Goal: Task Accomplishment & Management: Manage account settings

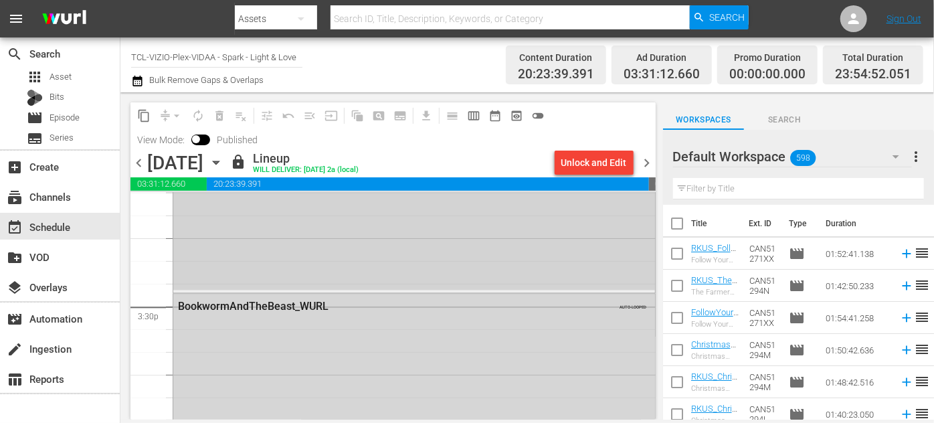
scroll to position [4195, 0]
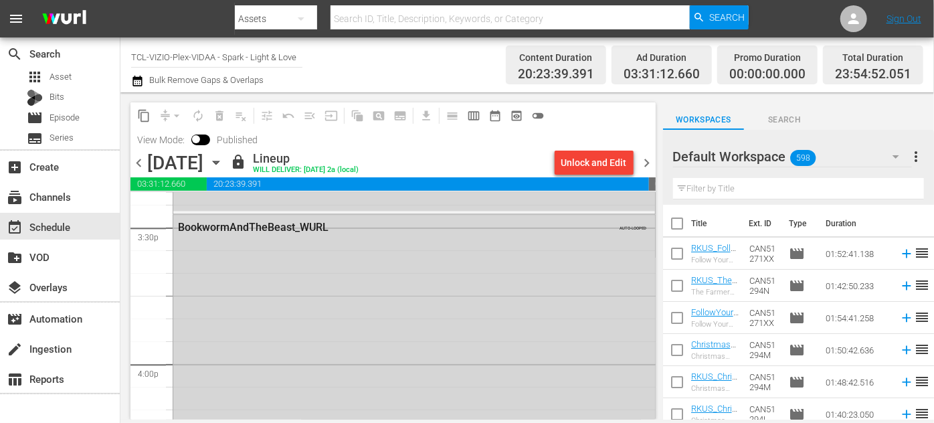
click at [223, 163] on icon "button" at bounding box center [216, 162] width 15 height 15
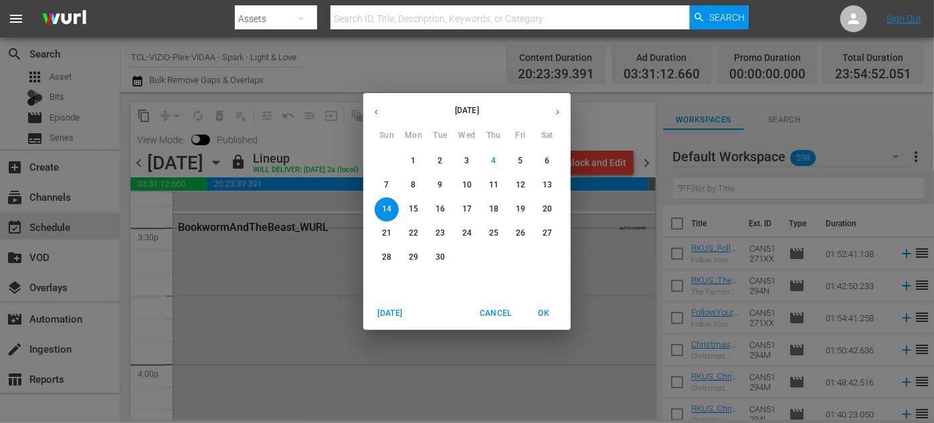
click at [413, 208] on p "15" at bounding box center [413, 208] width 9 height 11
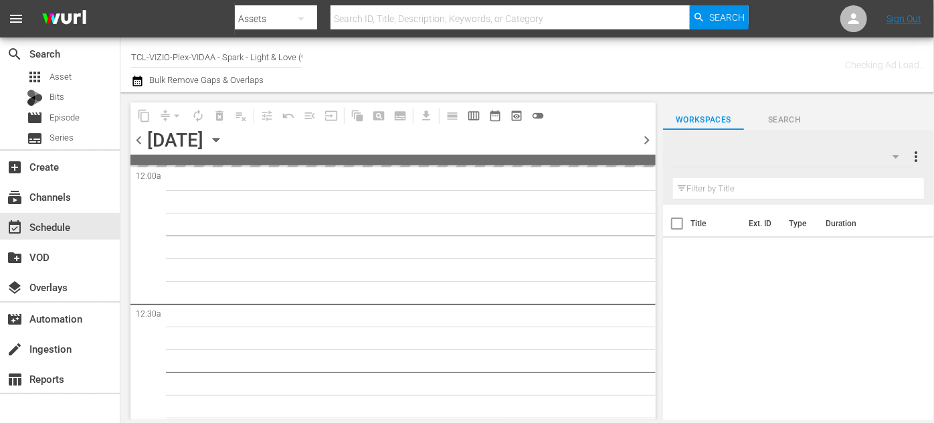
type input "TCL-VIZIO-Plex-VIDAA - Spark - Light & Love (939)"
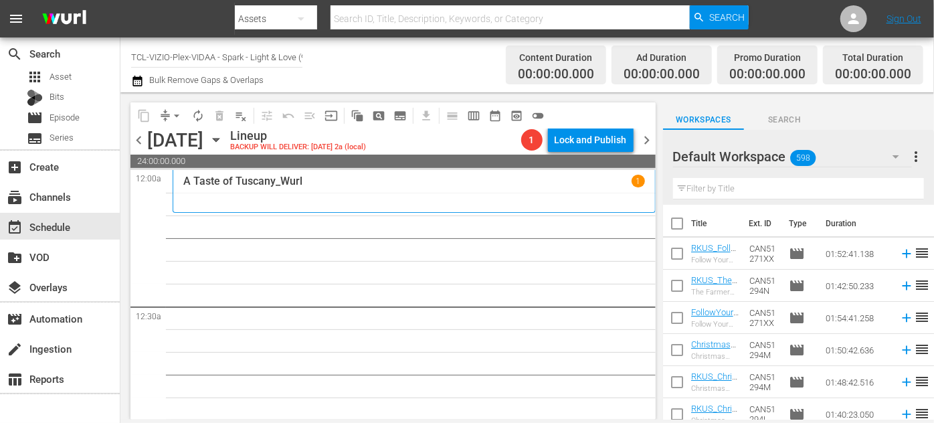
click at [896, 158] on icon "button" at bounding box center [896, 156] width 16 height 16
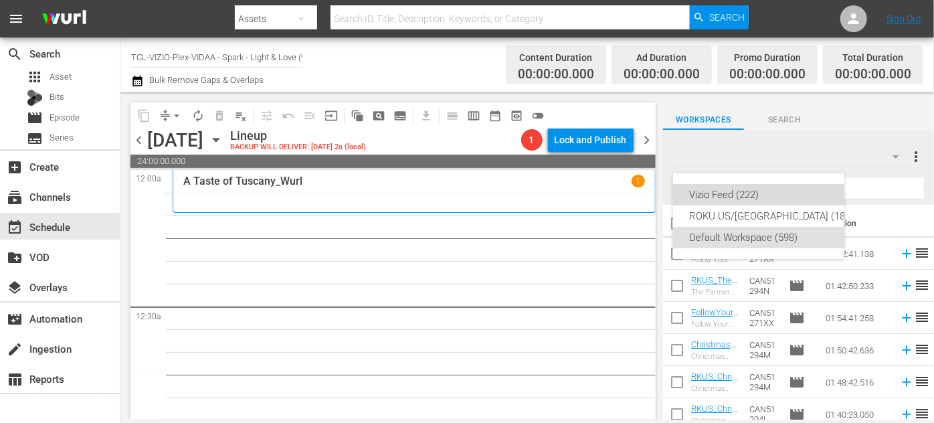
click at [749, 198] on div "Vizio Feed (222)" at bounding box center [771, 194] width 165 height 21
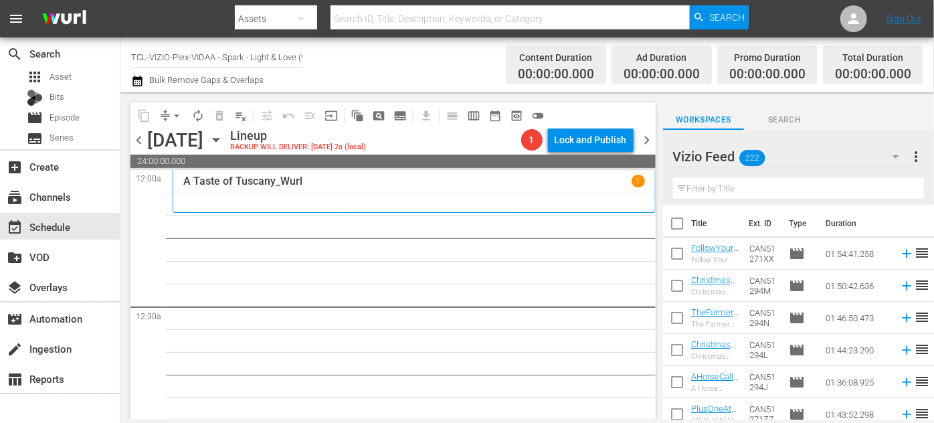
click at [733, 189] on input "text" at bounding box center [798, 188] width 251 height 21
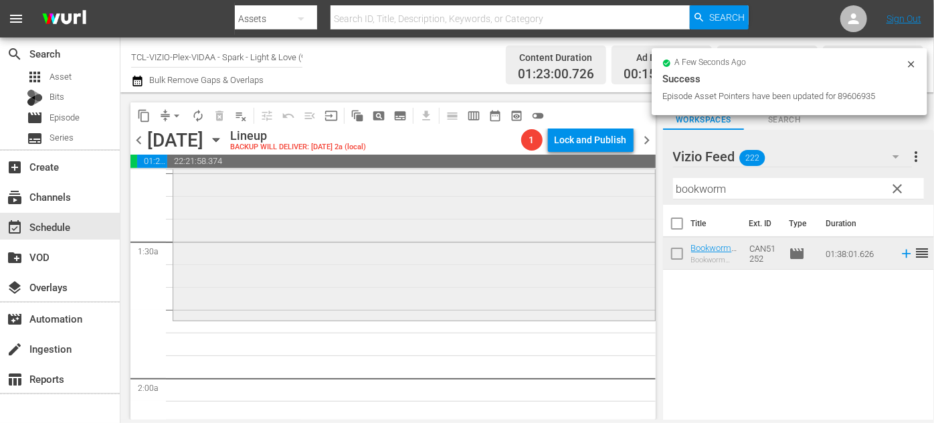
scroll to position [364, 0]
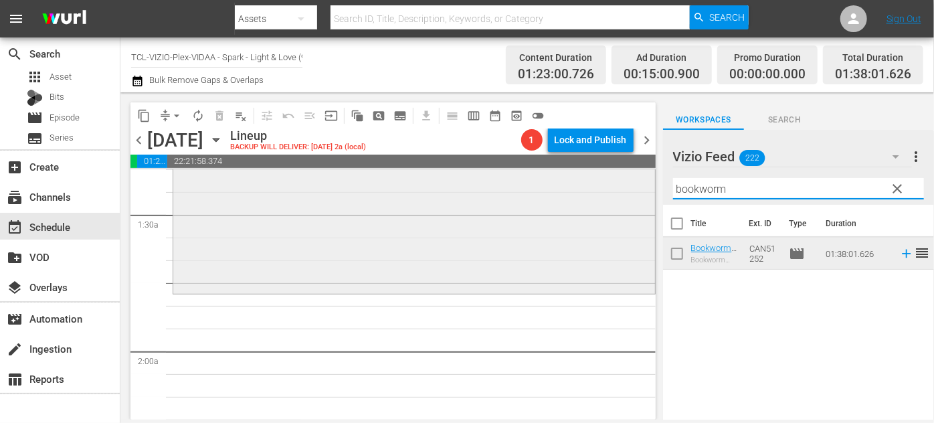
drag, startPoint x: 728, startPoint y: 189, endPoint x: 643, endPoint y: 190, distance: 84.3
click at [643, 190] on div "content_copy compress arrow_drop_down autorenew_outlined delete_forever_outline…" at bounding box center [526, 255] width 813 height 327
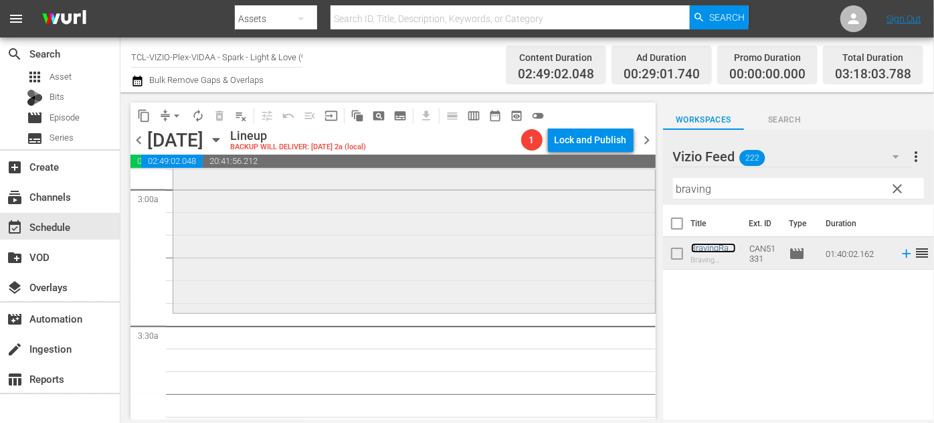
scroll to position [851, 0]
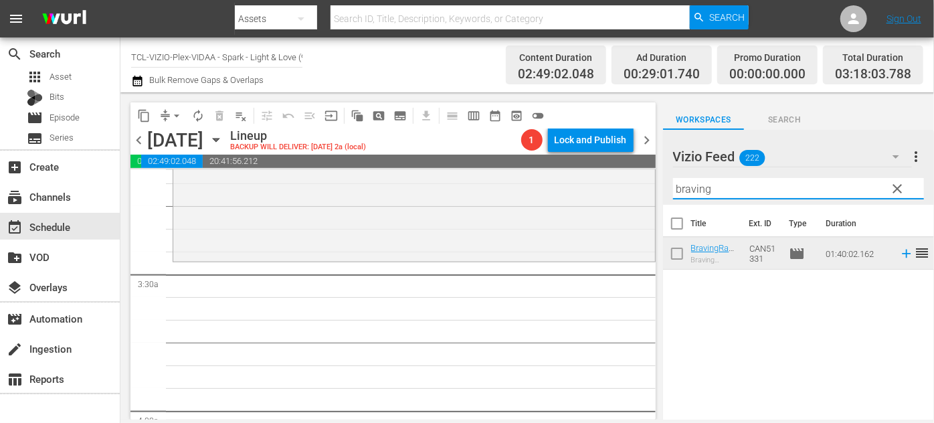
drag, startPoint x: 726, startPoint y: 187, endPoint x: 653, endPoint y: 189, distance: 72.9
click at [653, 189] on div "content_copy compress arrow_drop_down autorenew_outlined delete_forever_outline…" at bounding box center [526, 255] width 813 height 327
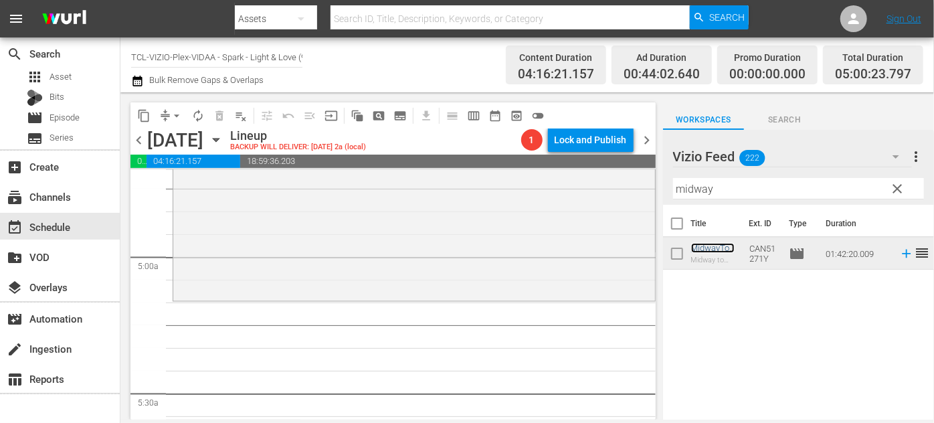
scroll to position [1338, 0]
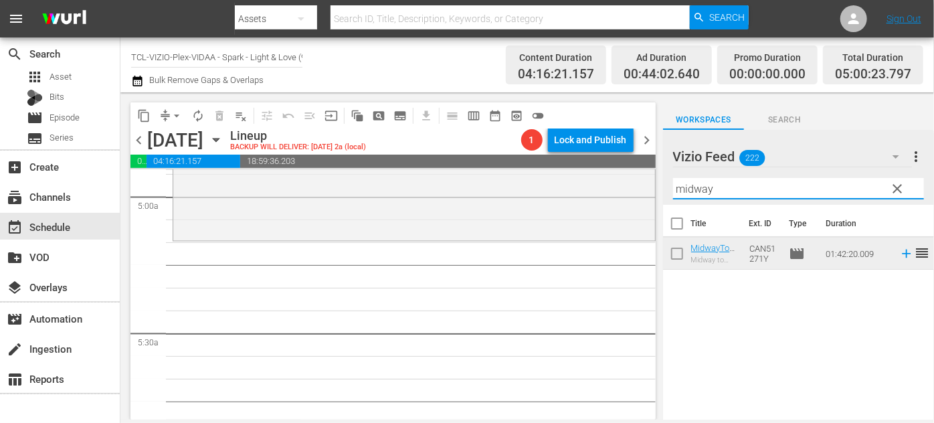
drag, startPoint x: 752, startPoint y: 183, endPoint x: 671, endPoint y: 189, distance: 81.8
click at [671, 189] on div "Vizio Feed 222 Vizio Feed more_vert clear Filter by Title midway" at bounding box center [798, 167] width 271 height 75
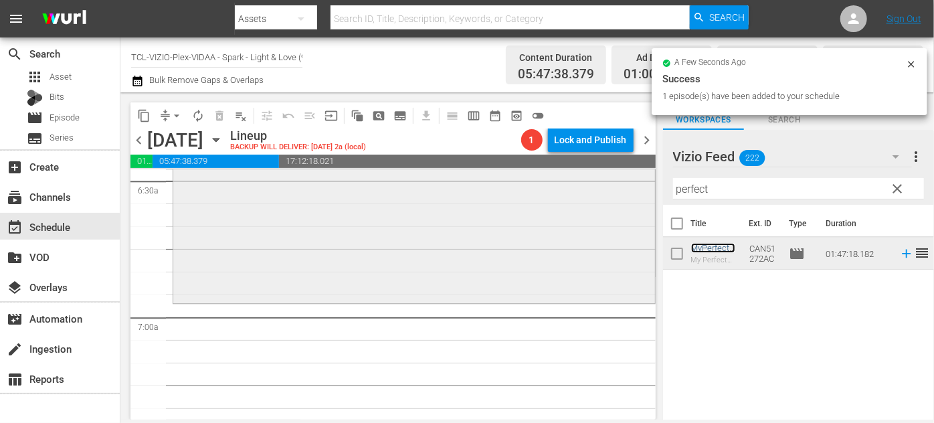
scroll to position [1824, 0]
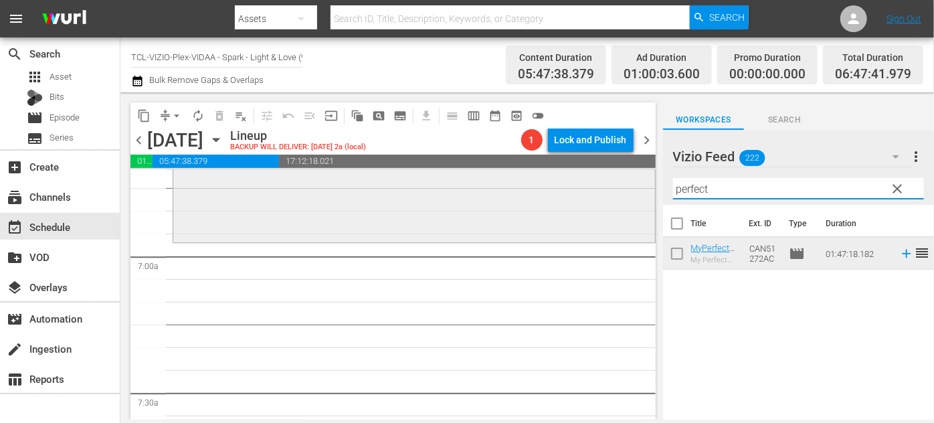
drag, startPoint x: 715, startPoint y: 189, endPoint x: 619, endPoint y: 188, distance: 95.6
click at [619, 188] on div "content_copy compress arrow_drop_down autorenew_outlined delete_forever_outline…" at bounding box center [526, 255] width 813 height 327
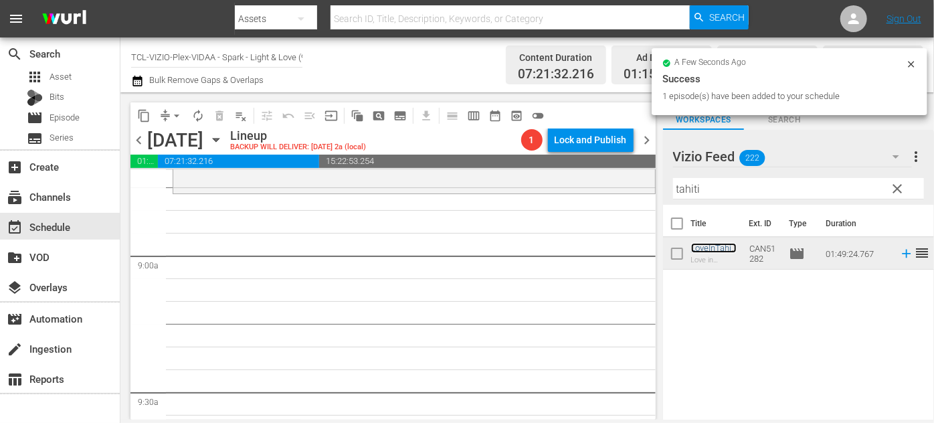
scroll to position [2371, 0]
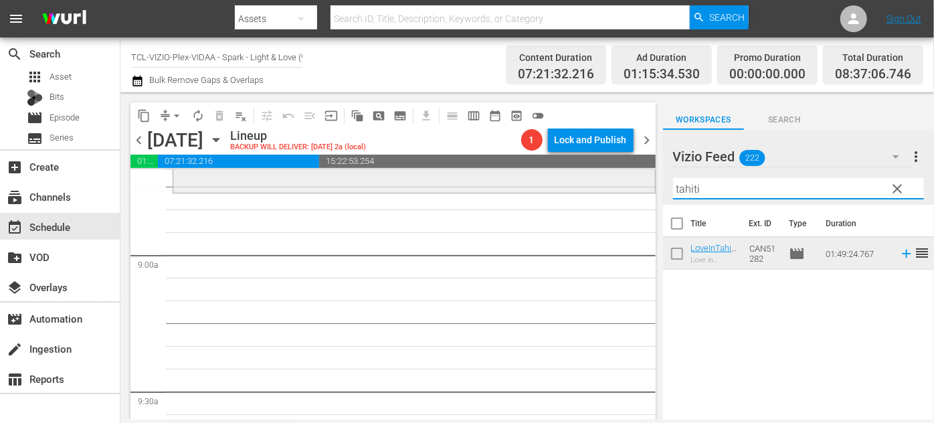
drag, startPoint x: 720, startPoint y: 188, endPoint x: 617, endPoint y: 189, distance: 103.0
click at [617, 189] on div "content_copy compress arrow_drop_down autorenew_outlined delete_forever_outline…" at bounding box center [526, 255] width 813 height 327
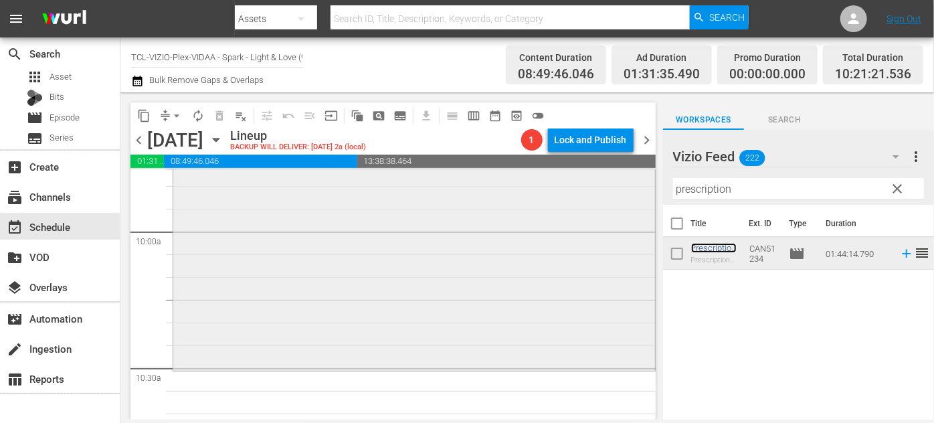
scroll to position [2796, 0]
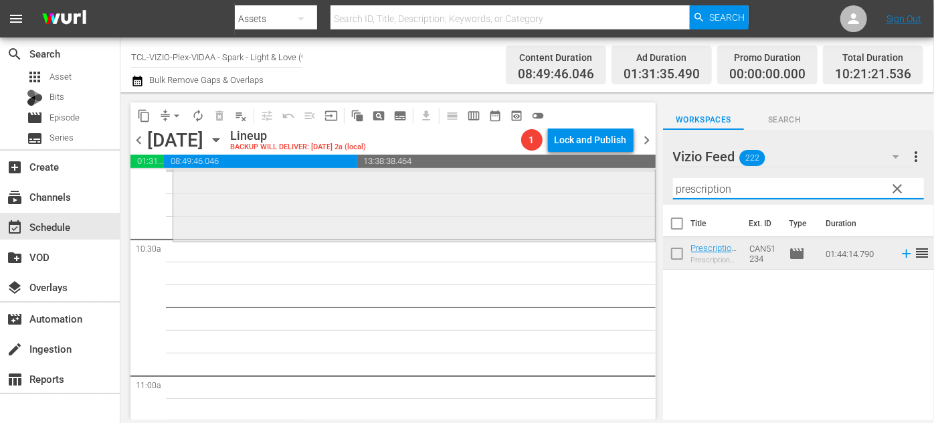
drag, startPoint x: 694, startPoint y: 186, endPoint x: 606, endPoint y: 187, distance: 87.6
click at [606, 187] on div "content_copy compress arrow_drop_down autorenew_outlined delete_forever_outline…" at bounding box center [526, 255] width 813 height 327
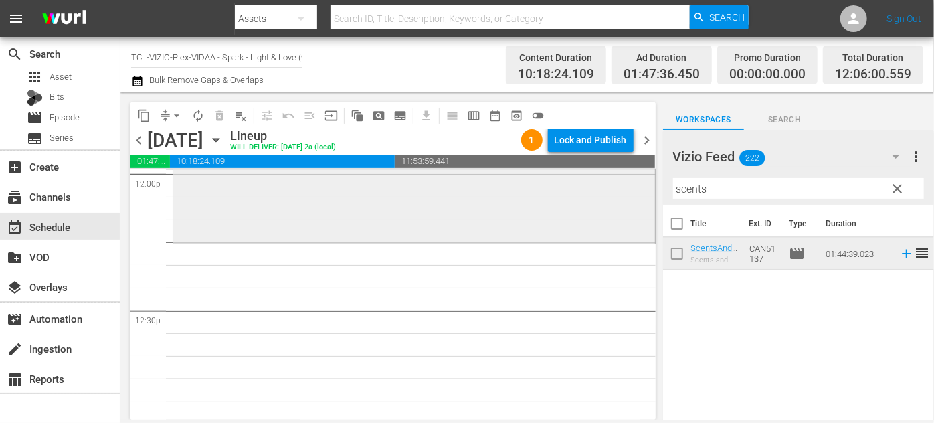
scroll to position [3283, 0]
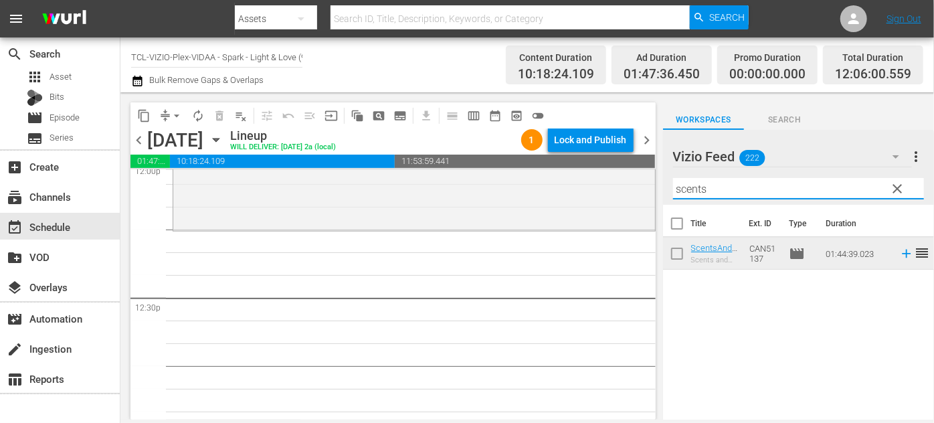
drag, startPoint x: 745, startPoint y: 191, endPoint x: 651, endPoint y: 193, distance: 94.3
click at [651, 191] on div "content_copy compress arrow_drop_down autorenew_outlined delete_forever_outline…" at bounding box center [526, 255] width 813 height 327
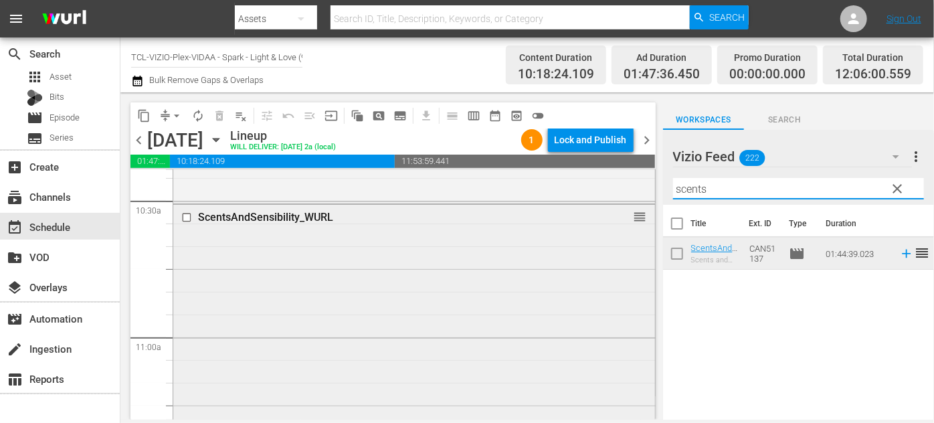
scroll to position [3040, 0]
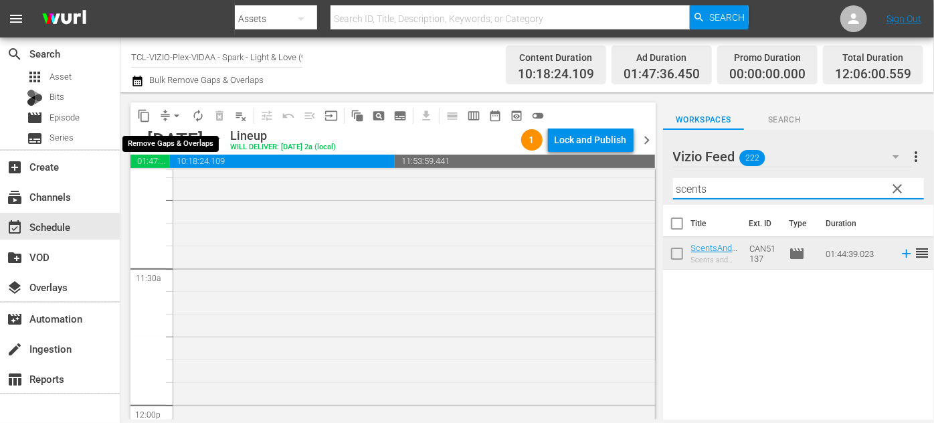
click at [173, 110] on span "arrow_drop_down" at bounding box center [176, 115] width 13 height 13
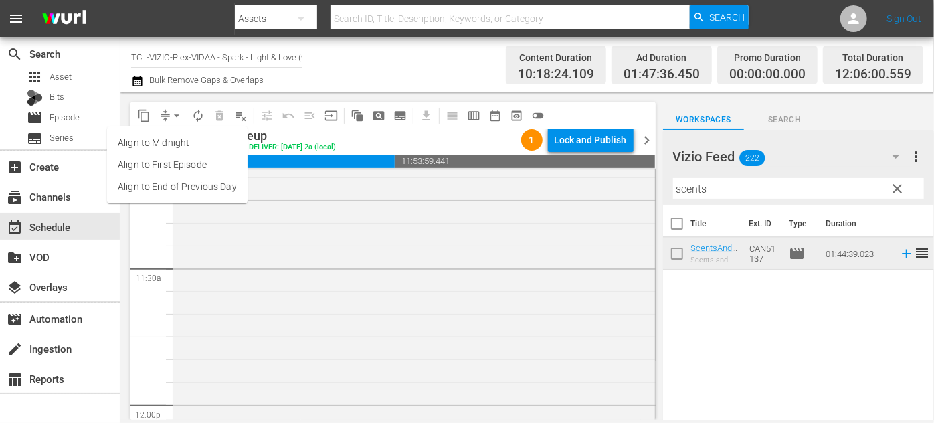
click at [188, 192] on li "Align to End of Previous Day" at bounding box center [177, 187] width 140 height 22
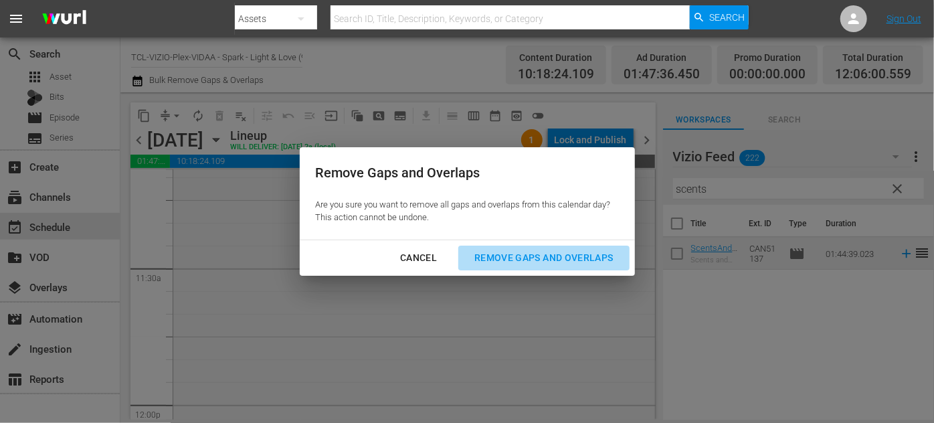
click at [533, 255] on div "Remove Gaps and Overlaps" at bounding box center [543, 257] width 160 height 17
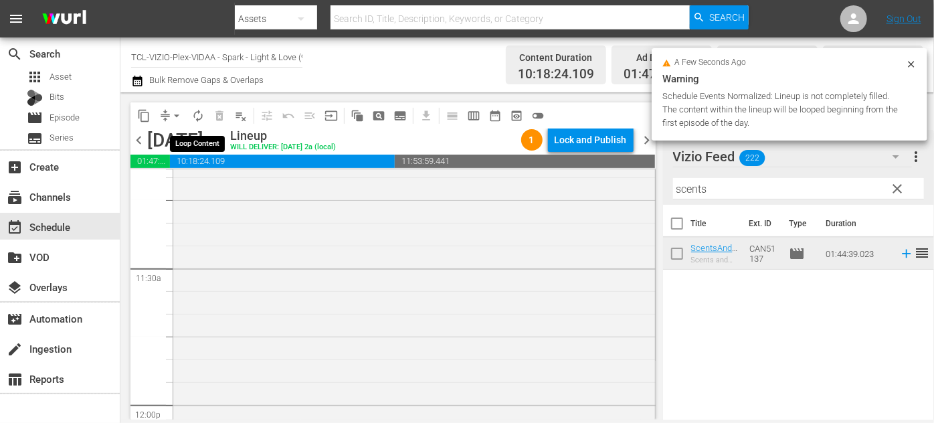
click at [194, 117] on span "autorenew_outlined" at bounding box center [197, 115] width 13 height 13
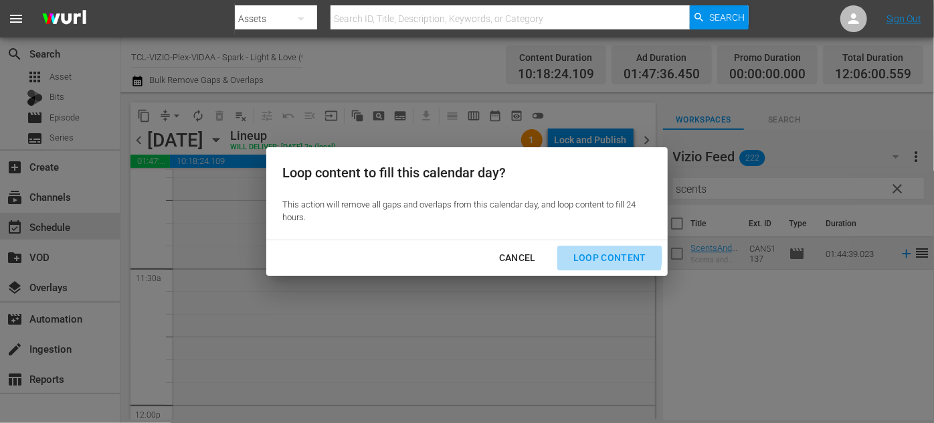
click at [595, 255] on div "Loop Content" at bounding box center [609, 257] width 94 height 17
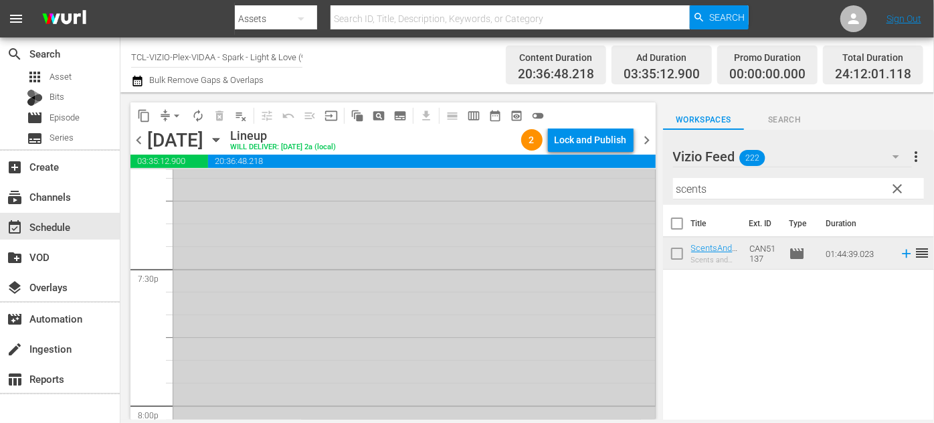
scroll to position [5181, 0]
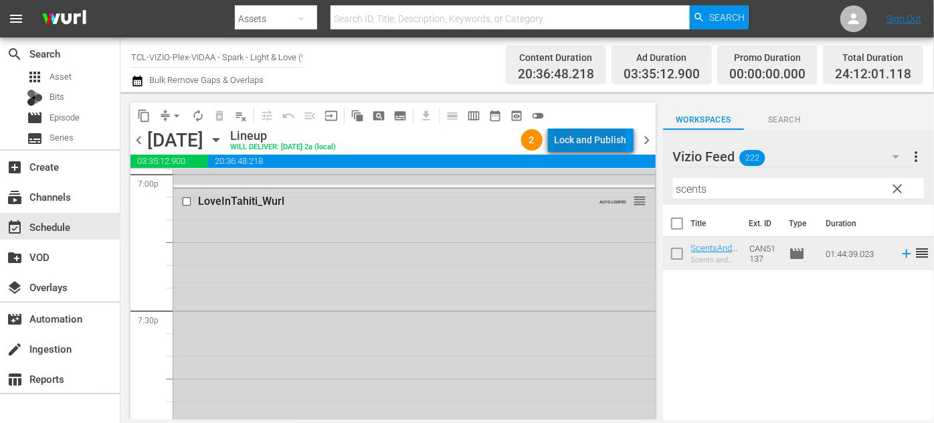
click at [592, 136] on div "Lock and Publish" at bounding box center [590, 140] width 72 height 24
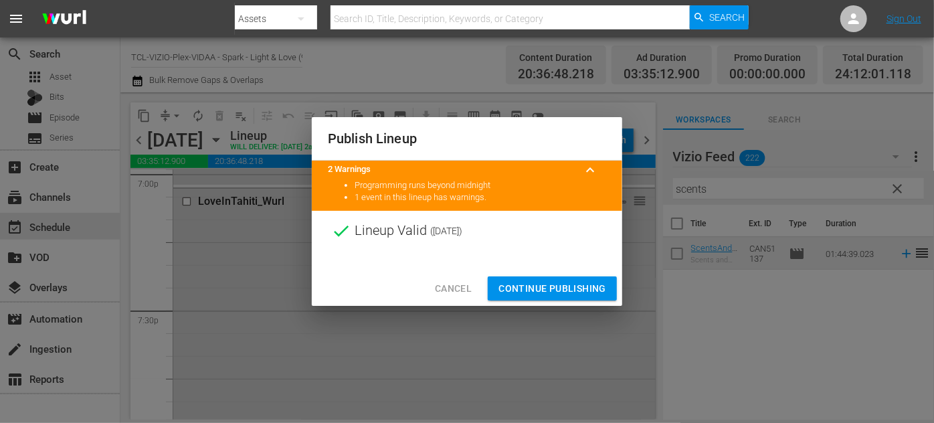
click at [565, 282] on span "Continue Publishing" at bounding box center [552, 288] width 108 height 17
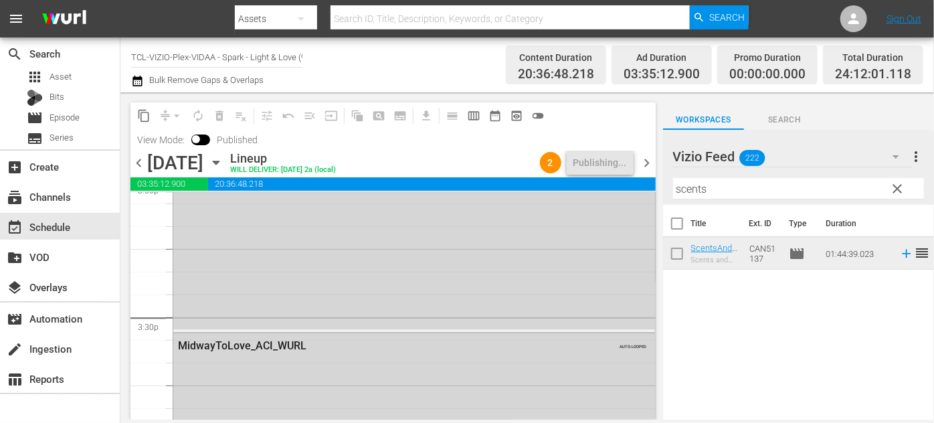
scroll to position [4086, 0]
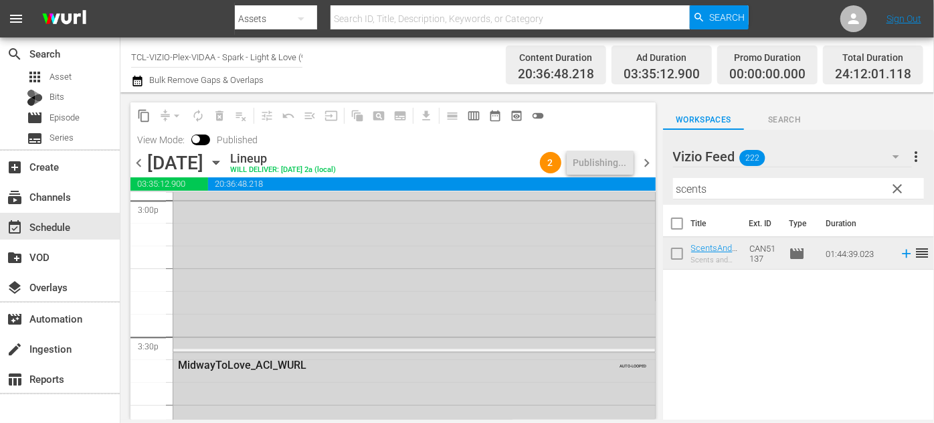
click at [219, 162] on icon "button" at bounding box center [216, 162] width 6 height 3
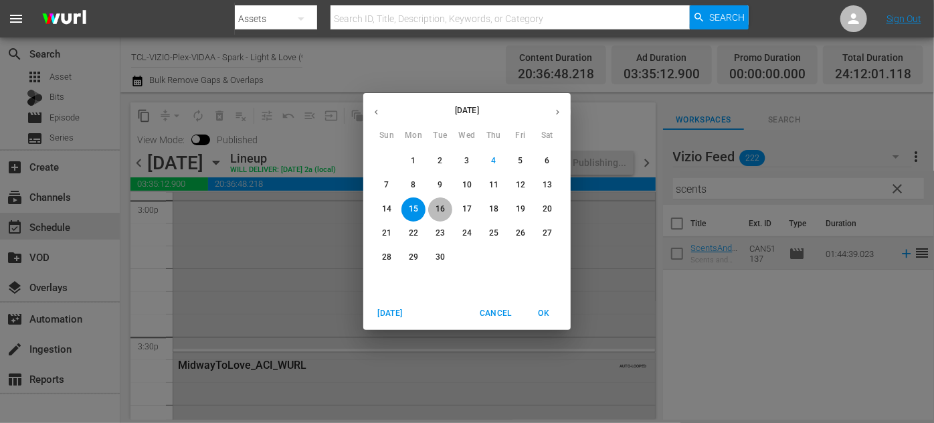
click at [435, 206] on span "16" at bounding box center [440, 208] width 24 height 11
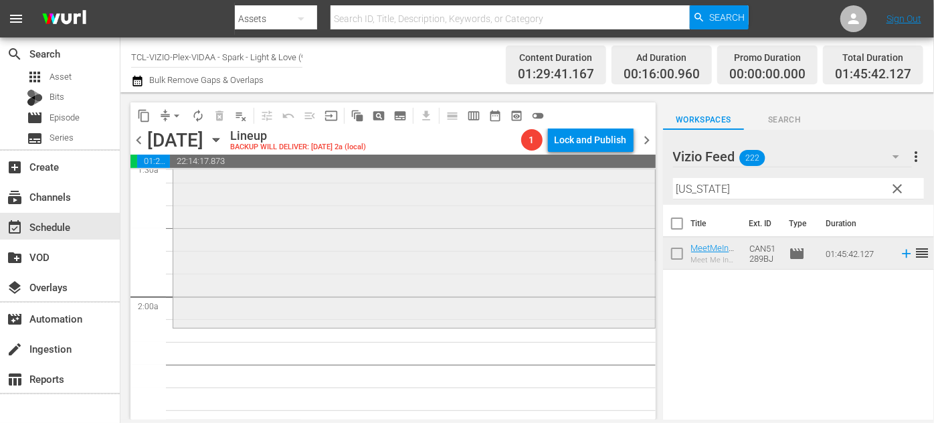
scroll to position [425, 0]
drag, startPoint x: 731, startPoint y: 185, endPoint x: 605, endPoint y: 185, distance: 126.4
click at [605, 185] on div "content_copy compress arrow_drop_down autorenew_outlined delete_forever_outline…" at bounding box center [526, 255] width 813 height 327
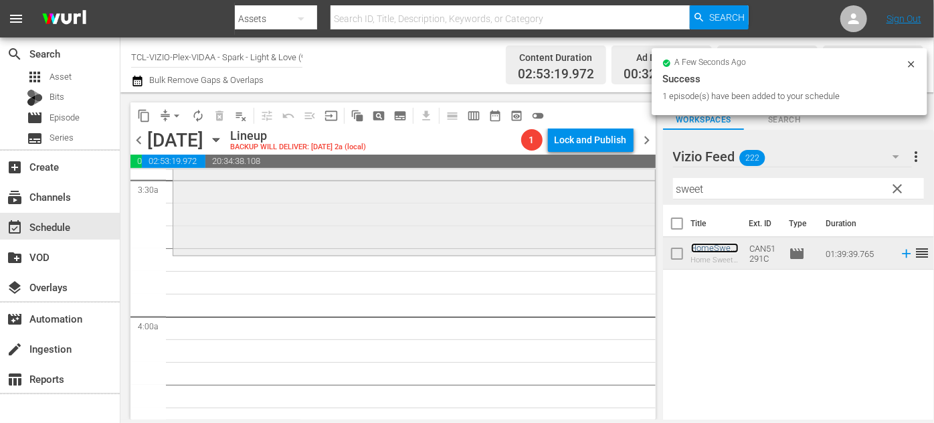
scroll to position [972, 0]
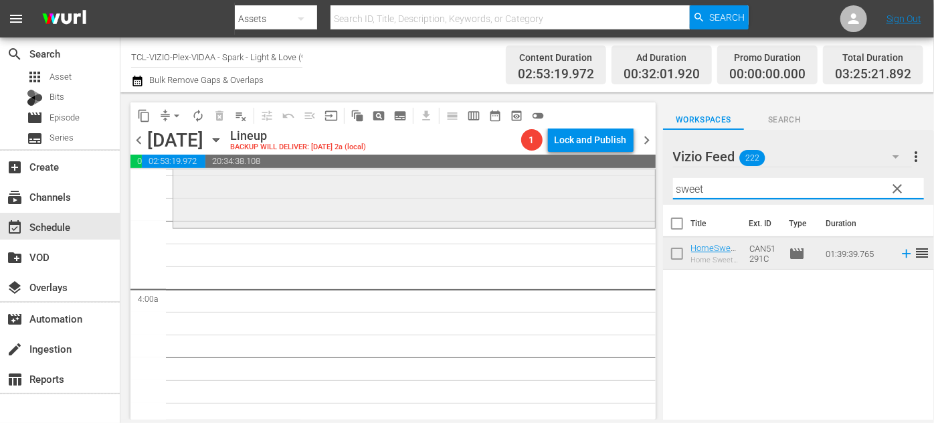
drag, startPoint x: 731, startPoint y: 187, endPoint x: 631, endPoint y: 192, distance: 99.8
click at [631, 192] on div "content_copy compress arrow_drop_down autorenew_outlined delete_forever_outline…" at bounding box center [526, 255] width 813 height 327
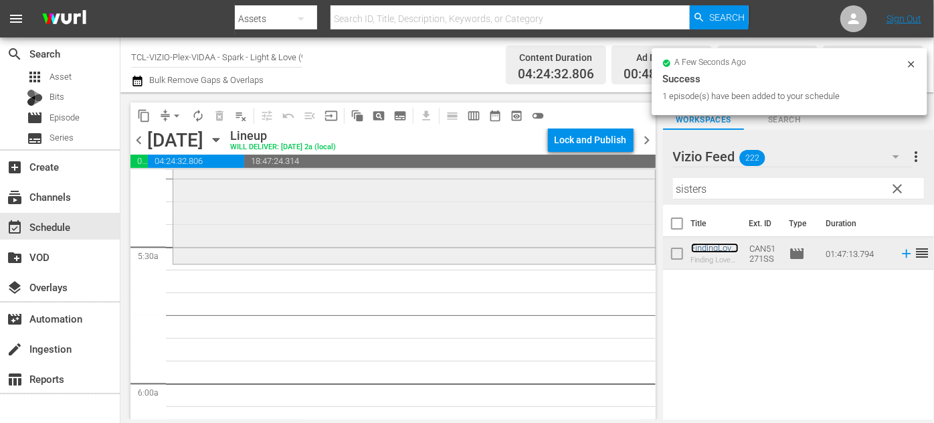
scroll to position [1398, 0]
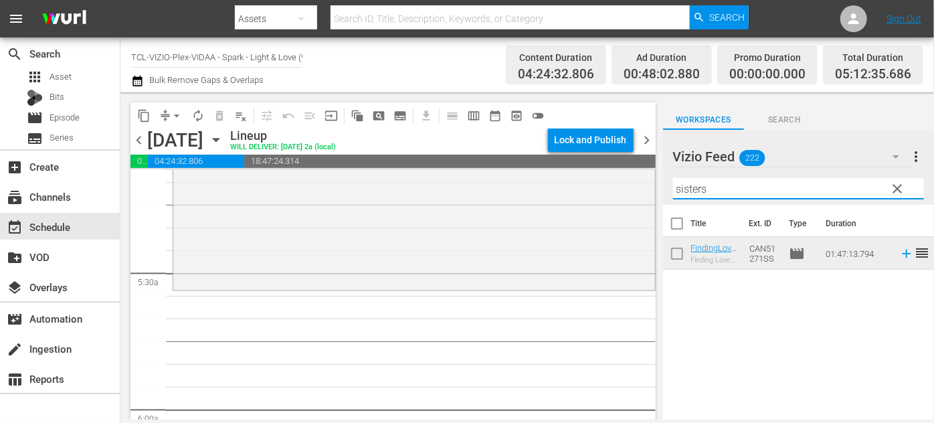
click at [720, 184] on input "sisters" at bounding box center [798, 188] width 251 height 21
drag, startPoint x: 654, startPoint y: 179, endPoint x: 635, endPoint y: 175, distance: 19.7
click at [634, 176] on div "content_copy compress arrow_drop_down autorenew_outlined delete_forever_outline…" at bounding box center [526, 255] width 813 height 327
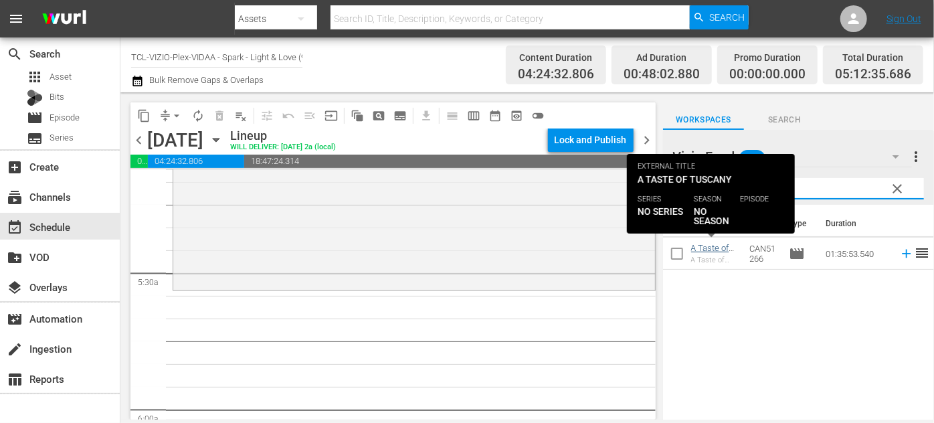
type input "tuscany"
click at [713, 249] on link "A Taste of Tuscany_Wurl" at bounding box center [713, 258] width 44 height 30
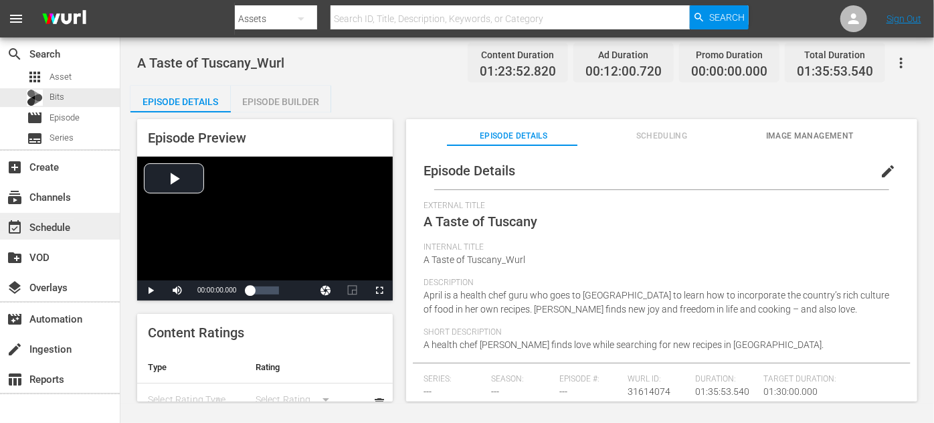
click at [55, 227] on div "event_available Schedule" at bounding box center [37, 225] width 75 height 12
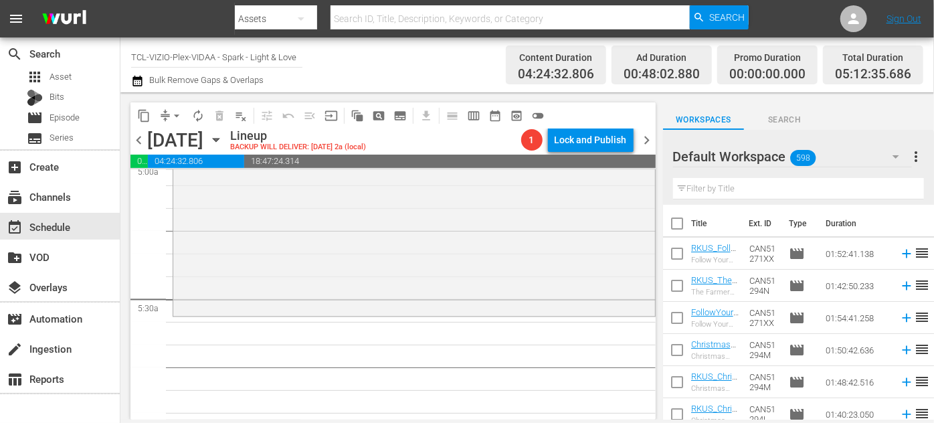
scroll to position [1398, 0]
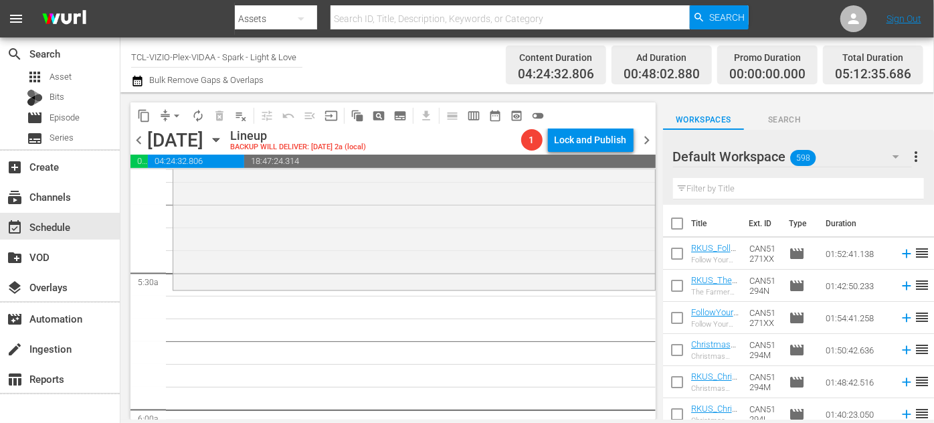
click at [898, 154] on icon "button" at bounding box center [896, 156] width 16 height 16
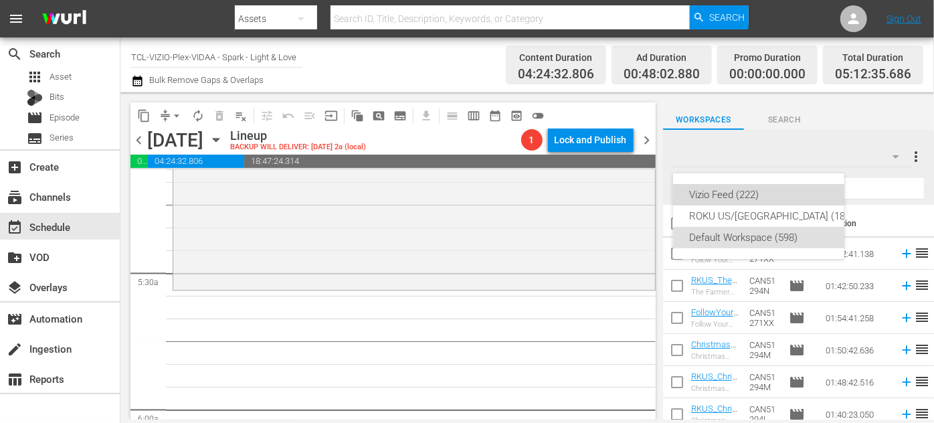
click at [733, 191] on div "Vizio Feed (222)" at bounding box center [771, 194] width 165 height 21
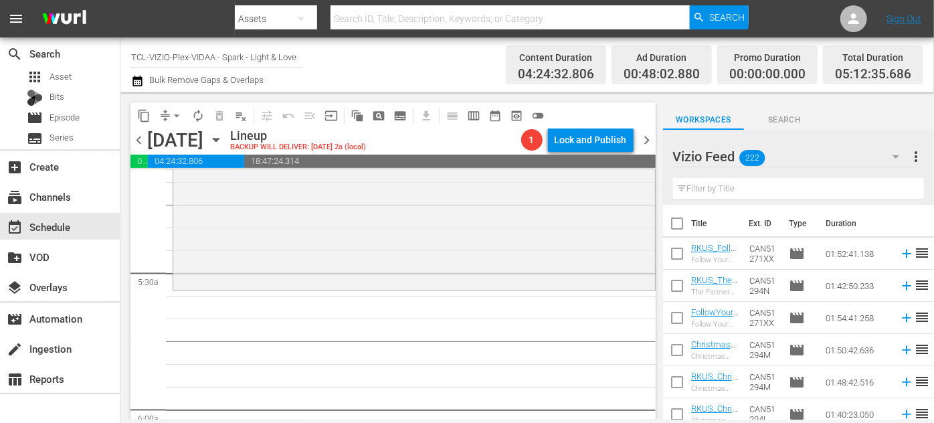
click at [727, 193] on input "text" at bounding box center [798, 188] width 251 height 21
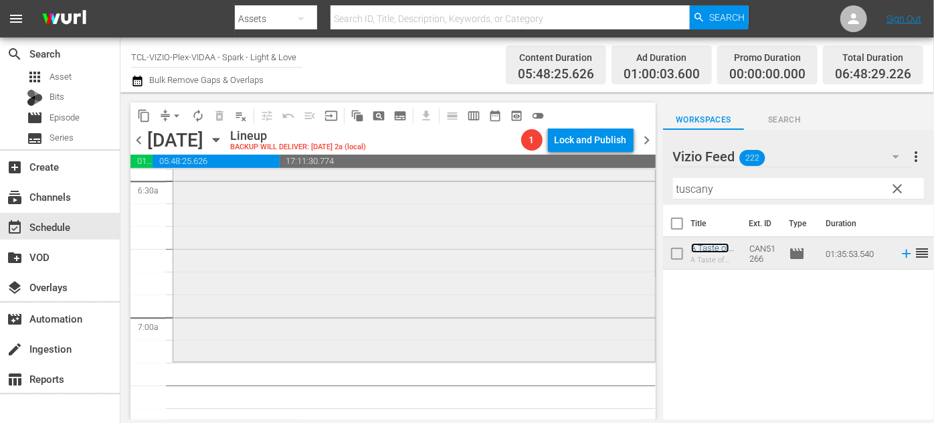
scroll to position [1885, 0]
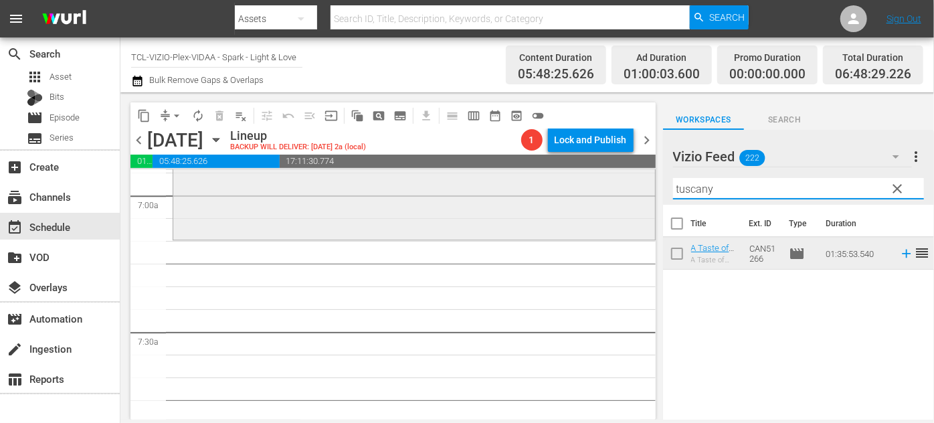
drag, startPoint x: 744, startPoint y: 185, endPoint x: 625, endPoint y: 188, distance: 118.4
click at [625, 188] on div "content_copy compress arrow_drop_down autorenew_outlined delete_forever_outline…" at bounding box center [526, 255] width 813 height 327
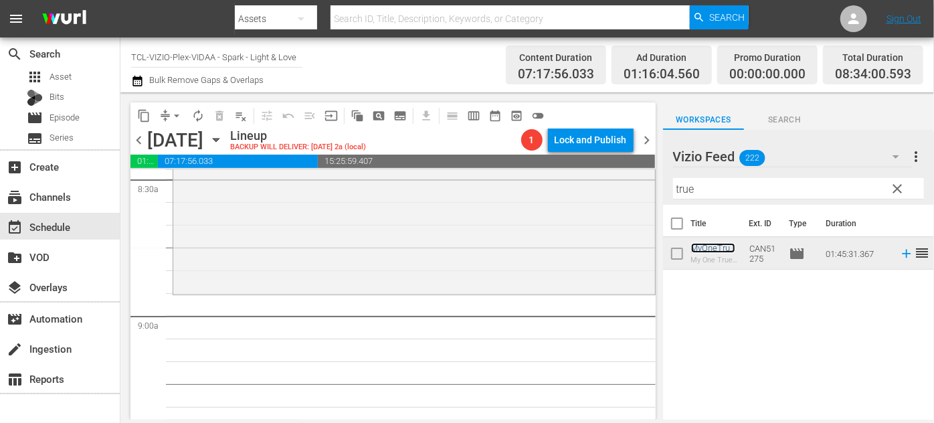
scroll to position [2371, 0]
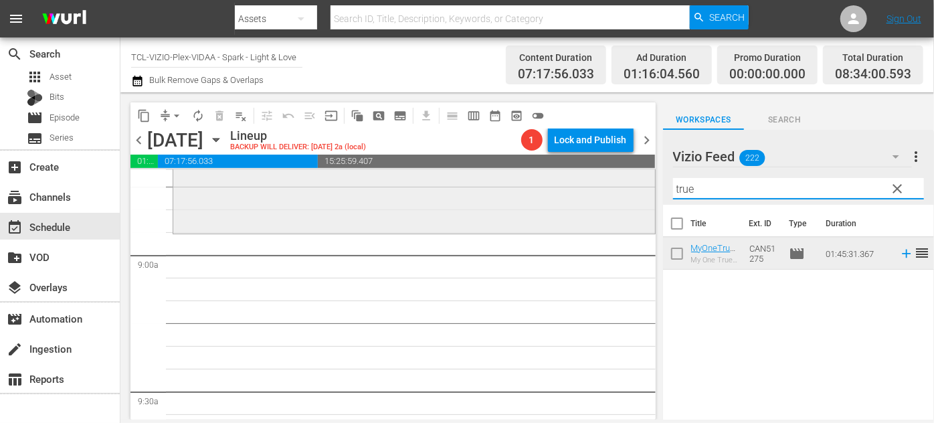
drag, startPoint x: 715, startPoint y: 187, endPoint x: 624, endPoint y: 187, distance: 91.0
click at [624, 187] on div "content_copy compress arrow_drop_down autorenew_outlined delete_forever_outline…" at bounding box center [526, 255] width 813 height 327
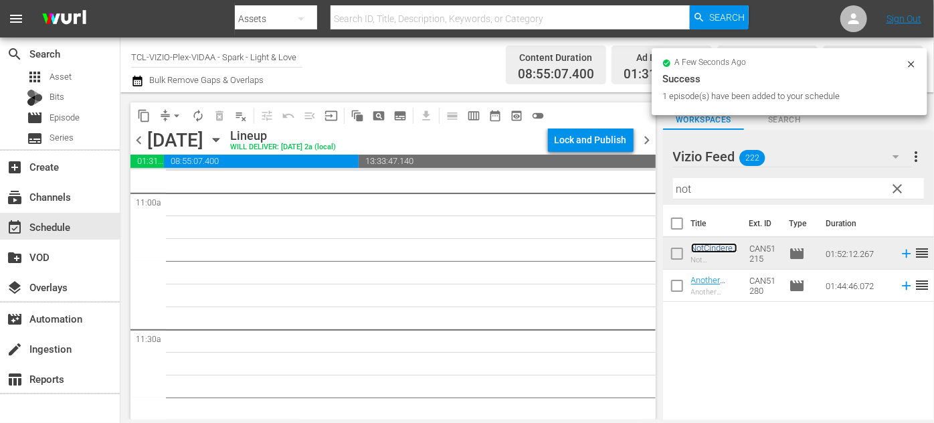
scroll to position [2918, 0]
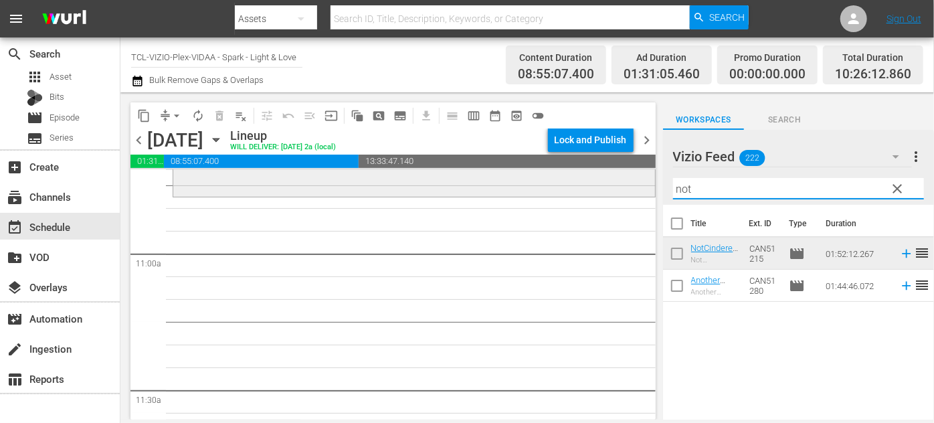
drag, startPoint x: 637, startPoint y: 195, endPoint x: 621, endPoint y: 195, distance: 15.4
click at [621, 195] on div "content_copy compress arrow_drop_down autorenew_outlined delete_forever_outline…" at bounding box center [526, 255] width 813 height 327
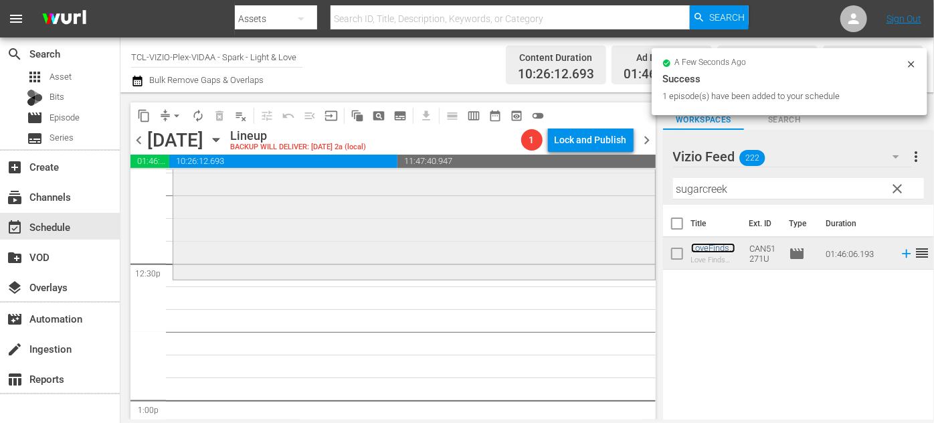
scroll to position [3344, 0]
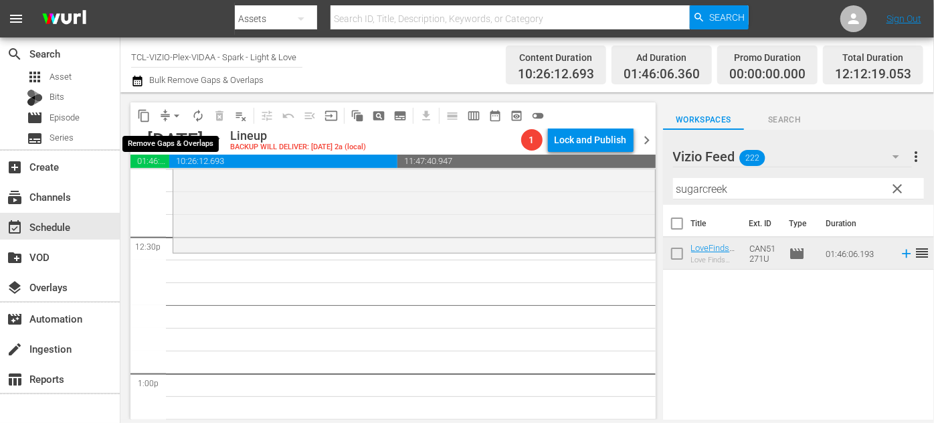
click at [183, 118] on span "arrow_drop_down" at bounding box center [176, 115] width 13 height 13
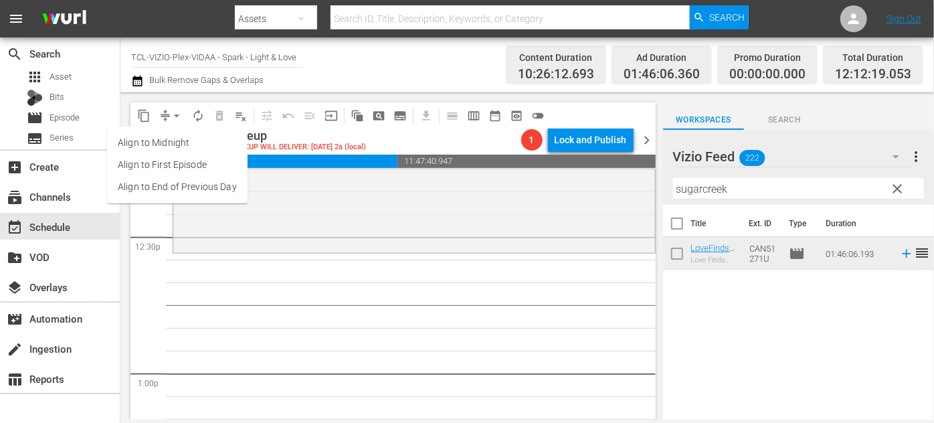
click at [208, 189] on li "Align to End of Previous Day" at bounding box center [177, 187] width 140 height 22
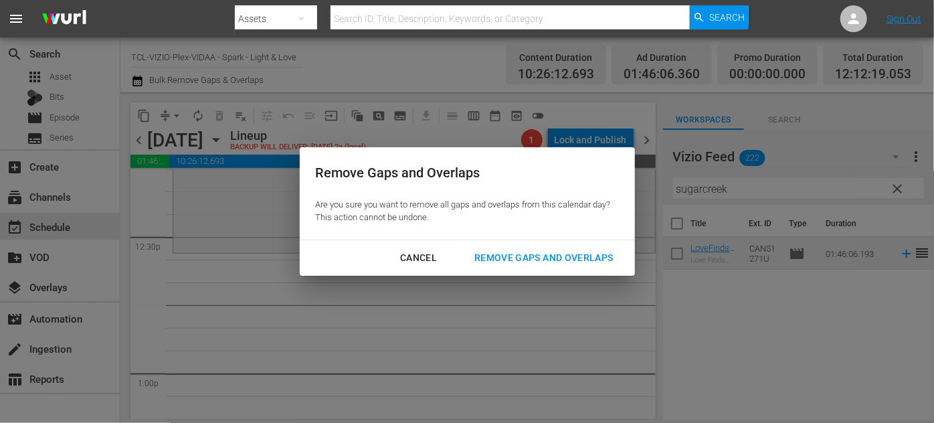
drag, startPoint x: 514, startPoint y: 258, endPoint x: 530, endPoint y: 259, distance: 15.4
click at [515, 258] on div "Remove Gaps and Overlaps" at bounding box center [543, 257] width 160 height 17
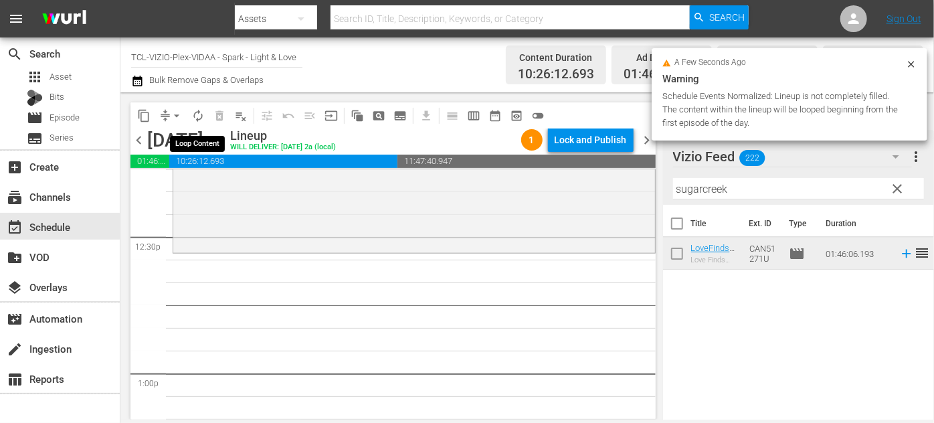
click at [197, 115] on span "autorenew_outlined" at bounding box center [197, 115] width 13 height 13
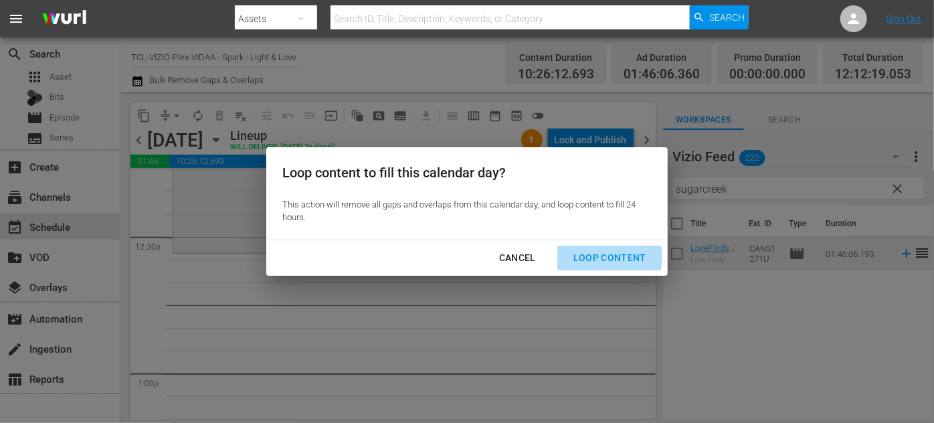
click at [599, 256] on div "Loop Content" at bounding box center [609, 257] width 94 height 17
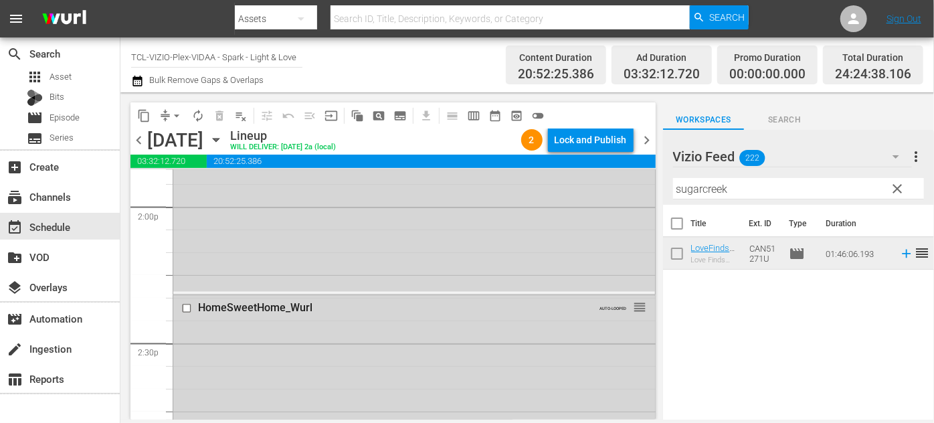
scroll to position [3894, 0]
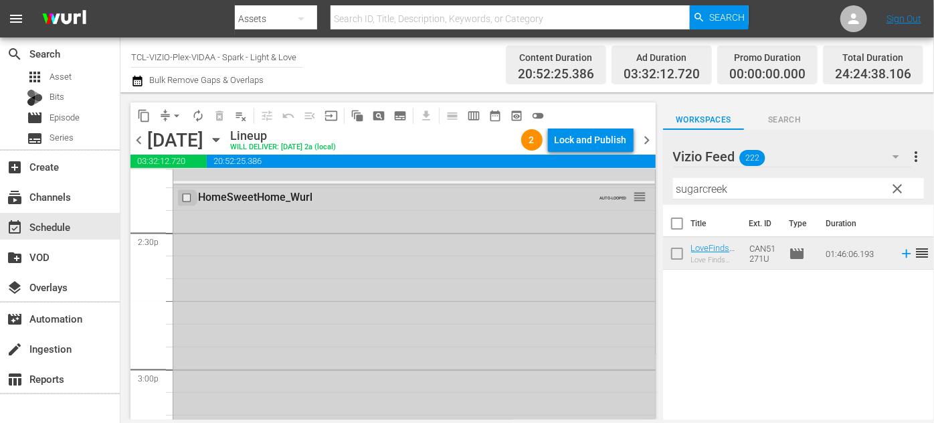
click at [187, 196] on input "checkbox" at bounding box center [188, 198] width 14 height 11
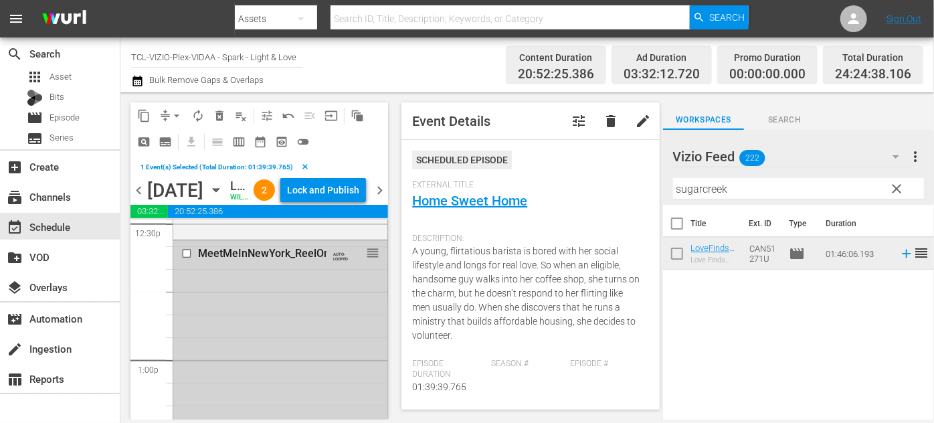
scroll to position [3347, 0]
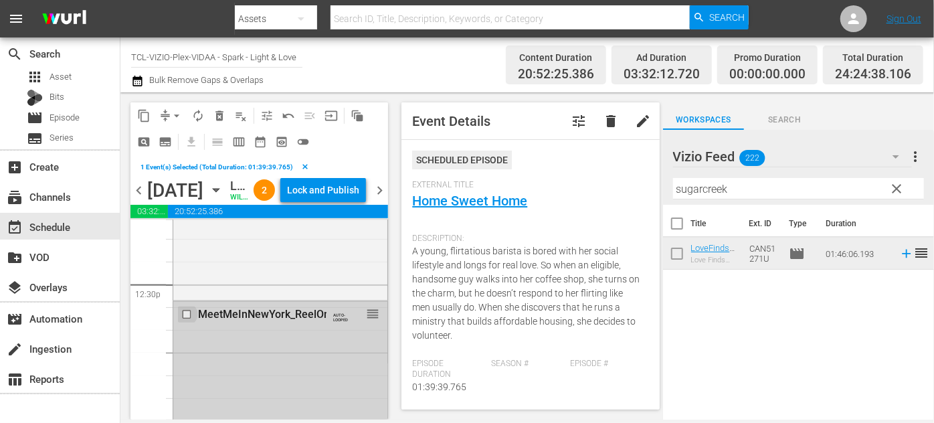
click at [194, 320] on input "checkbox" at bounding box center [188, 313] width 14 height 11
click at [212, 327] on div "MeetMeInNewYork_ReelOne_Wurl AUTO-LOOPED reorder" at bounding box center [280, 314] width 214 height 25
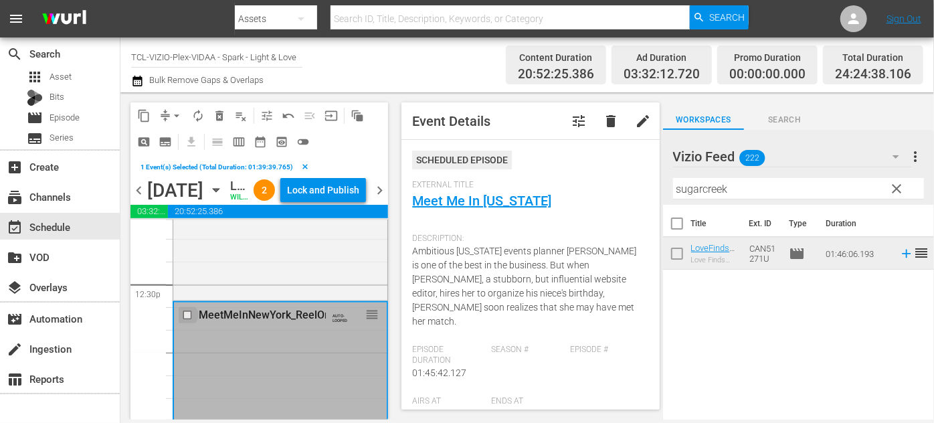
click at [185, 320] on input "checkbox" at bounding box center [189, 314] width 14 height 11
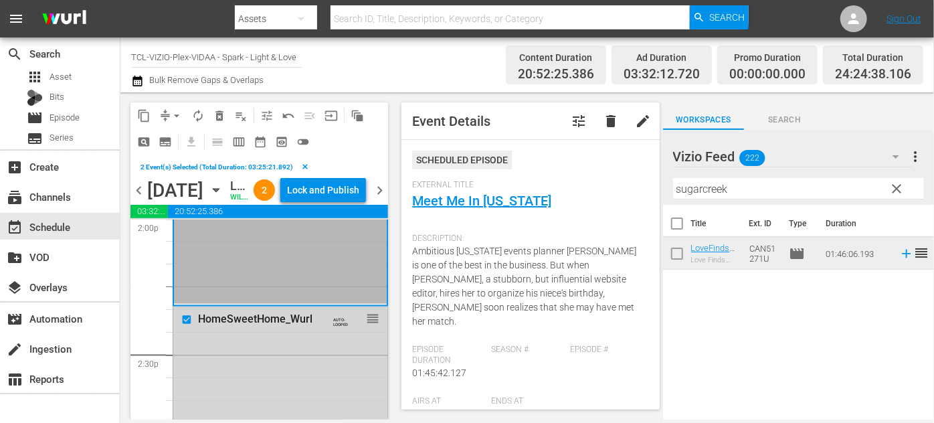
scroll to position [3894, 0]
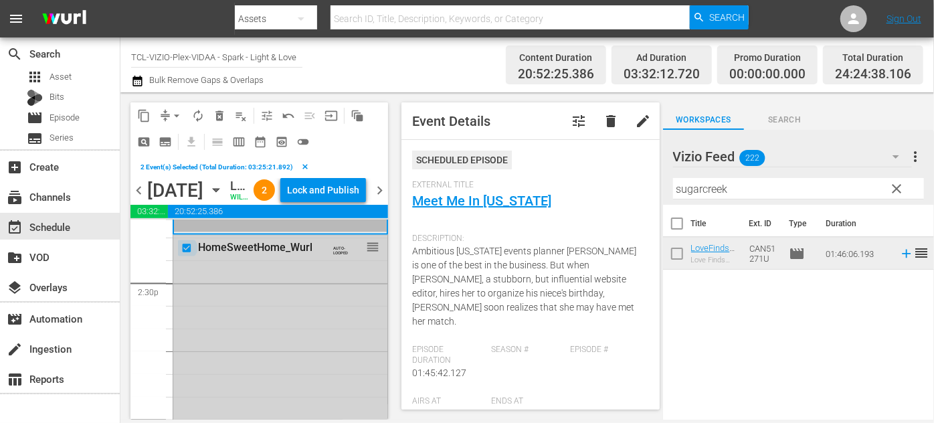
click at [188, 253] on input "checkbox" at bounding box center [188, 247] width 14 height 11
click at [217, 114] on span "delete_forever_outlined" at bounding box center [219, 115] width 13 height 13
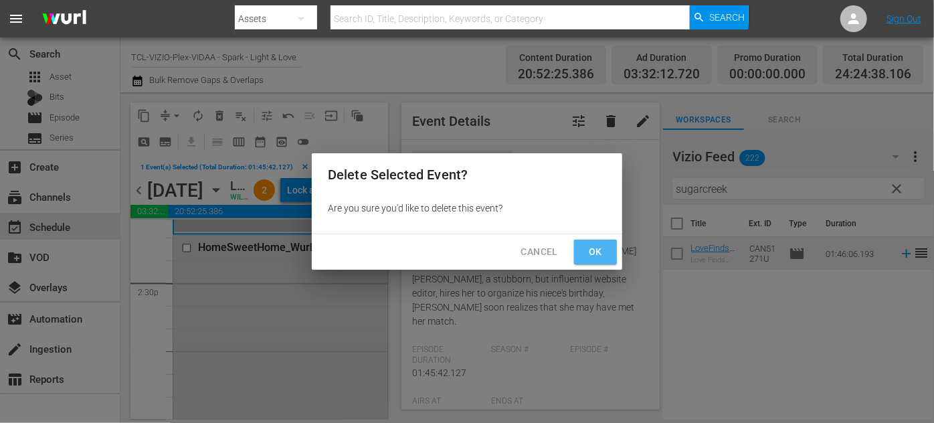
click at [603, 248] on span "Ok" at bounding box center [595, 251] width 21 height 17
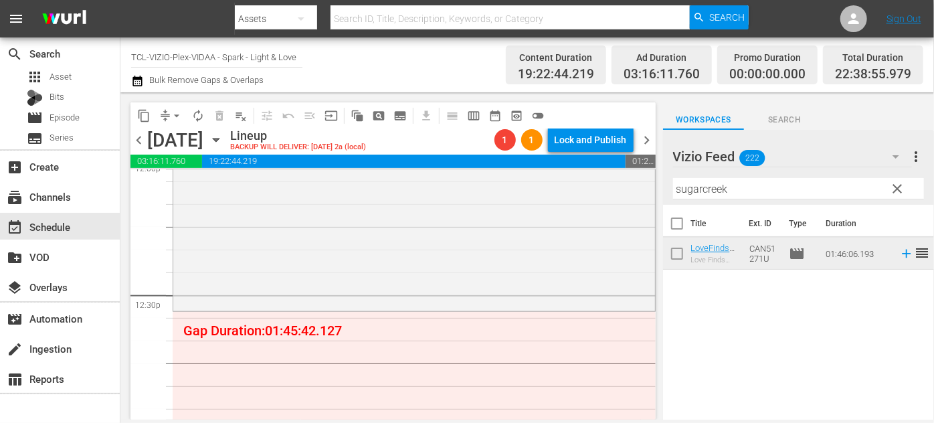
scroll to position [3347, 0]
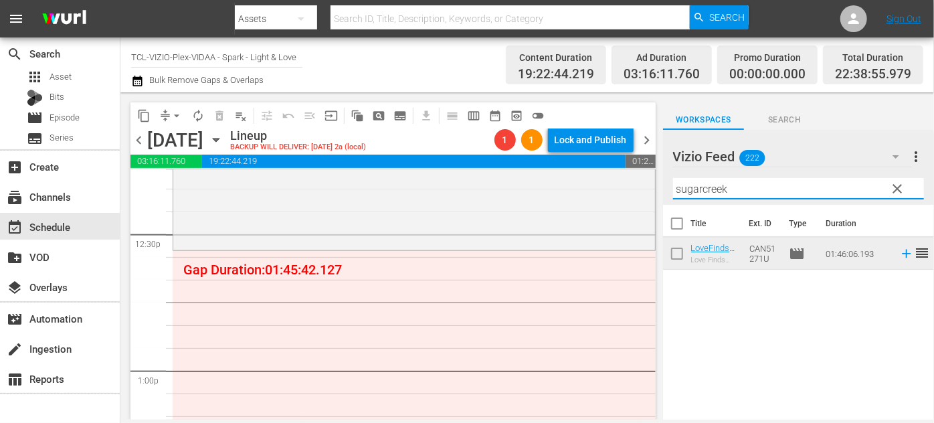
drag, startPoint x: 733, startPoint y: 190, endPoint x: 669, endPoint y: 184, distance: 64.5
click at [669, 184] on div "Vizio Feed 222 Vizio Feed more_vert clear Filter by Title sugarcreek" at bounding box center [798, 167] width 271 height 75
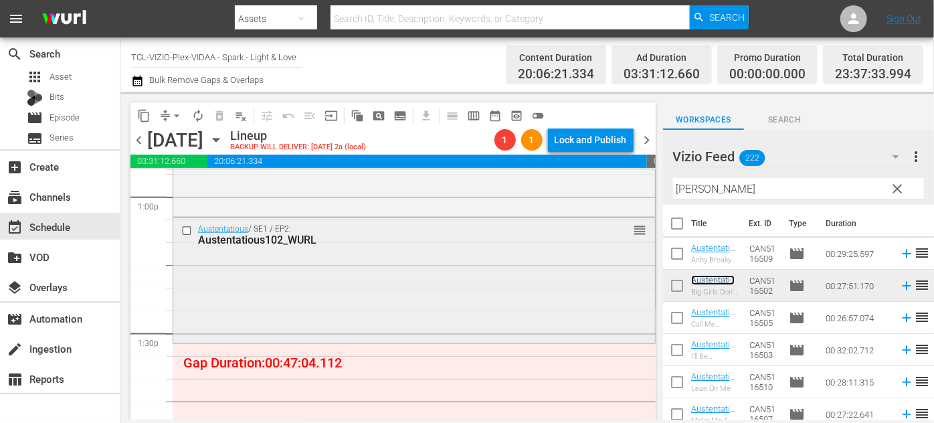
scroll to position [3650, 0]
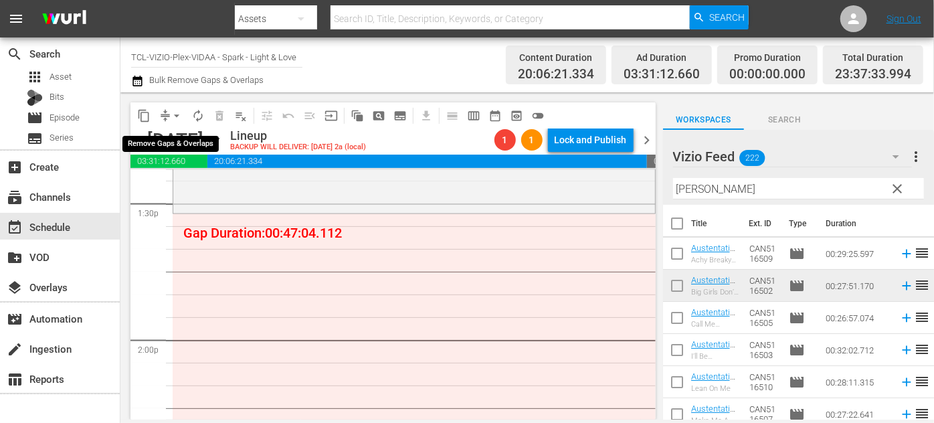
click at [173, 115] on span "arrow_drop_down" at bounding box center [176, 115] width 13 height 13
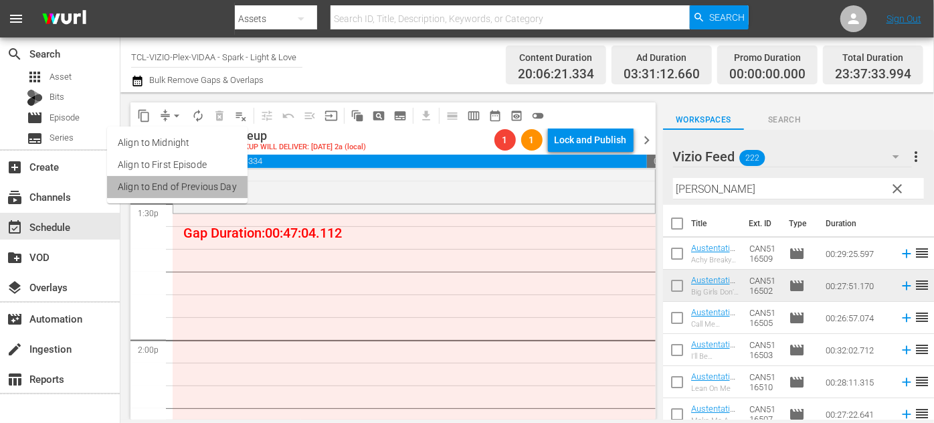
click at [211, 189] on li "Align to End of Previous Day" at bounding box center [177, 187] width 140 height 22
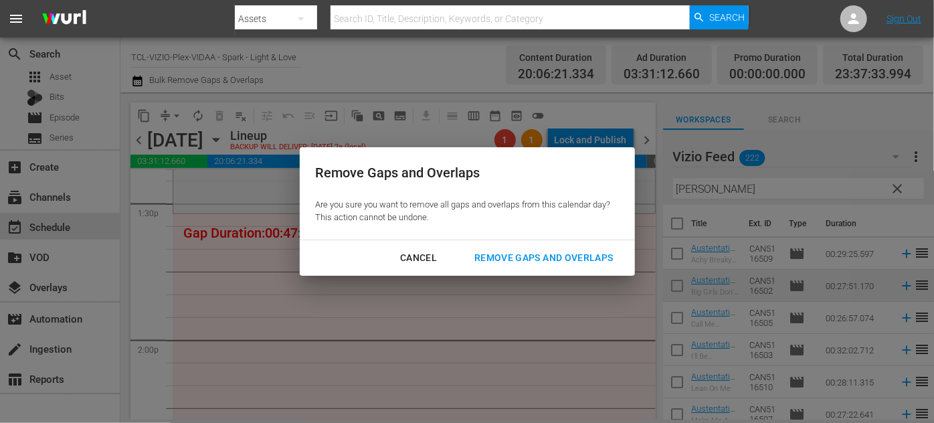
click at [591, 259] on div "Remove Gaps and Overlaps" at bounding box center [543, 257] width 160 height 17
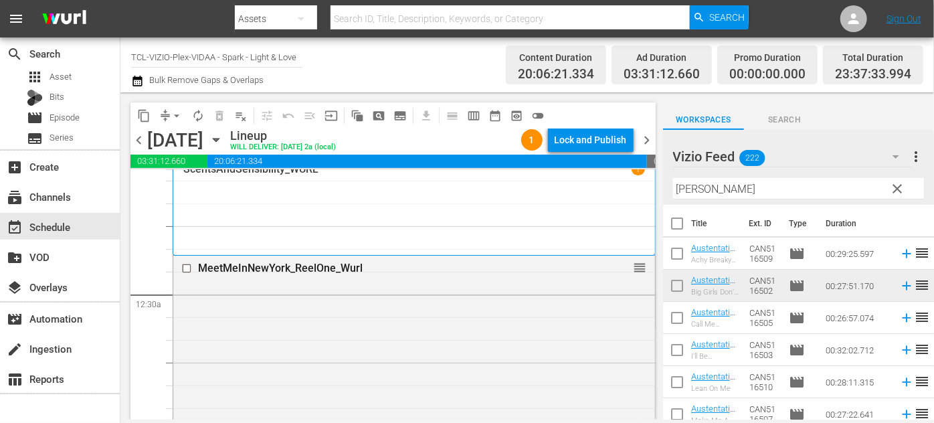
scroll to position [0, 0]
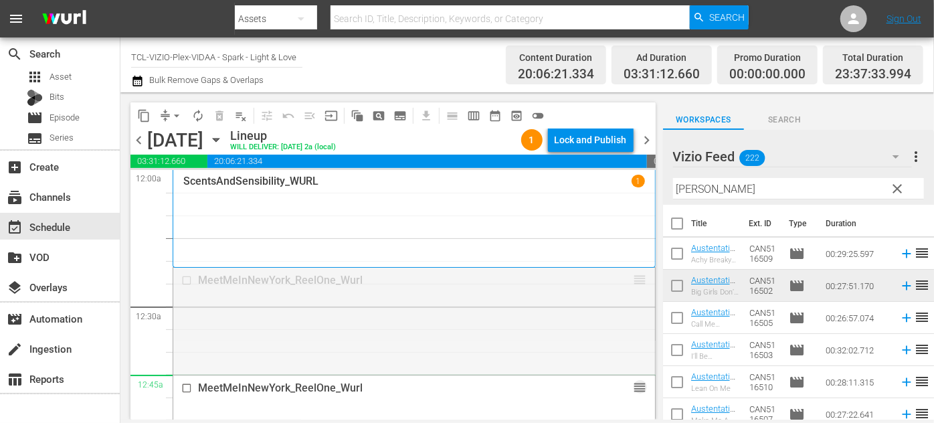
drag, startPoint x: 633, startPoint y: 277, endPoint x: 612, endPoint y: 377, distance: 102.4
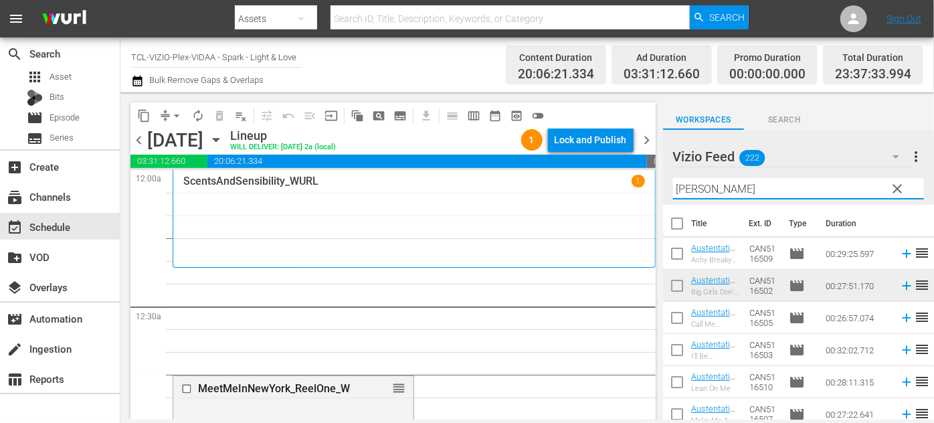
drag, startPoint x: 745, startPoint y: 185, endPoint x: 667, endPoint y: 186, distance: 78.3
click at [667, 186] on div "Vizio Feed 222 Vizio Feed more_vert clear Filter by Title [PERSON_NAME]" at bounding box center [798, 167] width 271 height 75
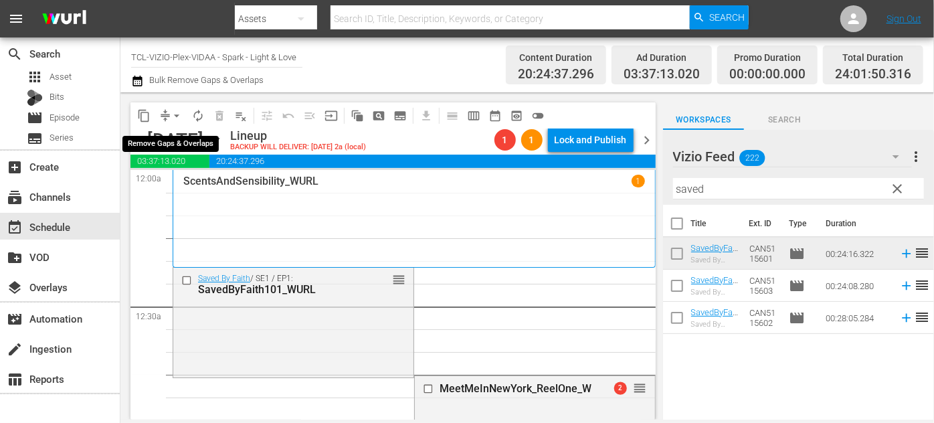
click at [175, 110] on span "arrow_drop_down" at bounding box center [176, 115] width 13 height 13
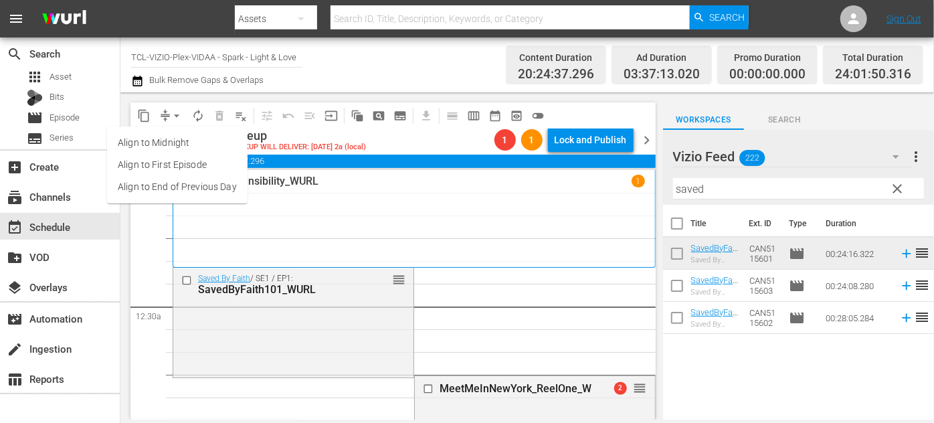
click at [211, 189] on li "Align to End of Previous Day" at bounding box center [177, 187] width 140 height 22
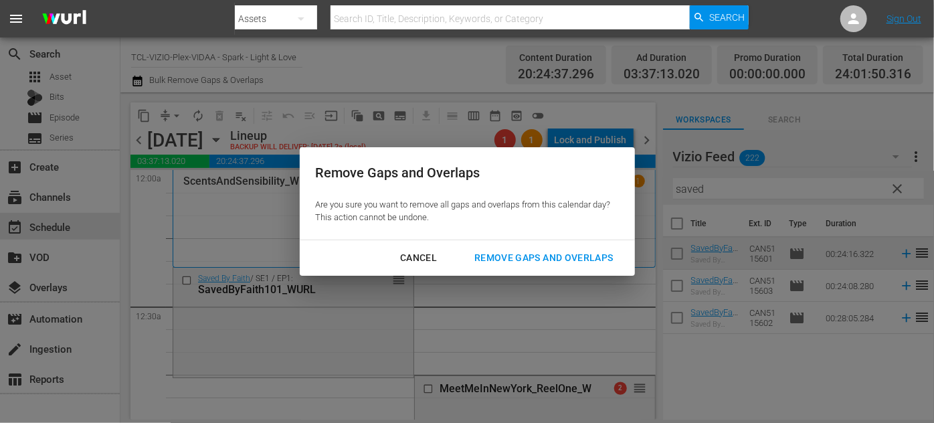
click at [496, 253] on div "Remove Gaps and Overlaps" at bounding box center [543, 257] width 160 height 17
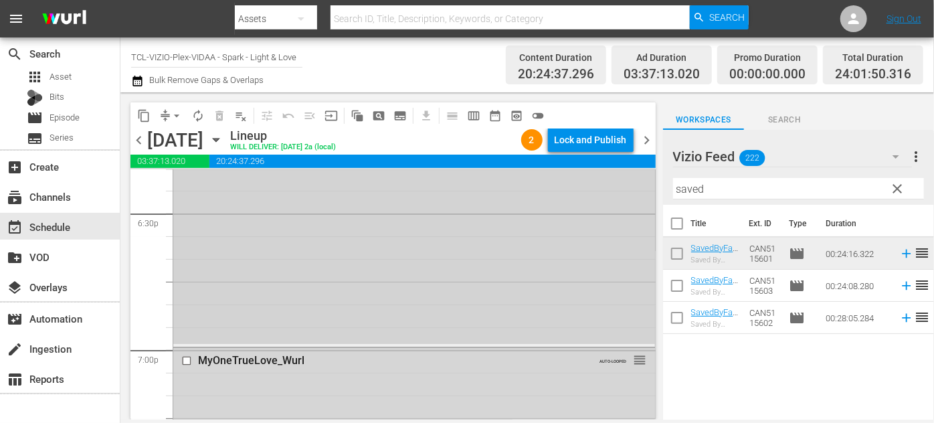
scroll to position [5046, 0]
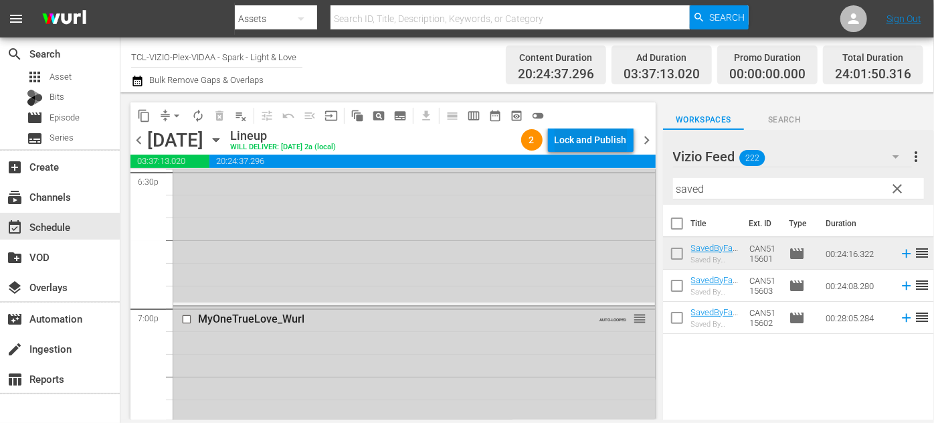
click at [575, 132] on div "Lock and Publish" at bounding box center [590, 140] width 72 height 24
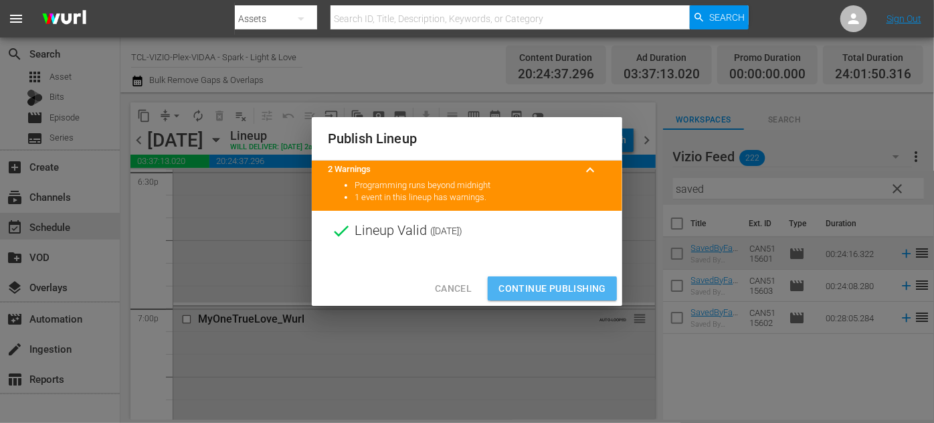
click at [560, 290] on span "Continue Publishing" at bounding box center [552, 288] width 108 height 17
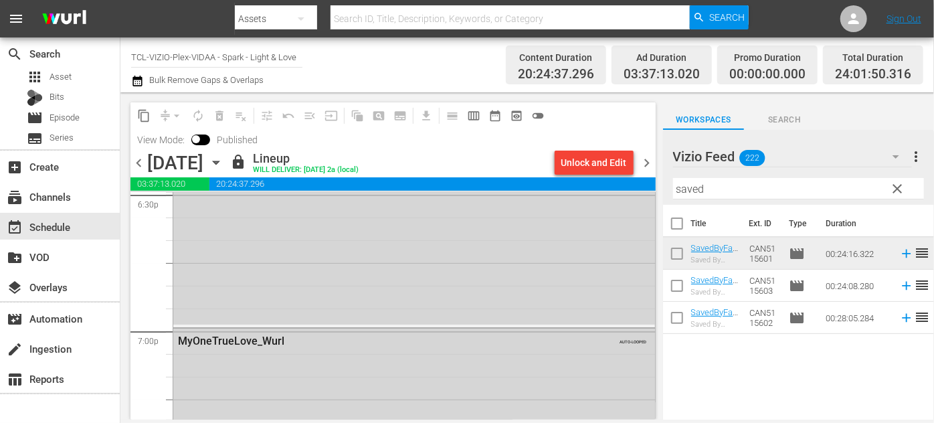
click at [223, 163] on icon "button" at bounding box center [216, 162] width 15 height 15
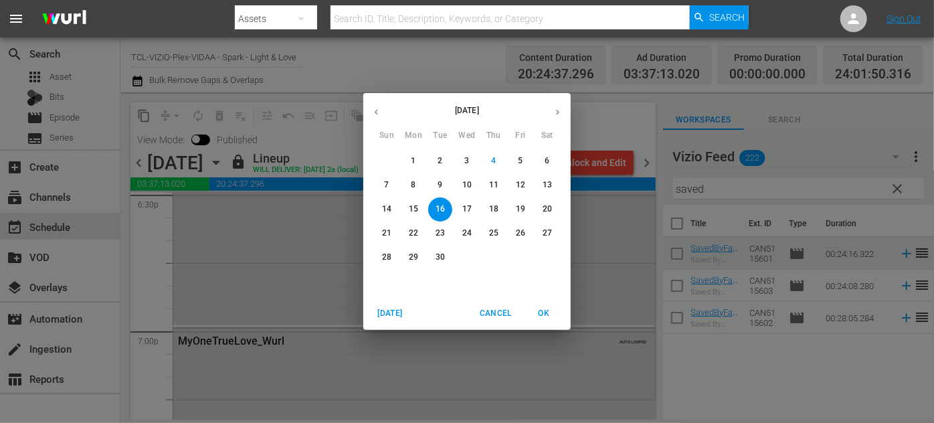
click at [471, 207] on p "17" at bounding box center [466, 208] width 9 height 11
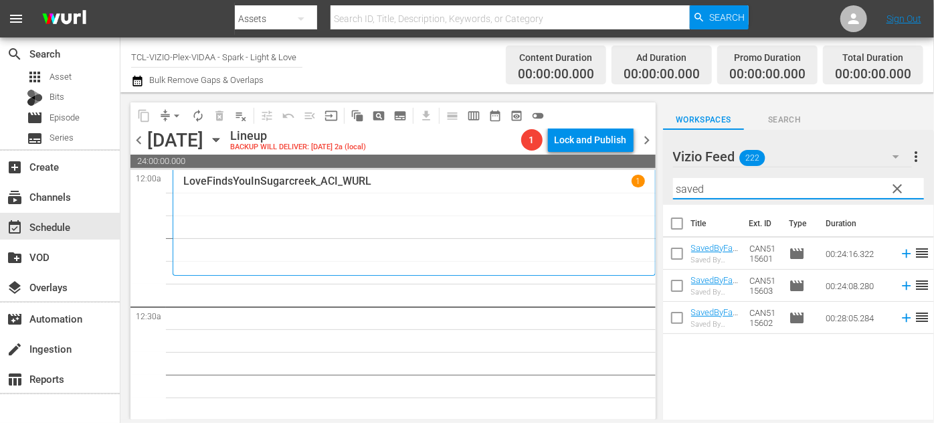
drag, startPoint x: 744, startPoint y: 192, endPoint x: 653, endPoint y: 175, distance: 92.5
click at [653, 175] on div "content_copy compress arrow_drop_down autorenew_outlined delete_forever_outline…" at bounding box center [526, 255] width 813 height 327
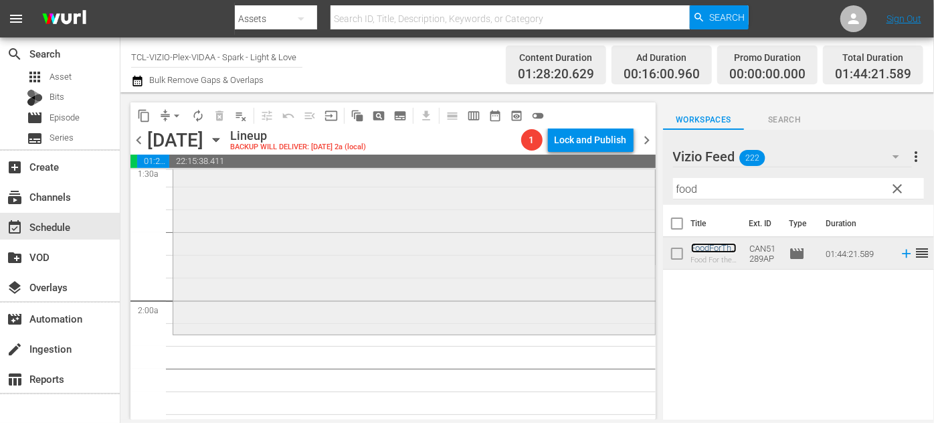
scroll to position [486, 0]
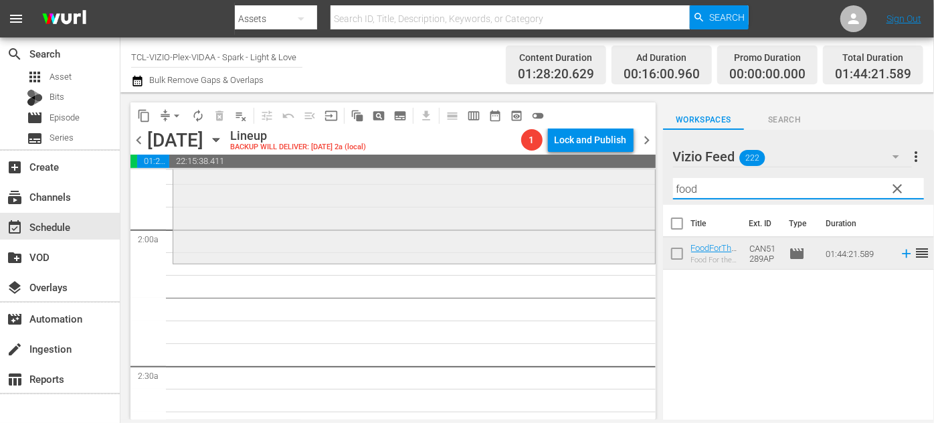
drag, startPoint x: 708, startPoint y: 191, endPoint x: 642, endPoint y: 191, distance: 65.5
click at [642, 191] on div "content_copy compress arrow_drop_down autorenew_outlined delete_forever_outline…" at bounding box center [526, 255] width 813 height 327
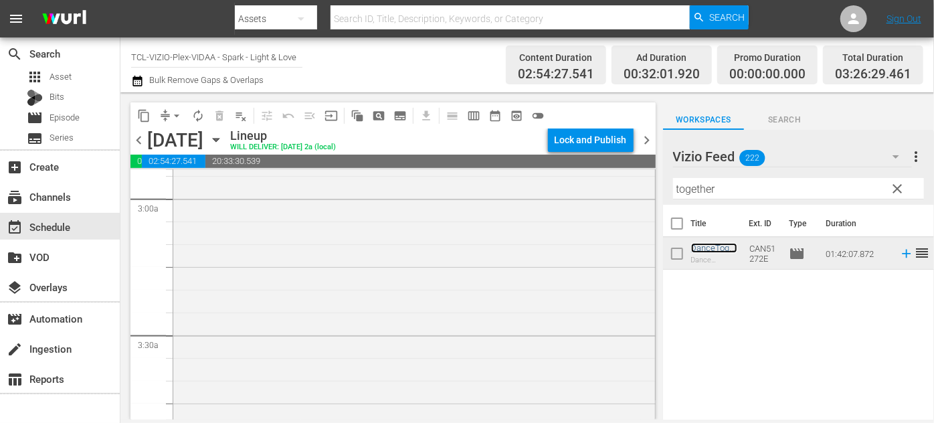
scroll to position [972, 0]
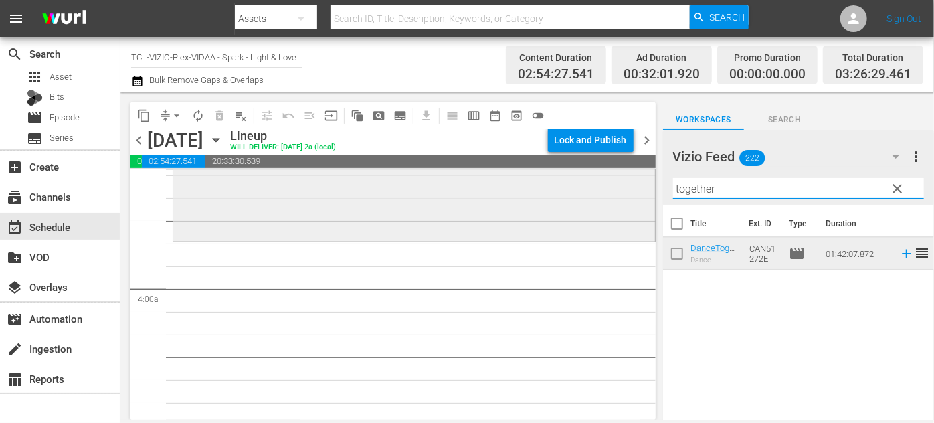
drag, startPoint x: 713, startPoint y: 188, endPoint x: 607, endPoint y: 188, distance: 106.3
click at [607, 188] on div "content_copy compress arrow_drop_down autorenew_outlined delete_forever_outline…" at bounding box center [526, 255] width 813 height 327
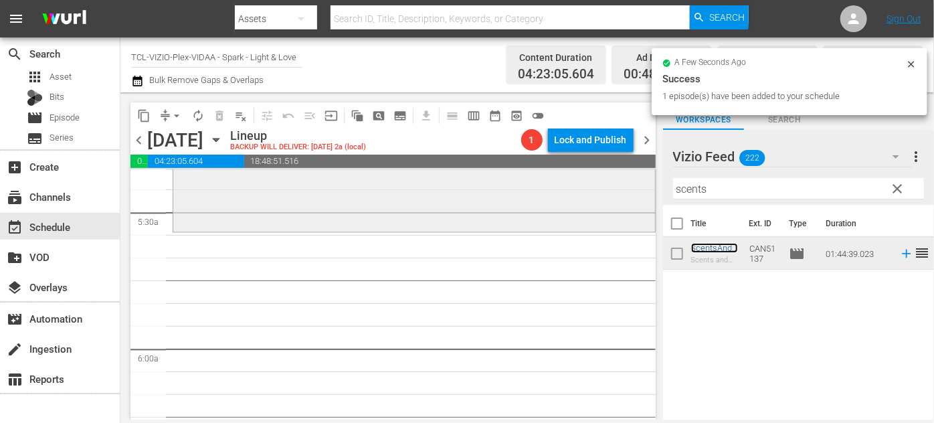
scroll to position [1459, 0]
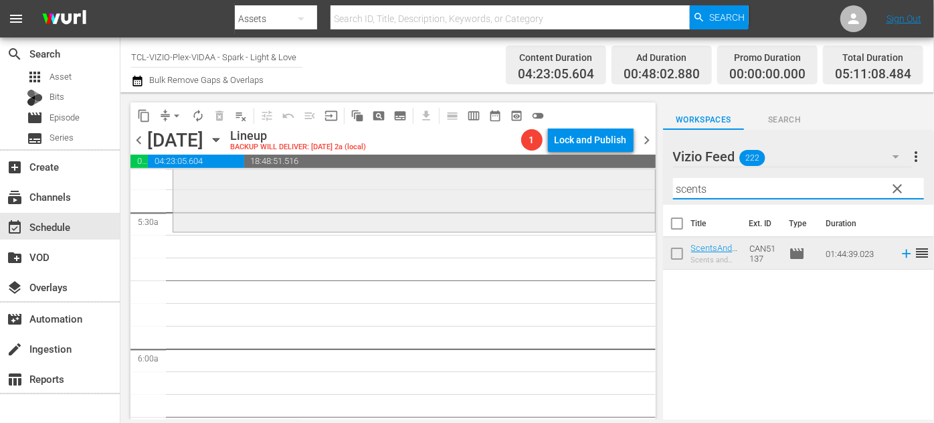
drag, startPoint x: 734, startPoint y: 186, endPoint x: 615, endPoint y: 192, distance: 119.2
click at [614, 192] on div "content_copy compress arrow_drop_down autorenew_outlined delete_forever_outline…" at bounding box center [526, 255] width 813 height 327
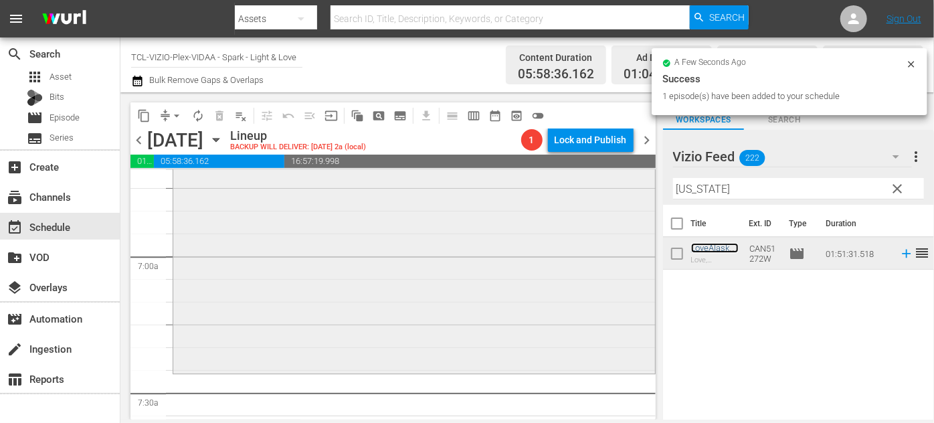
scroll to position [1946, 0]
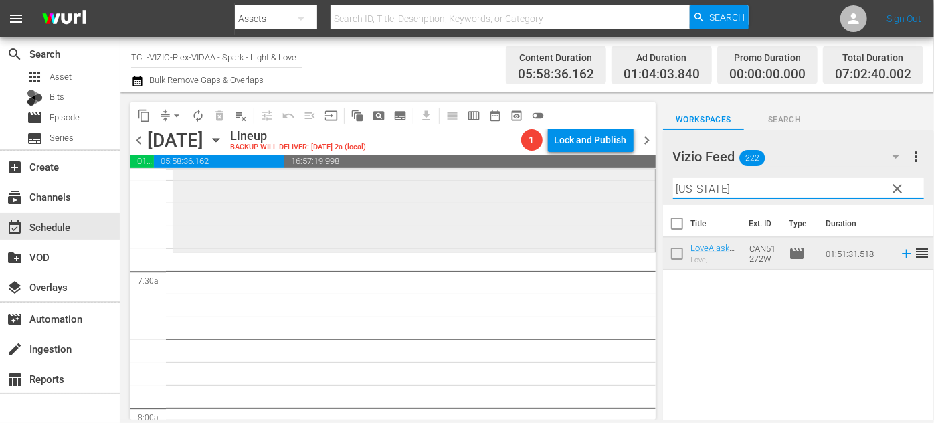
drag, startPoint x: 734, startPoint y: 185, endPoint x: 594, endPoint y: 183, distance: 139.8
click at [594, 183] on div "content_copy compress arrow_drop_down autorenew_outlined delete_forever_outline…" at bounding box center [526, 255] width 813 height 327
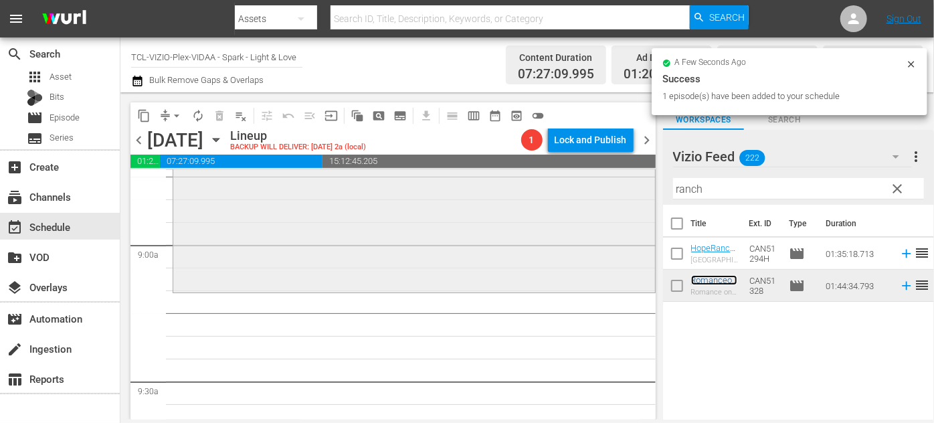
scroll to position [2432, 0]
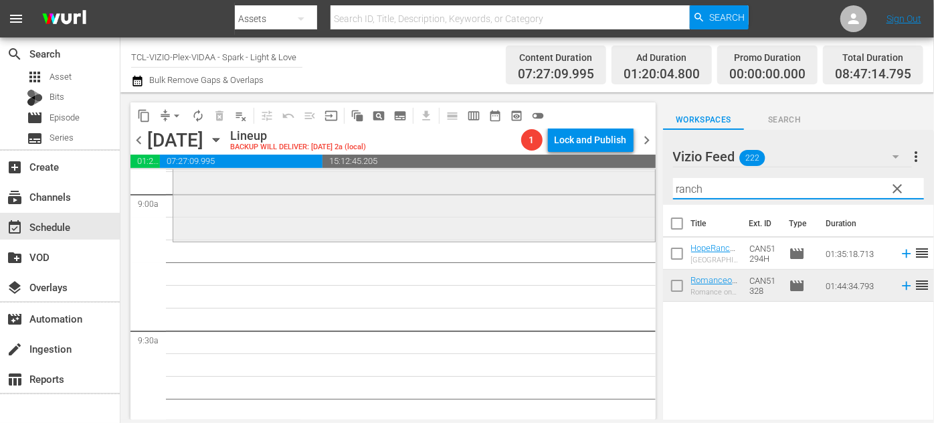
drag, startPoint x: 698, startPoint y: 191, endPoint x: 615, endPoint y: 192, distance: 82.3
click at [615, 192] on div "content_copy compress arrow_drop_down autorenew_outlined delete_forever_outline…" at bounding box center [526, 255] width 813 height 327
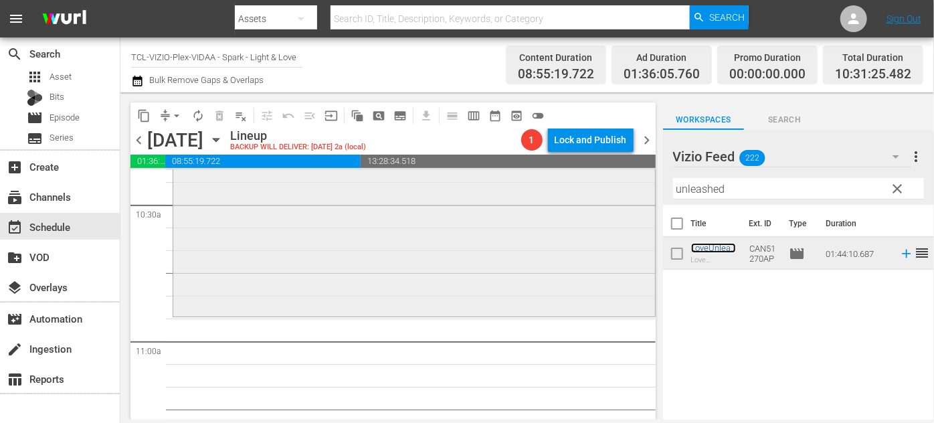
scroll to position [2857, 0]
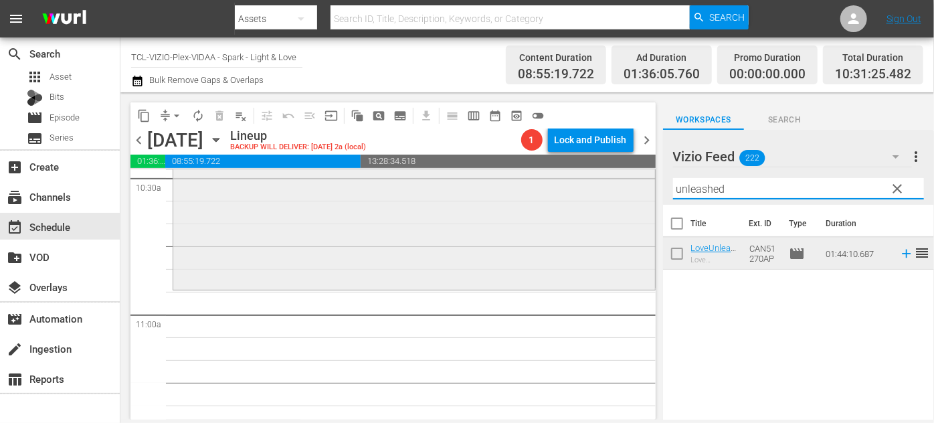
drag, startPoint x: 751, startPoint y: 190, endPoint x: 620, endPoint y: 191, distance: 131.1
click at [620, 191] on div "content_copy compress arrow_drop_down autorenew_outlined delete_forever_outline…" at bounding box center [526, 255] width 813 height 327
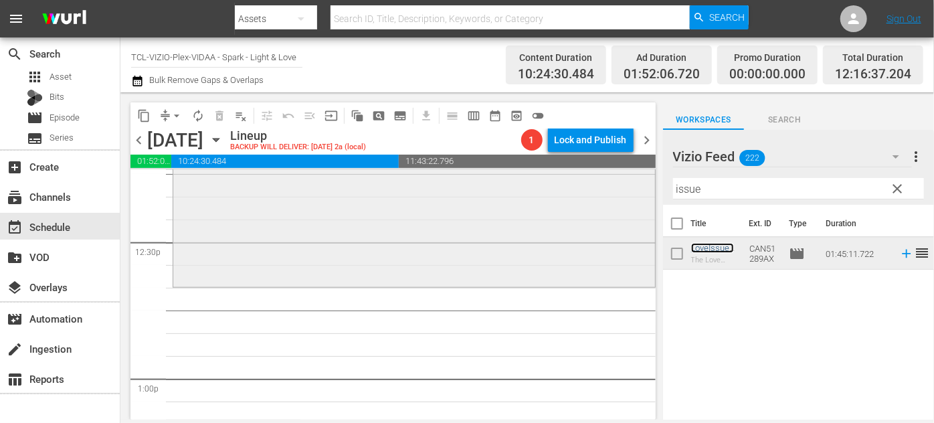
scroll to position [3344, 0]
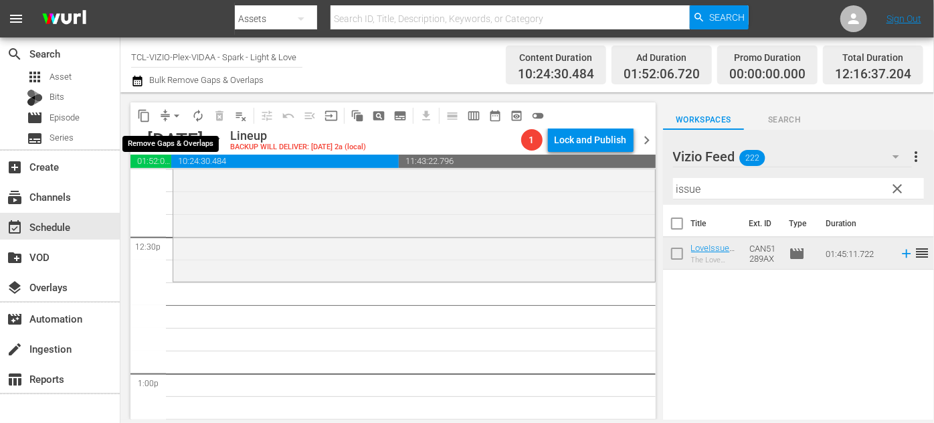
click at [177, 116] on span "arrow_drop_down" at bounding box center [176, 115] width 13 height 13
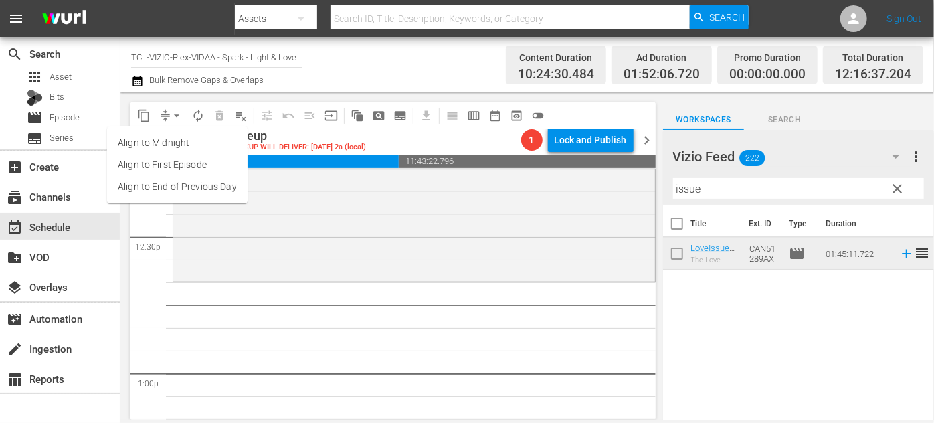
click at [221, 190] on li "Align to End of Previous Day" at bounding box center [177, 187] width 140 height 22
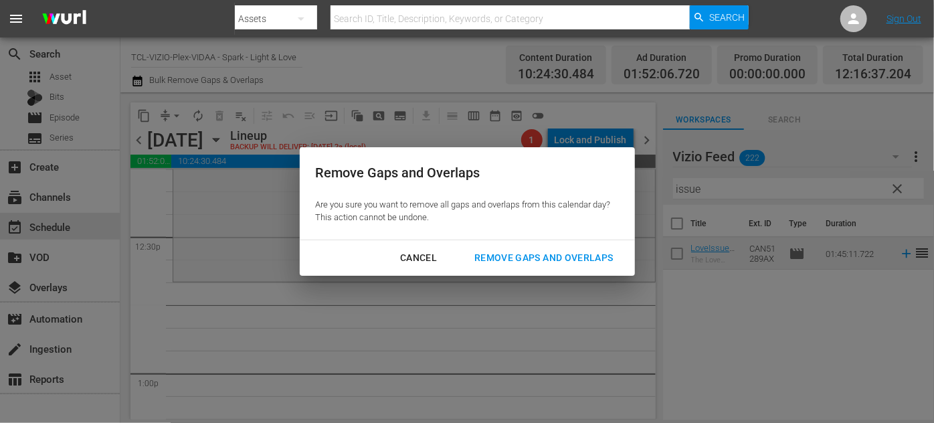
click at [510, 257] on div "Remove Gaps and Overlaps" at bounding box center [543, 257] width 160 height 17
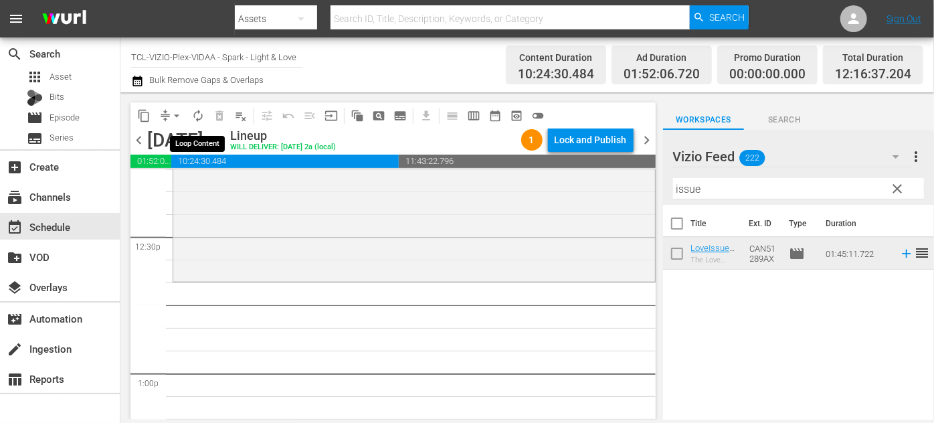
click at [191, 112] on span "autorenew_outlined" at bounding box center [197, 115] width 13 height 13
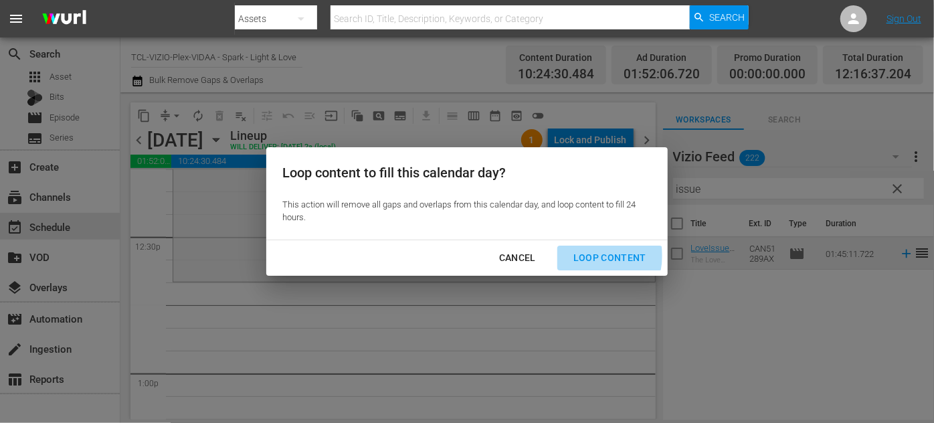
click at [587, 255] on div "Loop Content" at bounding box center [609, 257] width 94 height 17
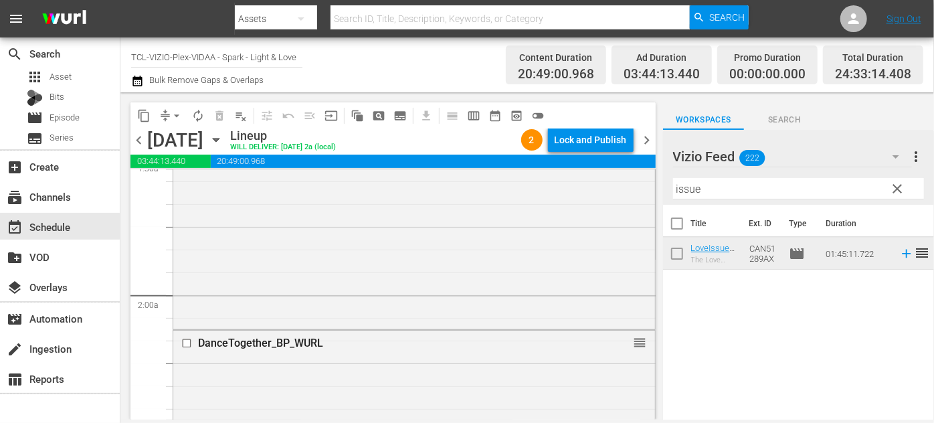
scroll to position [425, 0]
click at [182, 336] on input "checkbox" at bounding box center [188, 337] width 14 height 11
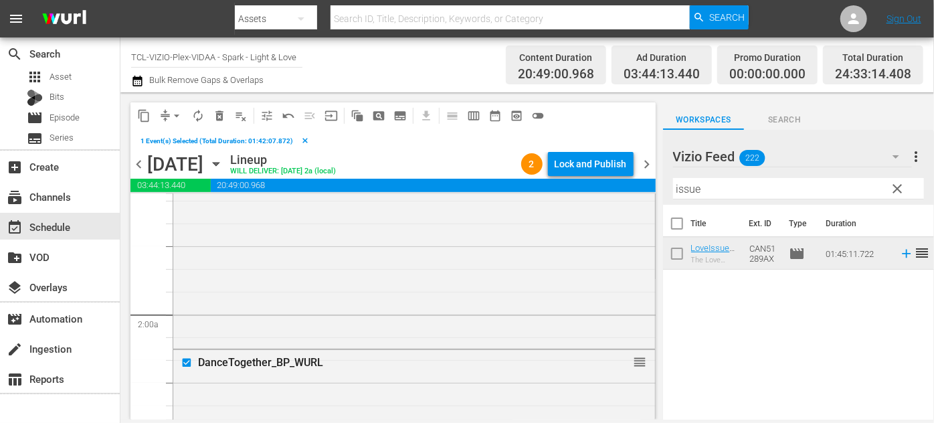
click at [219, 116] on span "delete_forever_outlined" at bounding box center [219, 115] width 13 height 13
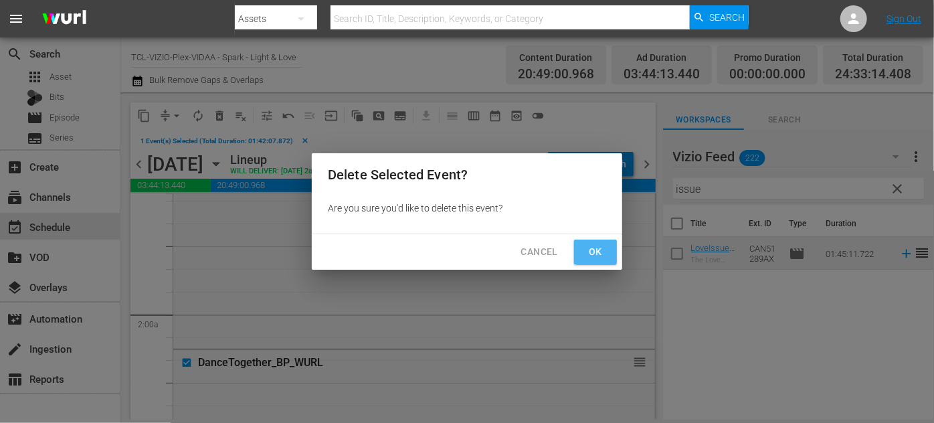
click at [598, 249] on span "Ok" at bounding box center [595, 251] width 21 height 17
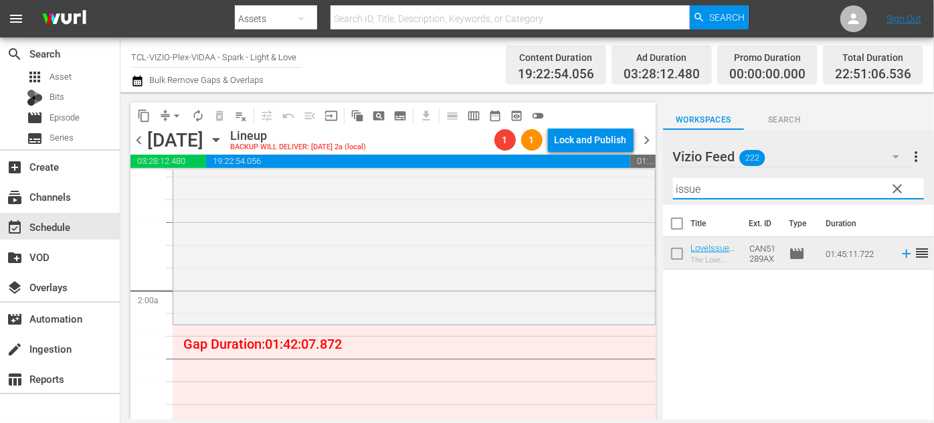
drag, startPoint x: 749, startPoint y: 187, endPoint x: 653, endPoint y: 191, distance: 96.4
click at [654, 190] on div "content_copy compress arrow_drop_down autorenew_outlined delete_forever_outline…" at bounding box center [526, 255] width 813 height 327
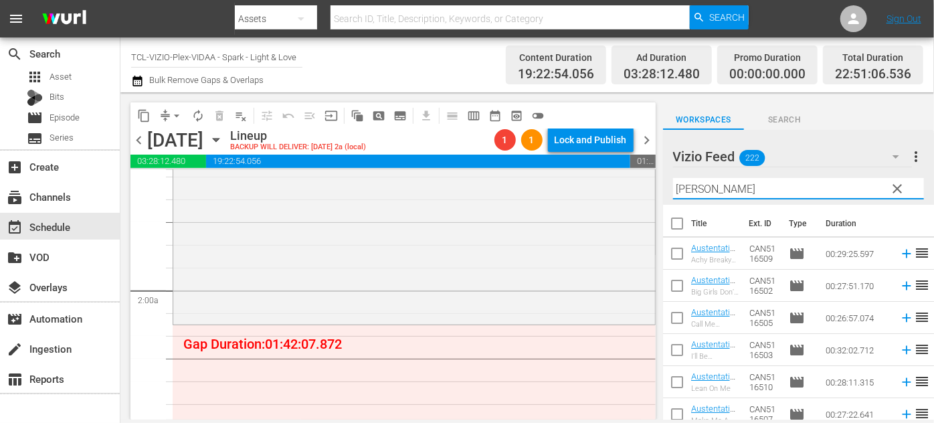
type input "[PERSON_NAME]"
click at [665, 189] on div "Vizio Feed 222 Vizio Feed more_vert clear Filter by Title [PERSON_NAME]" at bounding box center [798, 167] width 271 height 75
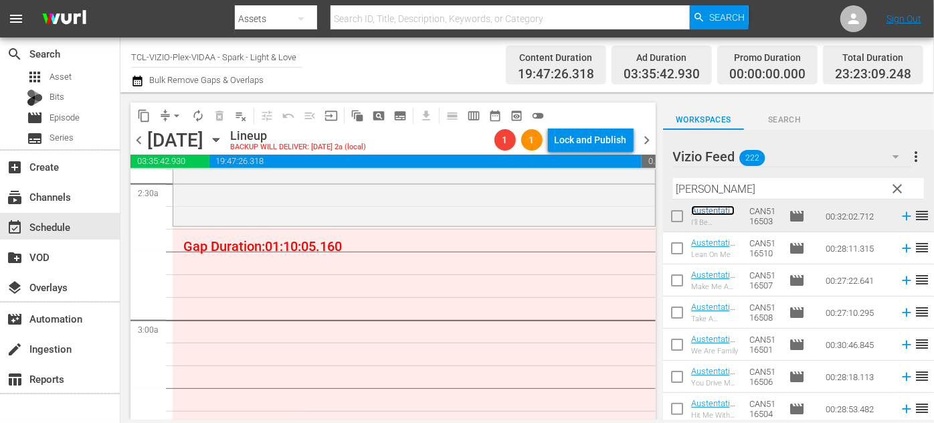
scroll to position [136, 0]
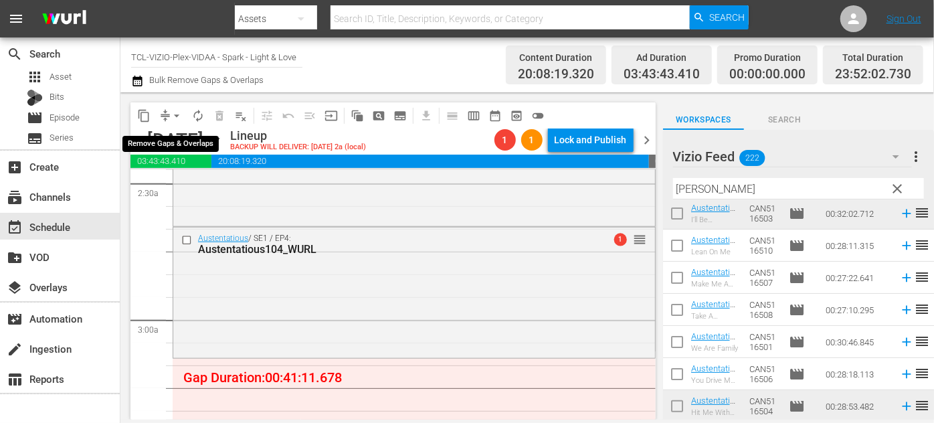
click at [175, 115] on span "arrow_drop_down" at bounding box center [176, 115] width 13 height 13
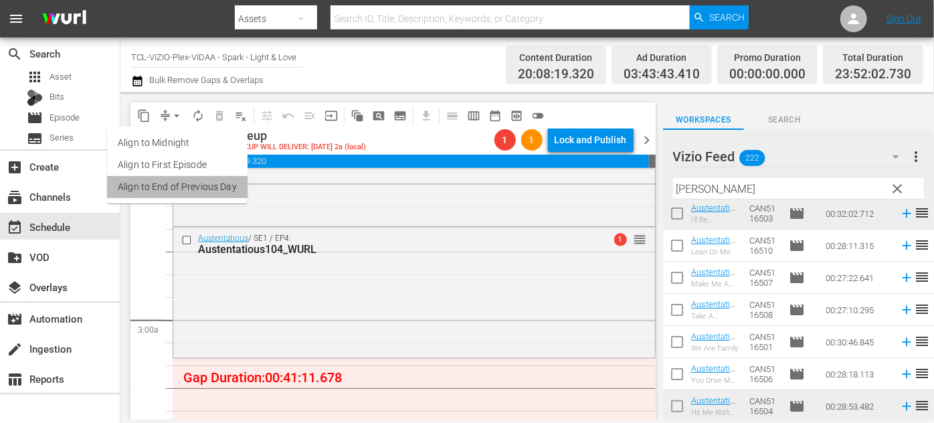
click at [210, 190] on li "Align to End of Previous Day" at bounding box center [177, 187] width 140 height 22
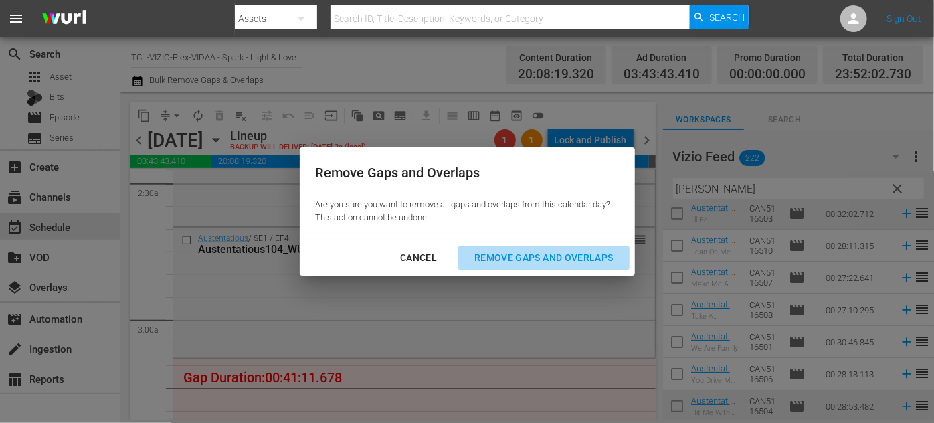
click at [542, 255] on div "Remove Gaps and Overlaps" at bounding box center [543, 257] width 160 height 17
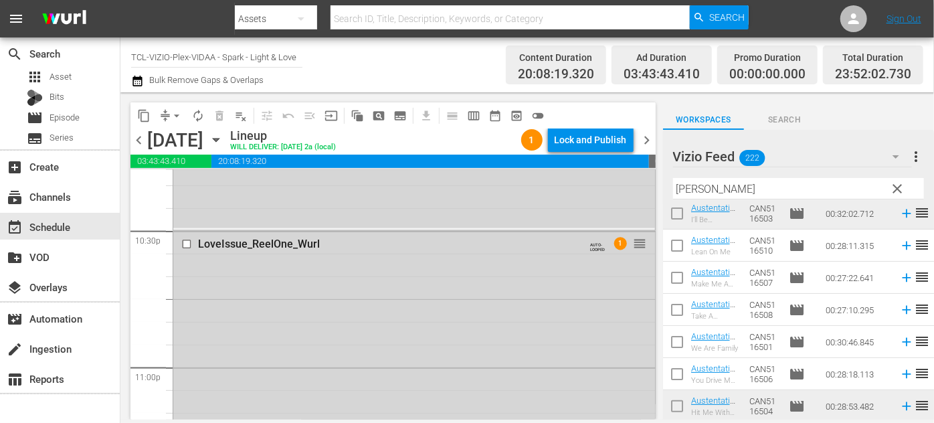
scroll to position [6004, 0]
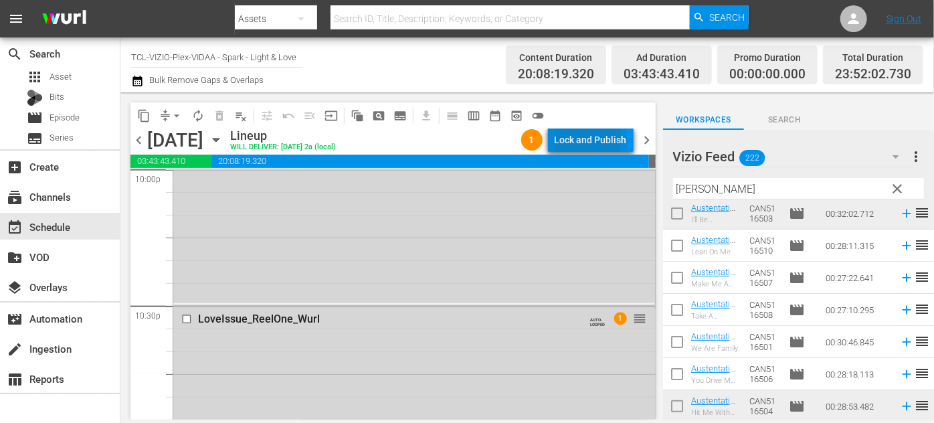
click at [565, 138] on div "Lock and Publish" at bounding box center [590, 140] width 72 height 24
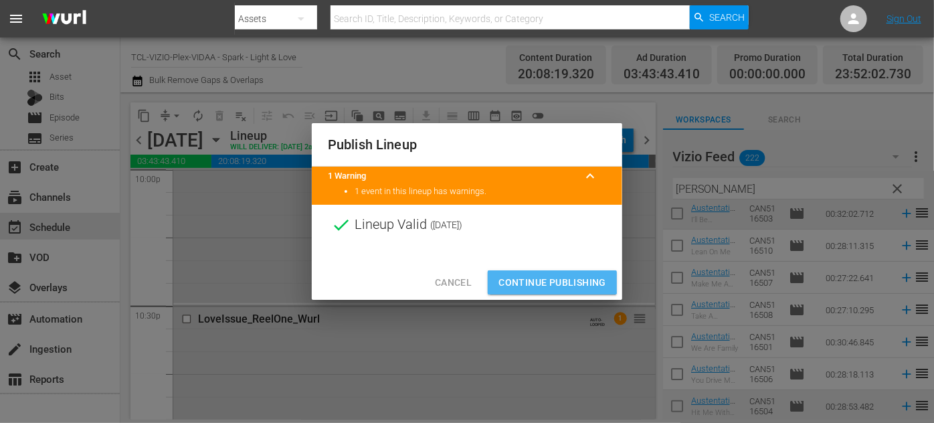
click at [547, 276] on span "Continue Publishing" at bounding box center [552, 282] width 108 height 17
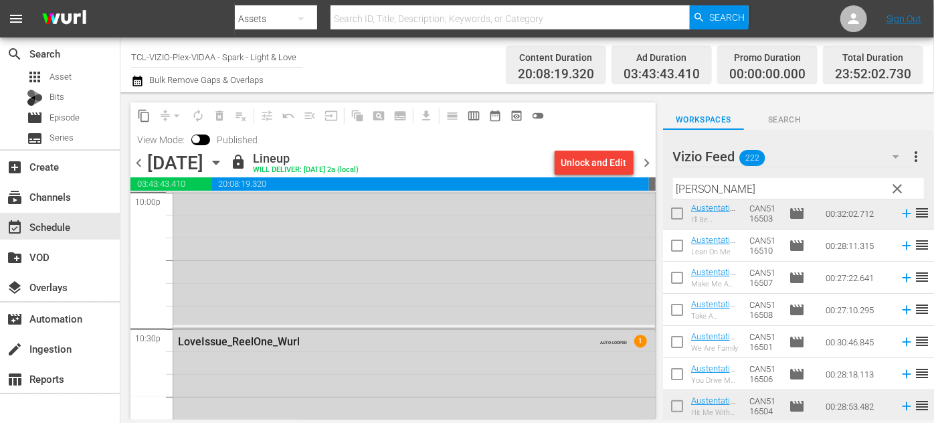
click at [223, 161] on icon "button" at bounding box center [216, 162] width 15 height 15
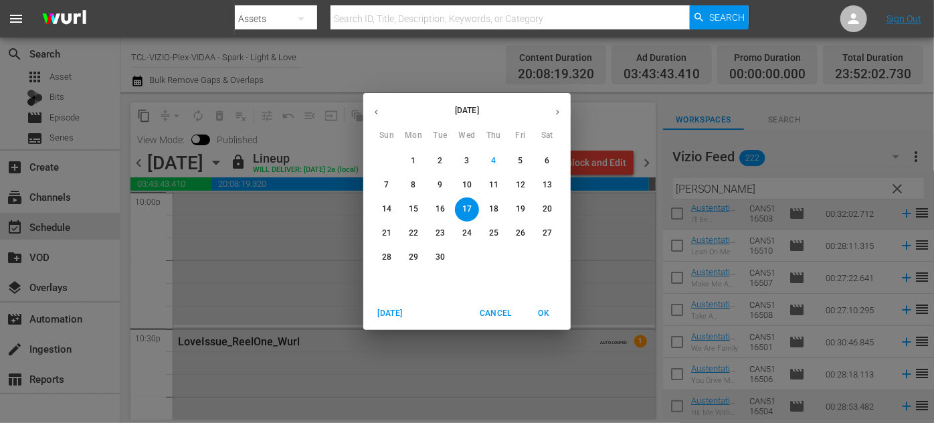
click at [500, 213] on span "18" at bounding box center [494, 208] width 24 height 11
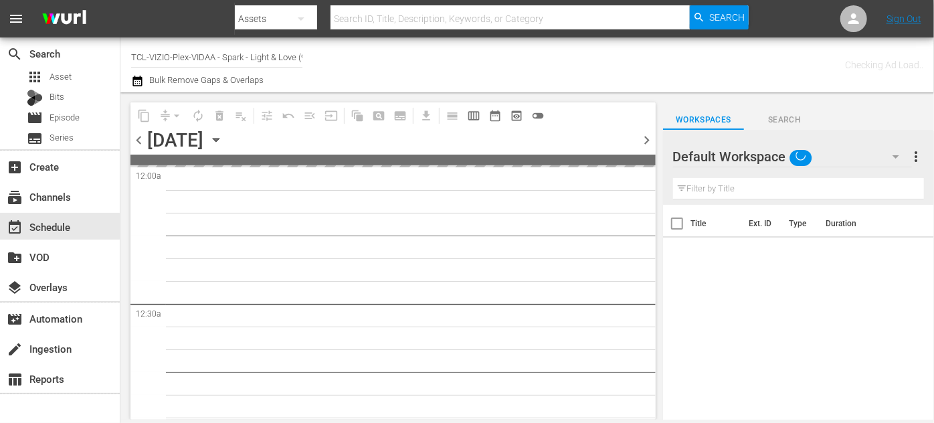
type input "TCL-VIZIO-Plex-VIDAA - Spark - Light & Love (939)"
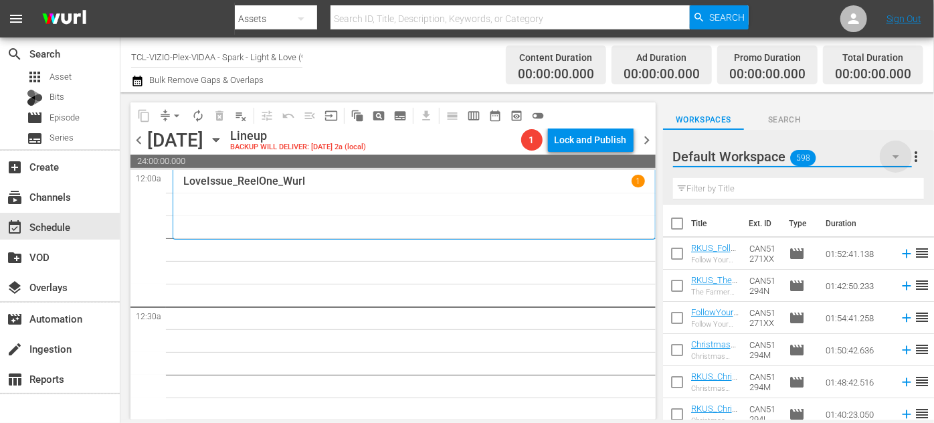
click at [894, 156] on icon "button" at bounding box center [895, 156] width 7 height 3
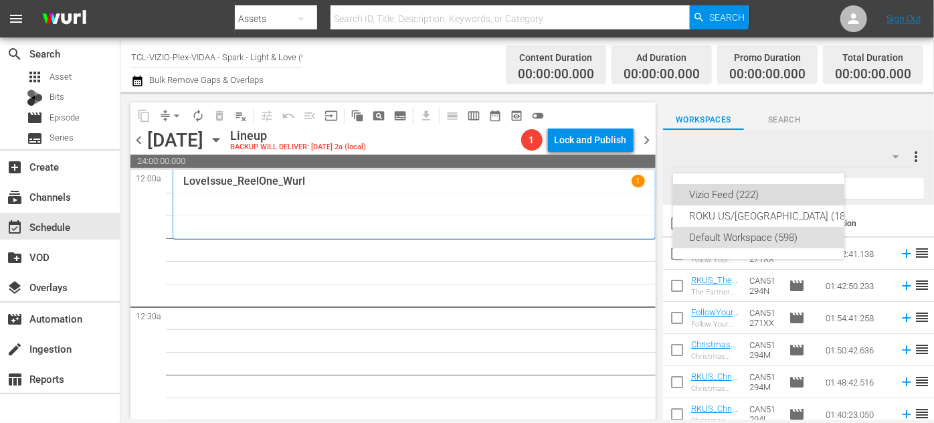
click at [743, 197] on div "Vizio Feed (222)" at bounding box center [771, 194] width 165 height 21
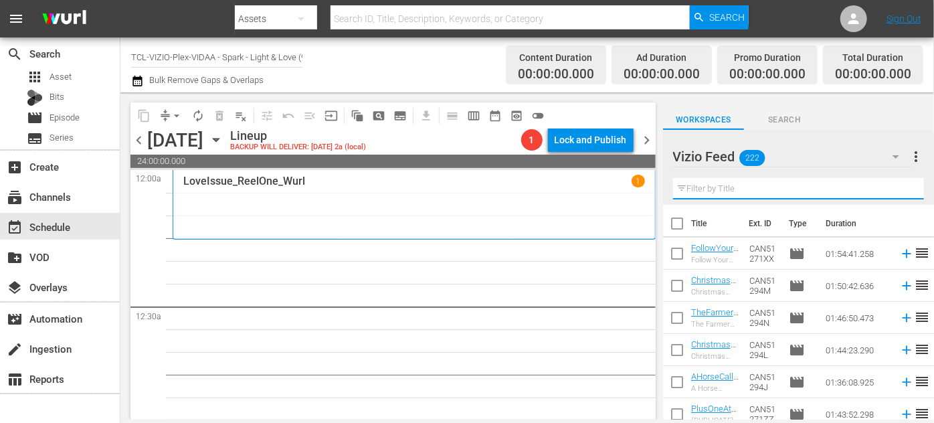
click at [738, 183] on input "text" at bounding box center [798, 188] width 251 height 21
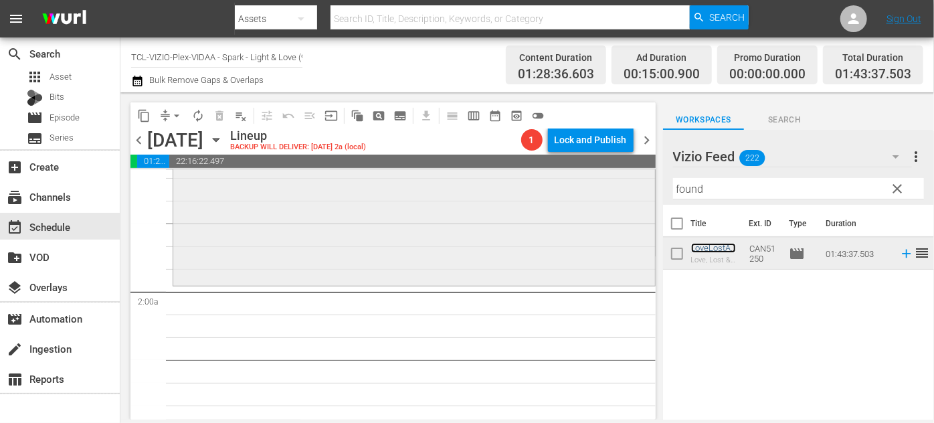
scroll to position [425, 0]
drag, startPoint x: 719, startPoint y: 183, endPoint x: 649, endPoint y: 185, distance: 70.2
click at [649, 185] on div "content_copy compress arrow_drop_down autorenew_outlined delete_forever_outline…" at bounding box center [526, 255] width 813 height 327
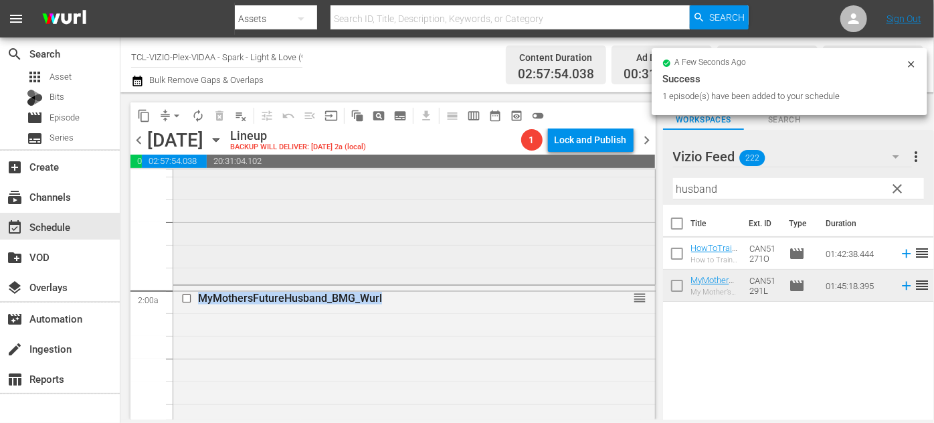
drag, startPoint x: 703, startPoint y: 281, endPoint x: 350, endPoint y: 281, distance: 353.1
click at [350, 281] on div "LoveLostAndFound_WURL reorder" at bounding box center [414, 48] width 482 height 467
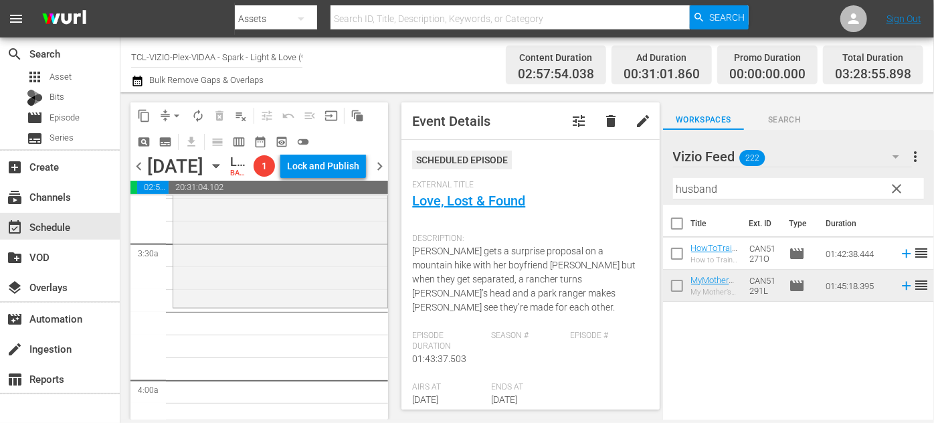
scroll to position [972, 0]
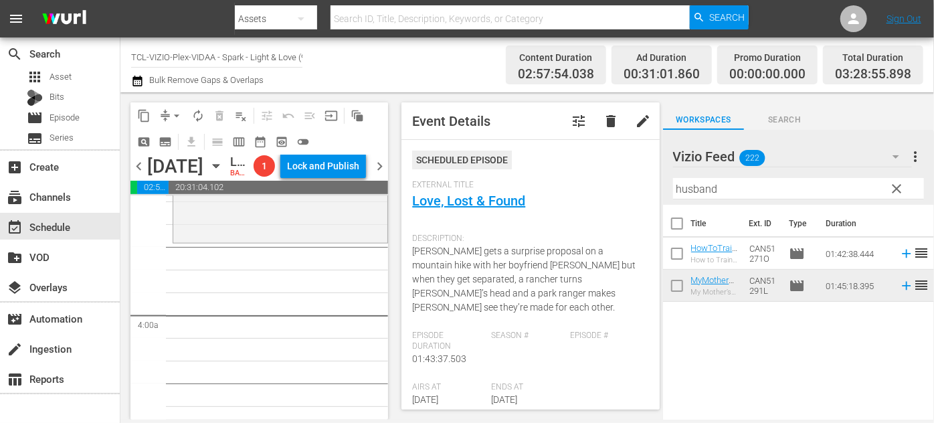
drag, startPoint x: 724, startPoint y: 187, endPoint x: 659, endPoint y: 185, distance: 64.2
click at [659, 185] on div "content_copy compress arrow_drop_down autorenew_outlined delete_forever_outline…" at bounding box center [526, 255] width 813 height 327
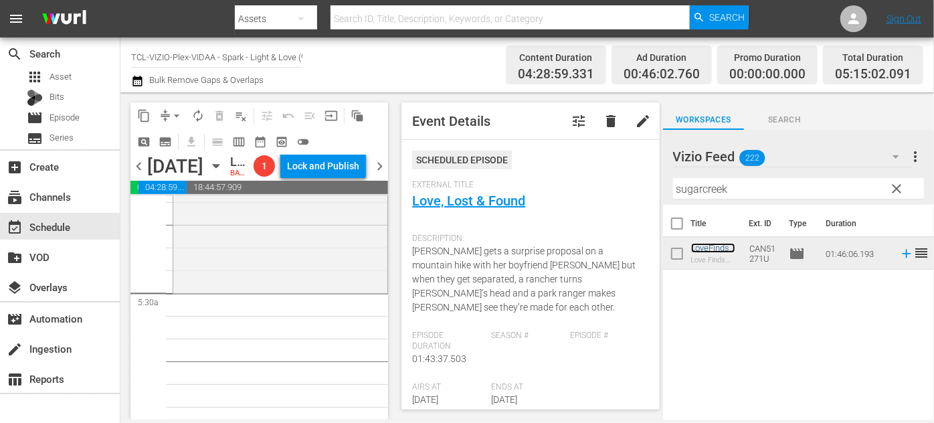
scroll to position [1459, 0]
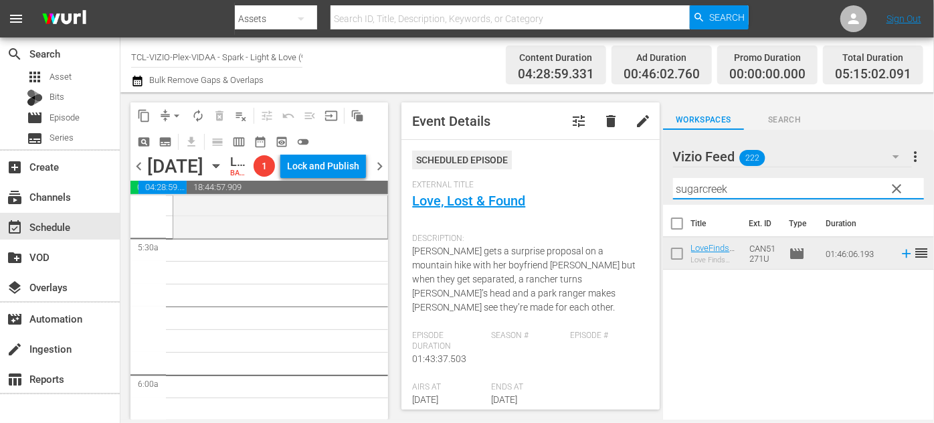
drag, startPoint x: 728, startPoint y: 192, endPoint x: 601, endPoint y: 195, distance: 127.1
click at [601, 195] on div "content_copy compress arrow_drop_down autorenew_outlined delete_forever_outline…" at bounding box center [526, 255] width 813 height 327
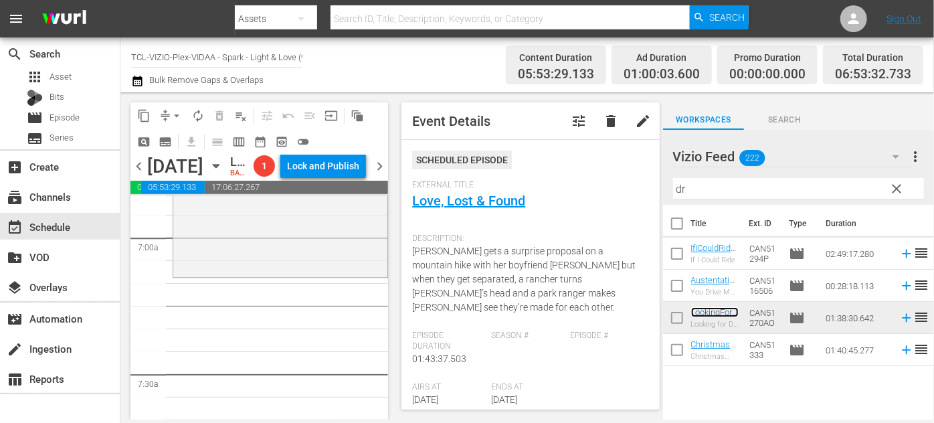
scroll to position [1885, 0]
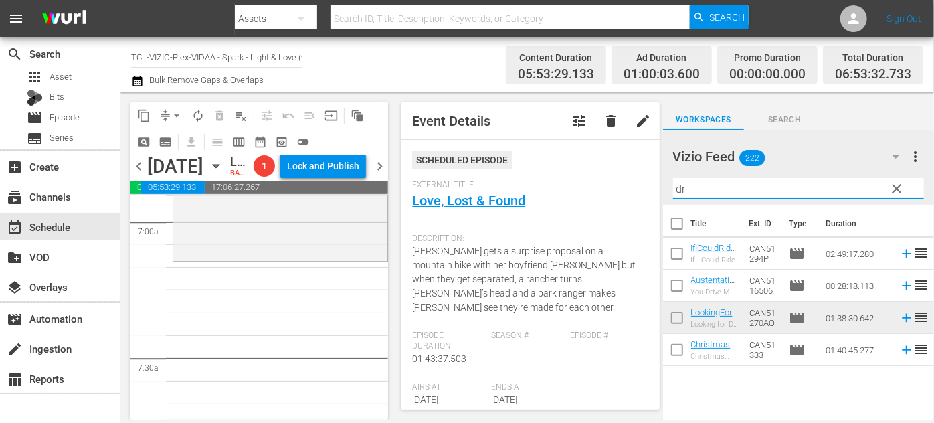
drag, startPoint x: 717, startPoint y: 185, endPoint x: 643, endPoint y: 187, distance: 74.3
click at [643, 187] on div "content_copy compress arrow_drop_down autorenew_outlined delete_forever_outline…" at bounding box center [526, 255] width 813 height 327
click at [644, 187] on div "Event Details tune delete edit Scheduled Episode External Title Love, Lost & Fo…" at bounding box center [529, 255] width 257 height 307
click at [708, 189] on input "dr" at bounding box center [798, 188] width 251 height 21
drag, startPoint x: 708, startPoint y: 189, endPoint x: 665, endPoint y: 186, distance: 43.6
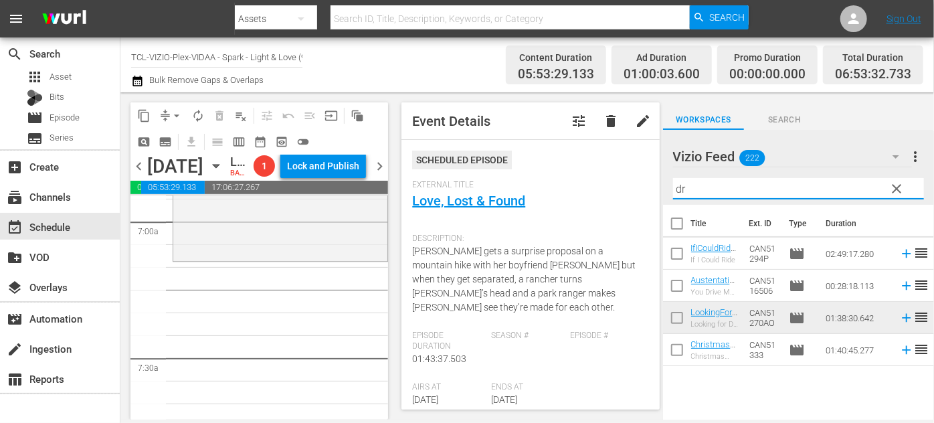
click at [665, 186] on div "Vizio Feed 222 Vizio Feed more_vert clear Filter by Title dr" at bounding box center [798, 167] width 271 height 75
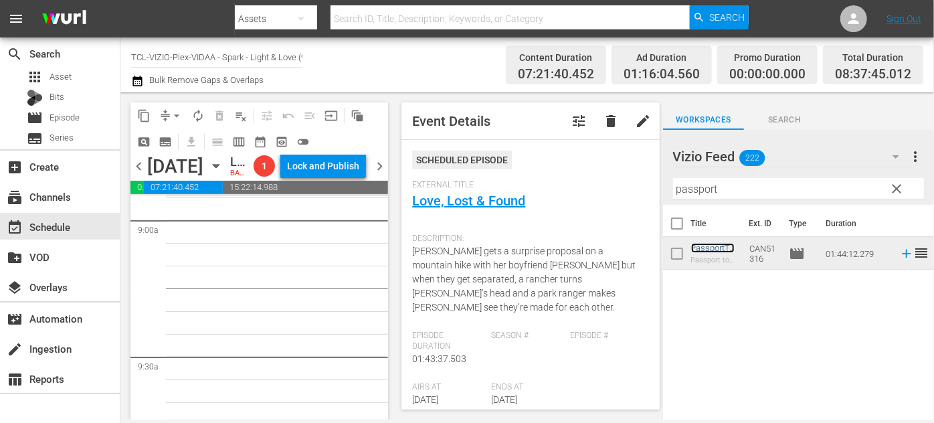
scroll to position [2371, 0]
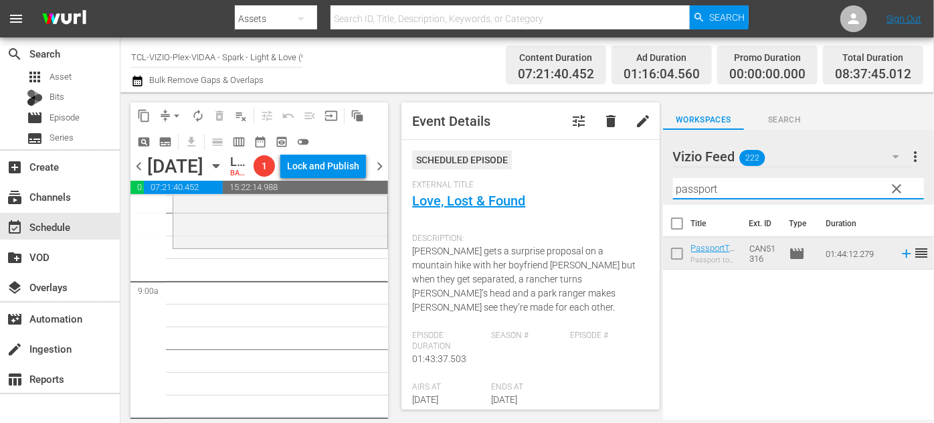
drag, startPoint x: 726, startPoint y: 190, endPoint x: 643, endPoint y: 189, distance: 82.3
click at [643, 189] on div "content_copy compress arrow_drop_down autorenew_outlined delete_forever_outline…" at bounding box center [526, 255] width 813 height 327
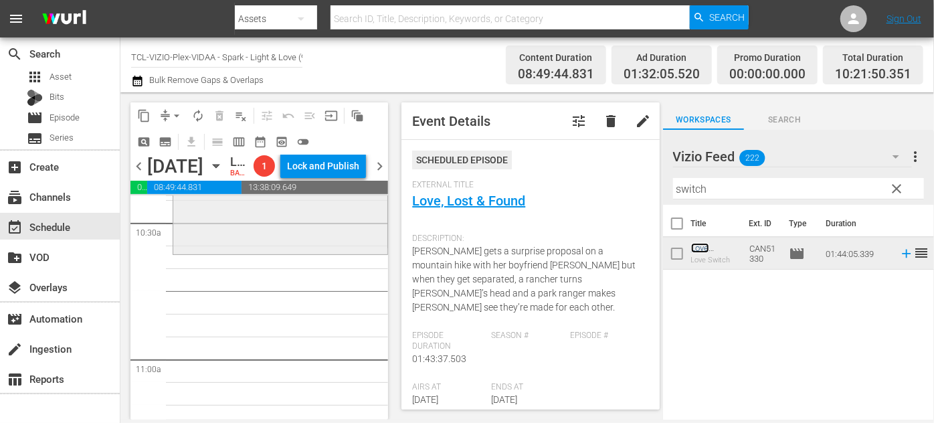
scroll to position [2857, 0]
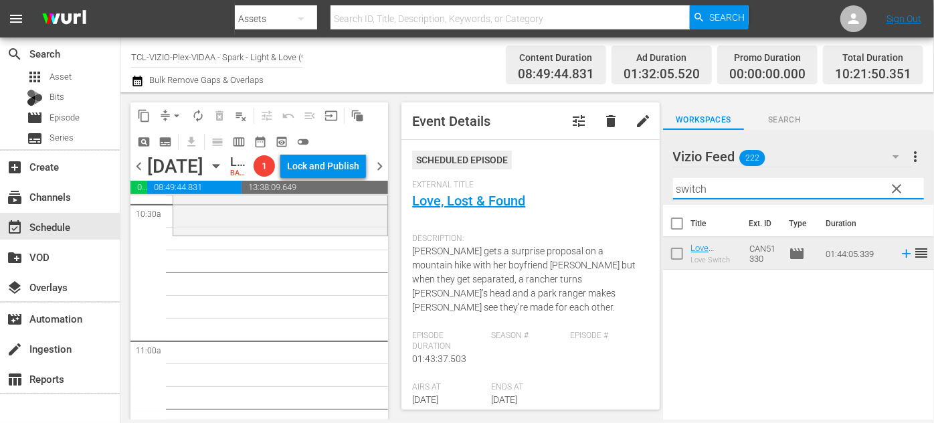
drag, startPoint x: 649, startPoint y: 187, endPoint x: 629, endPoint y: 187, distance: 19.4
click at [629, 187] on div "content_copy compress arrow_drop_down autorenew_outlined delete_forever_outline…" at bounding box center [526, 255] width 813 height 327
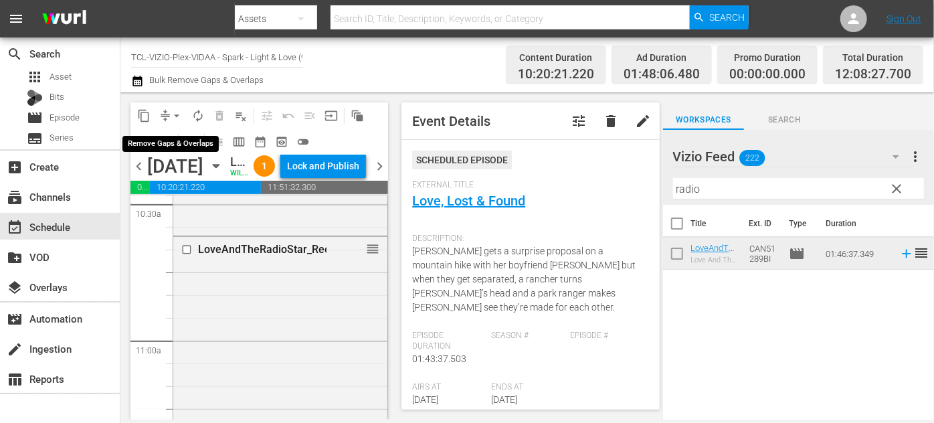
click at [174, 113] on span "arrow_drop_down" at bounding box center [176, 115] width 13 height 13
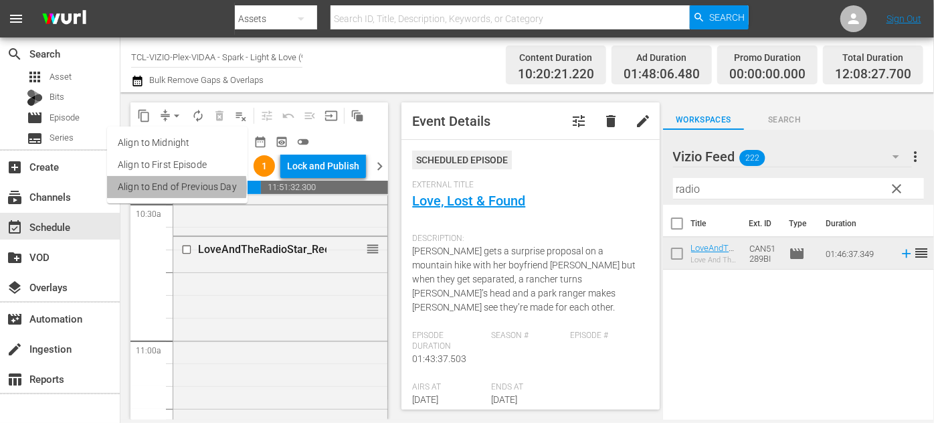
click at [171, 187] on li "Align to End of Previous Day" at bounding box center [177, 187] width 140 height 22
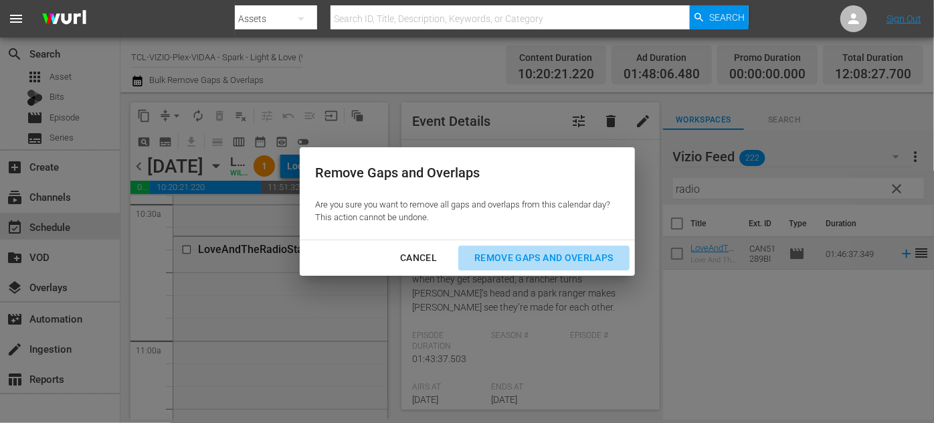
click at [515, 254] on div "Remove Gaps and Overlaps" at bounding box center [543, 257] width 160 height 17
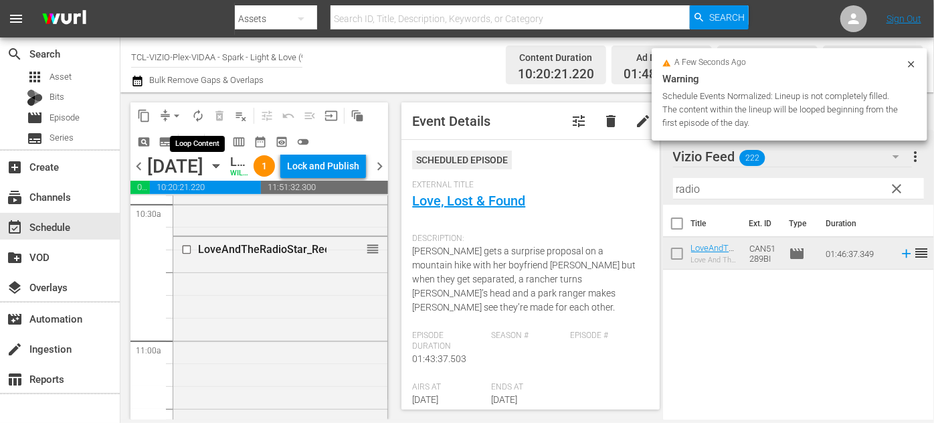
click at [196, 115] on span "autorenew_outlined" at bounding box center [197, 115] width 13 height 13
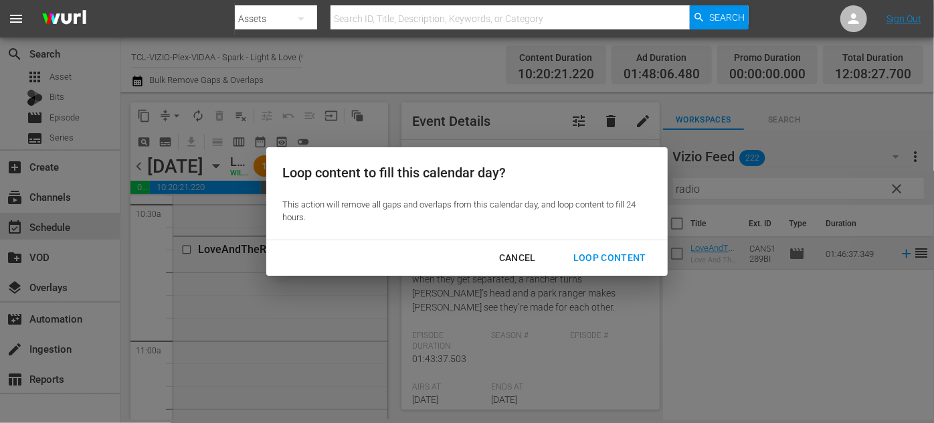
click at [599, 255] on div "Loop Content" at bounding box center [609, 257] width 94 height 17
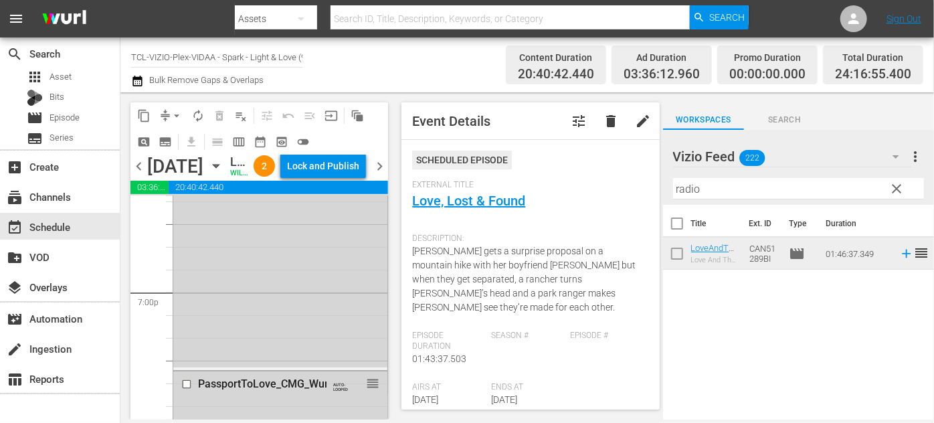
scroll to position [5118, 0]
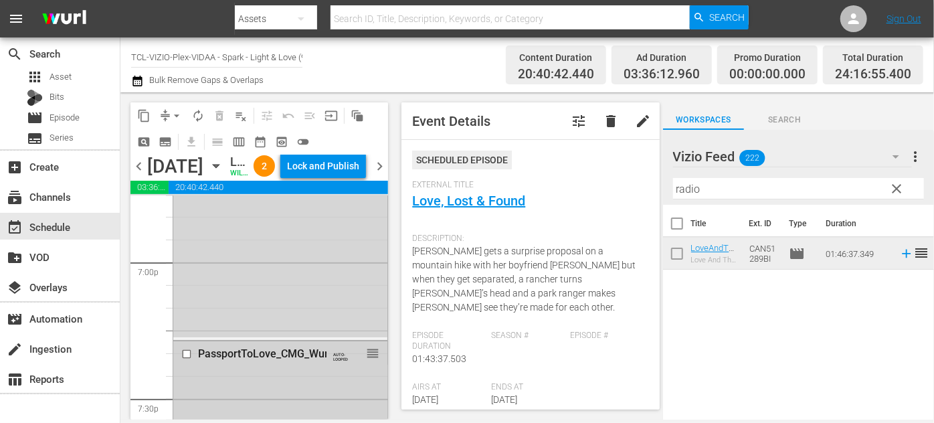
click at [250, 360] on div "PassportToLove_CMG_Wurl" at bounding box center [264, 353] width 133 height 13
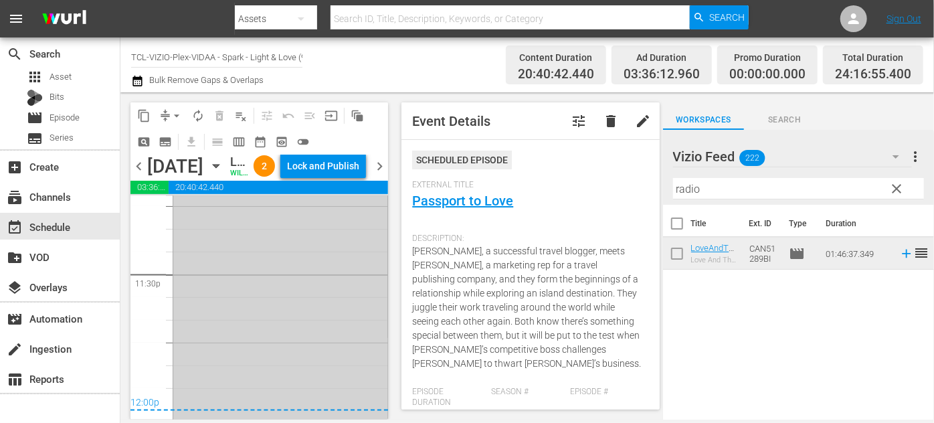
scroll to position [6517, 0]
click at [344, 174] on div "Lock and Publish" at bounding box center [323, 166] width 72 height 24
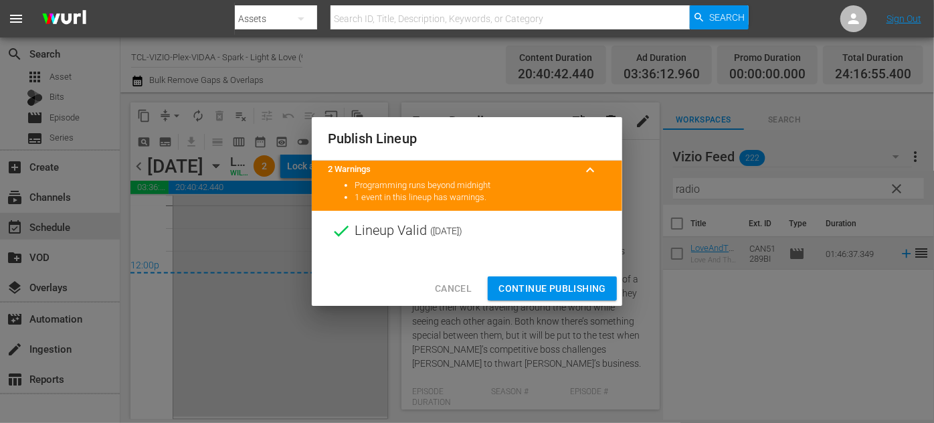
click at [564, 283] on span "Continue Publishing" at bounding box center [552, 288] width 108 height 17
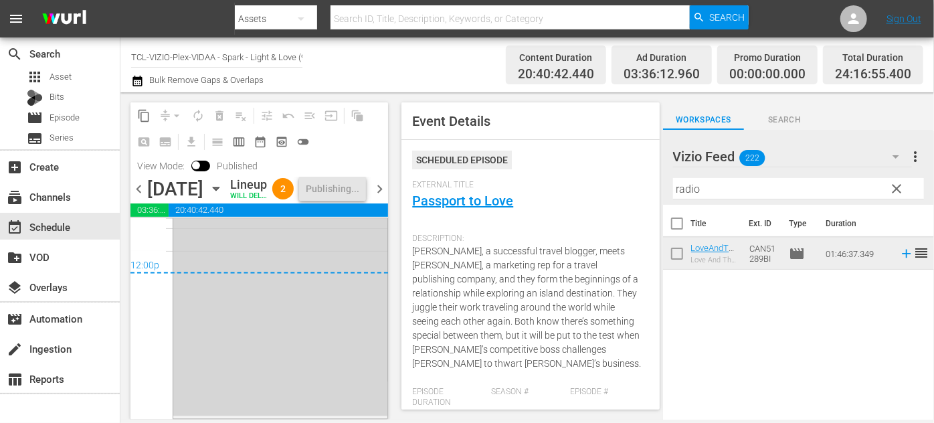
click at [223, 196] on icon "button" at bounding box center [216, 188] width 15 height 15
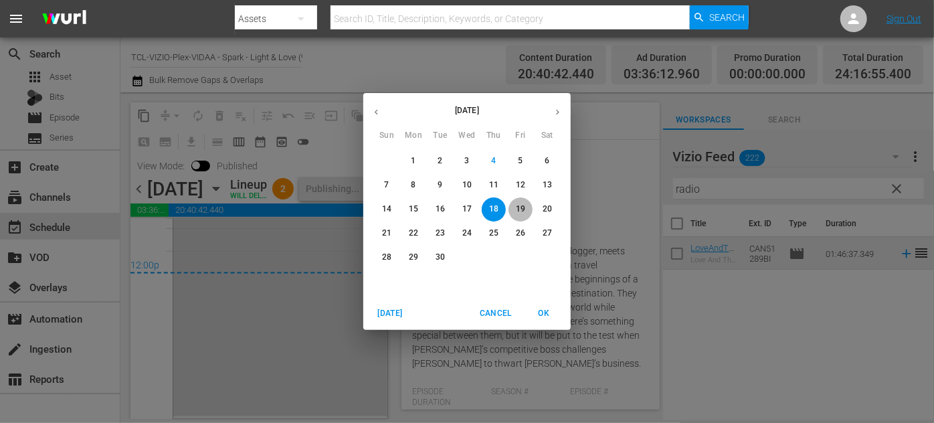
click at [524, 208] on p "19" at bounding box center [520, 208] width 9 height 11
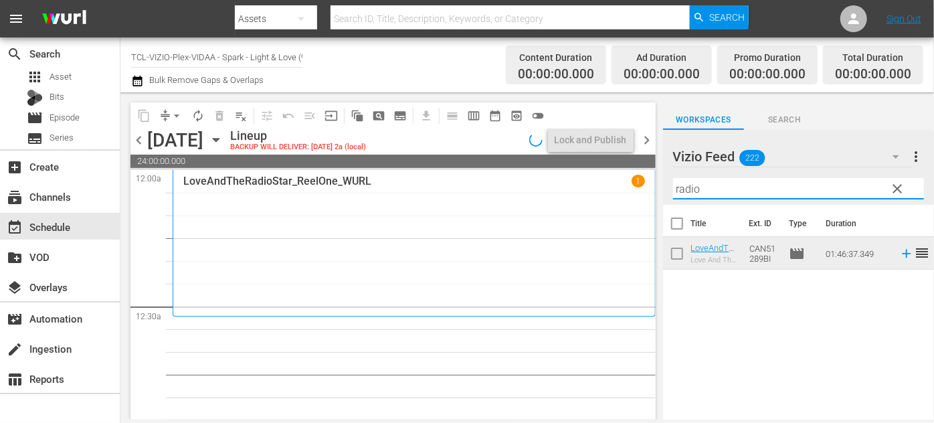
drag, startPoint x: 720, startPoint y: 187, endPoint x: 637, endPoint y: 185, distance: 83.0
click at [637, 185] on div "content_copy compress arrow_drop_down autorenew_outlined delete_forever_outline…" at bounding box center [526, 255] width 813 height 327
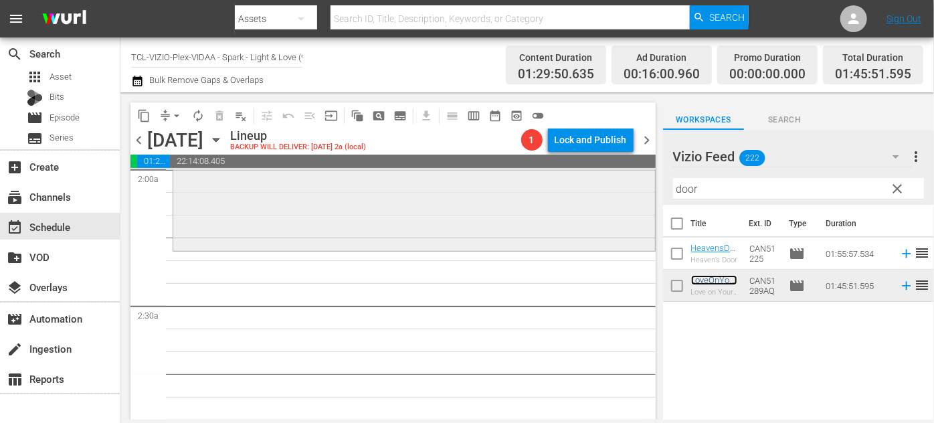
scroll to position [547, 0]
drag, startPoint x: 699, startPoint y: 190, endPoint x: 662, endPoint y: 187, distance: 36.9
click at [663, 187] on div "Vizio Feed 222 Vizio Feed more_vert clear Filter by Title door" at bounding box center [798, 167] width 271 height 75
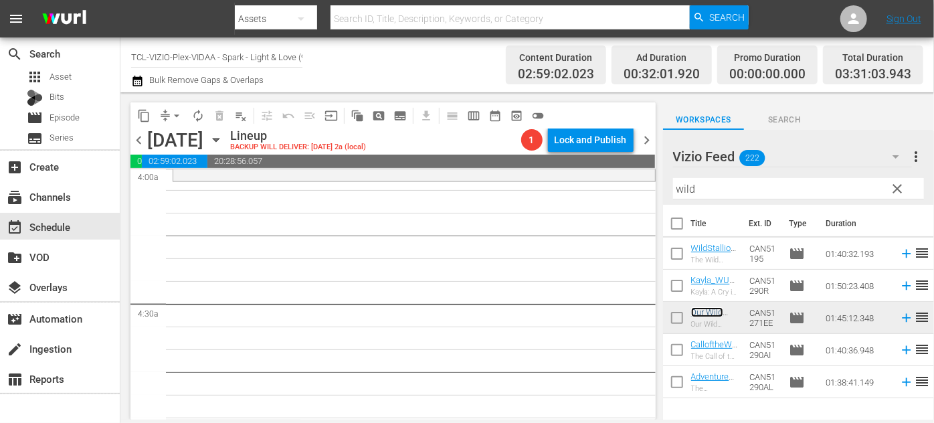
scroll to position [1033, 0]
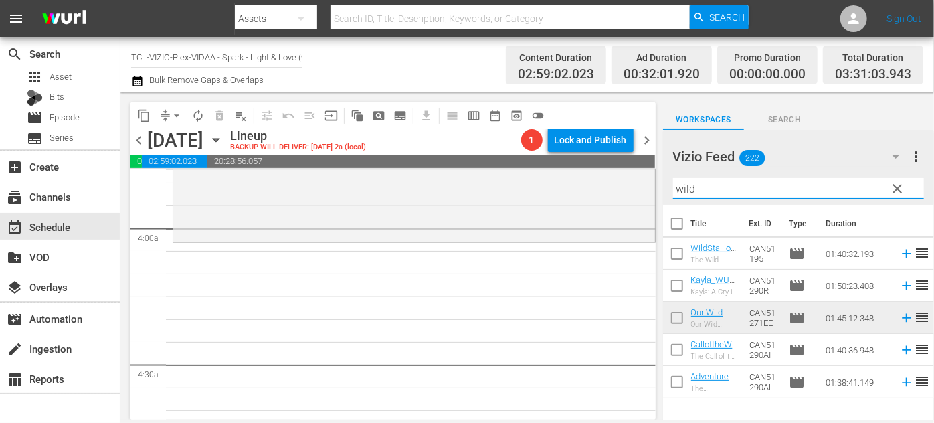
drag, startPoint x: 700, startPoint y: 195, endPoint x: 661, endPoint y: 190, distance: 39.2
click at [661, 190] on div "content_copy compress arrow_drop_down autorenew_outlined delete_forever_outline…" at bounding box center [526, 255] width 813 height 327
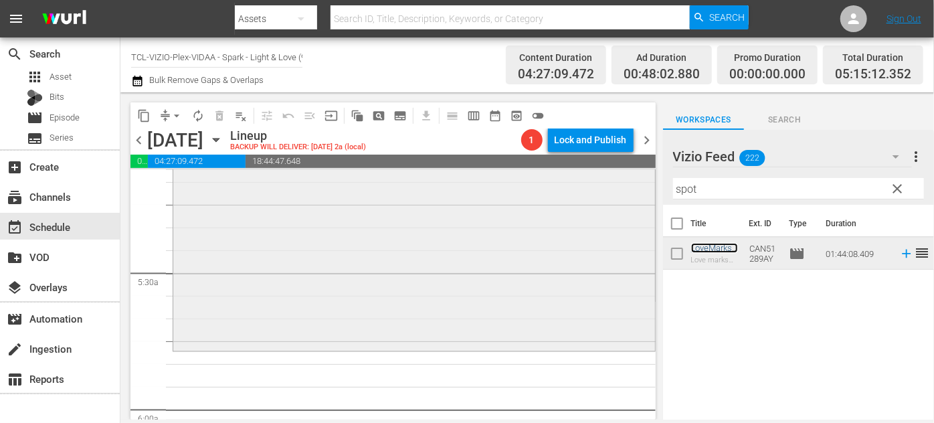
scroll to position [1459, 0]
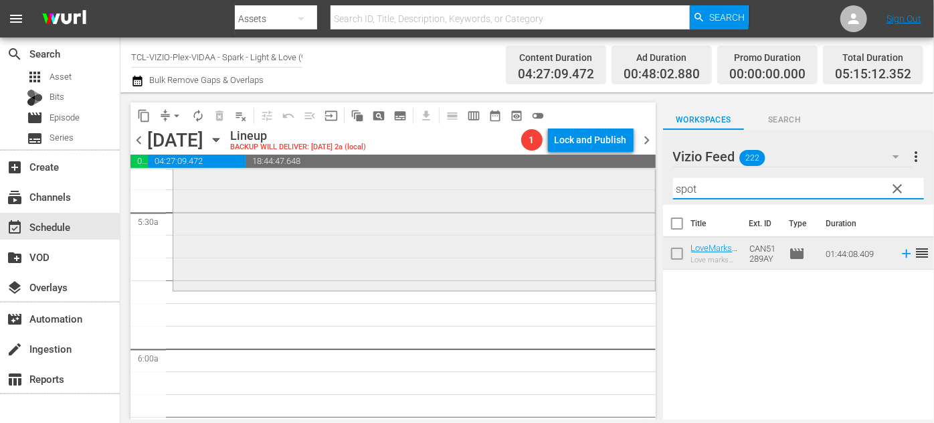
drag, startPoint x: 712, startPoint y: 185, endPoint x: 640, endPoint y: 185, distance: 71.6
click at [640, 185] on div "content_copy compress arrow_drop_down autorenew_outlined delete_forever_outline…" at bounding box center [526, 255] width 813 height 327
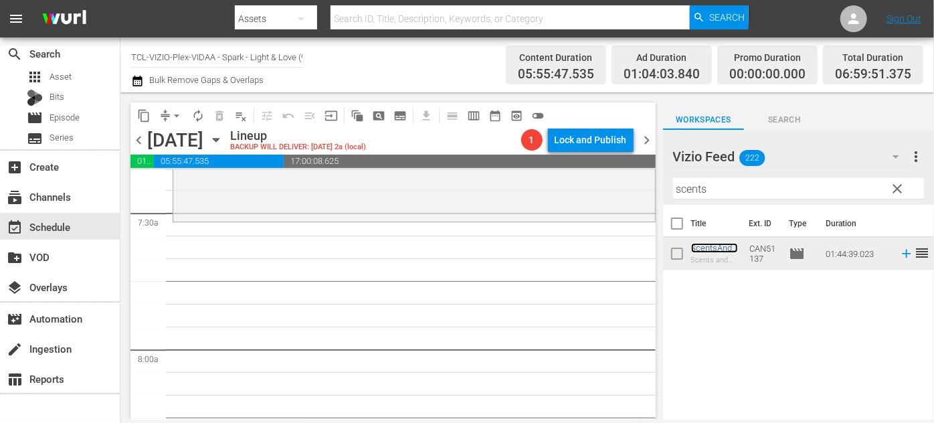
scroll to position [2006, 0]
drag, startPoint x: 732, startPoint y: 189, endPoint x: 624, endPoint y: 189, distance: 107.7
click at [624, 189] on div "content_copy compress arrow_drop_down autorenew_outlined delete_forever_outline…" at bounding box center [526, 255] width 813 height 327
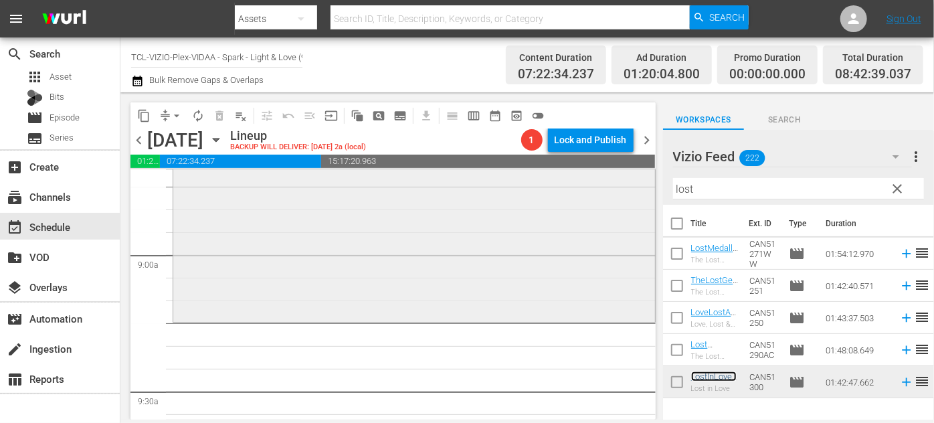
scroll to position [2493, 0]
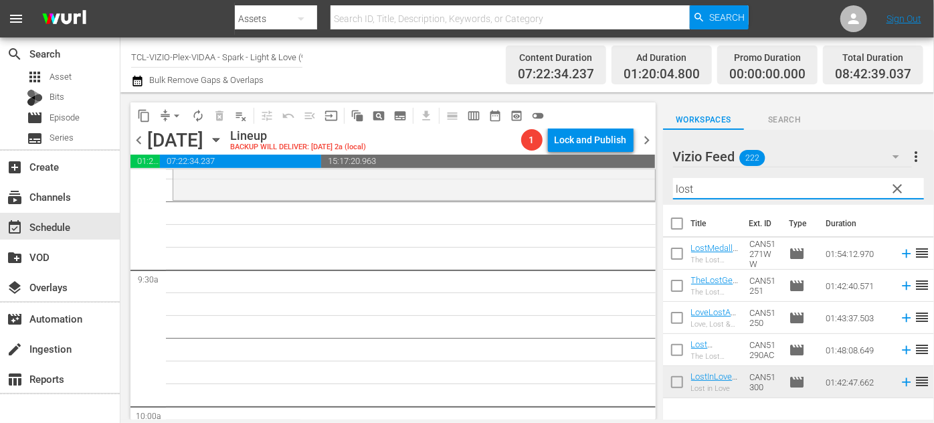
drag, startPoint x: 702, startPoint y: 192, endPoint x: 651, endPoint y: 181, distance: 51.9
click at [651, 181] on div "content_copy compress arrow_drop_down autorenew_outlined delete_forever_outline…" at bounding box center [526, 255] width 813 height 327
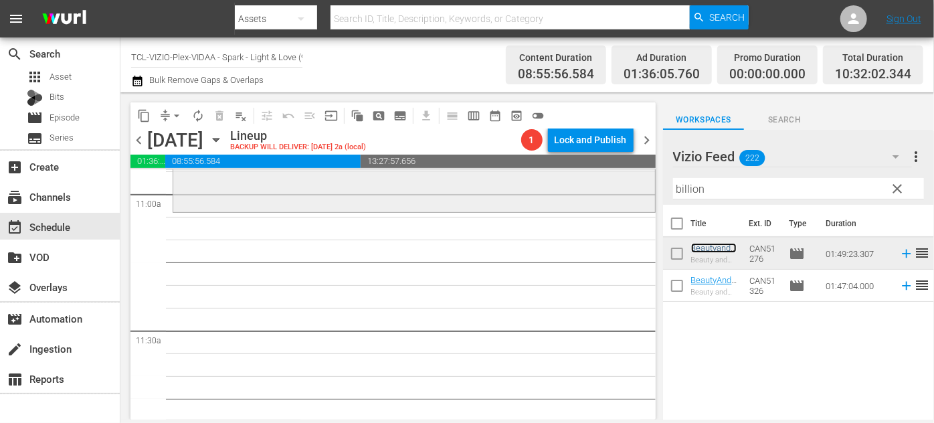
scroll to position [2979, 0]
click at [650, 187] on div "content_copy compress arrow_drop_down autorenew_outlined delete_forever_outline…" at bounding box center [391, 255] width 542 height 327
click at [736, 185] on input "billion" at bounding box center [798, 188] width 251 height 21
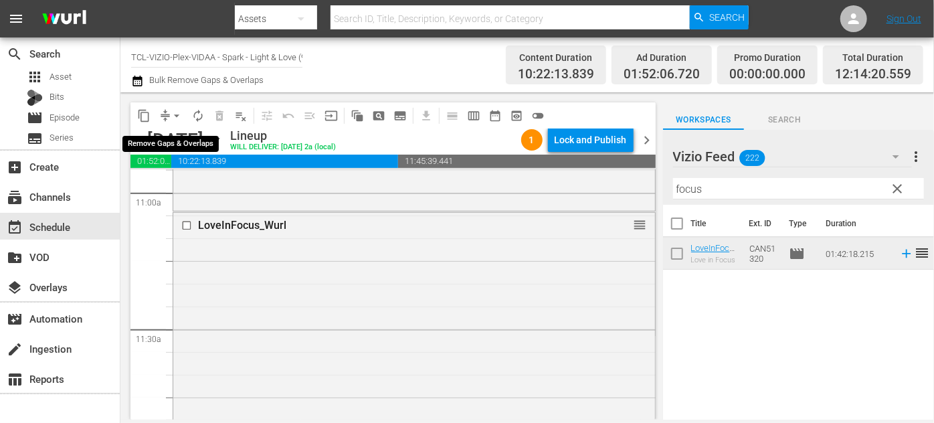
click at [172, 110] on span "arrow_drop_down" at bounding box center [176, 115] width 13 height 13
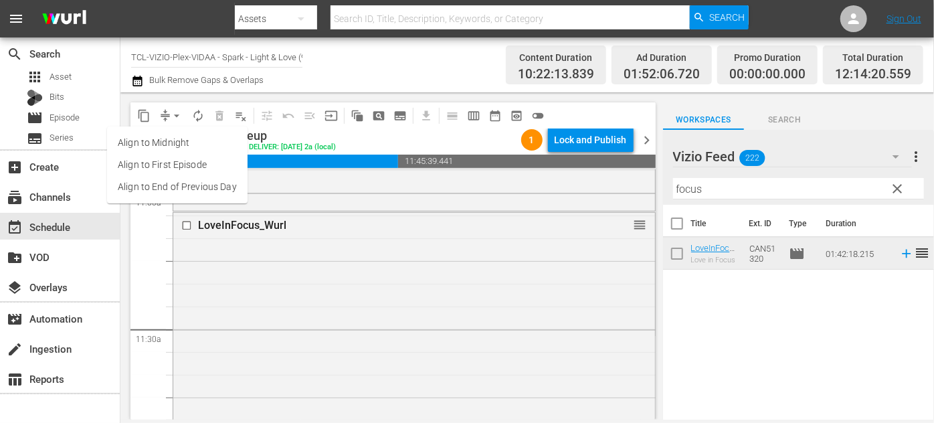
click at [188, 181] on li "Align to End of Previous Day" at bounding box center [177, 187] width 140 height 22
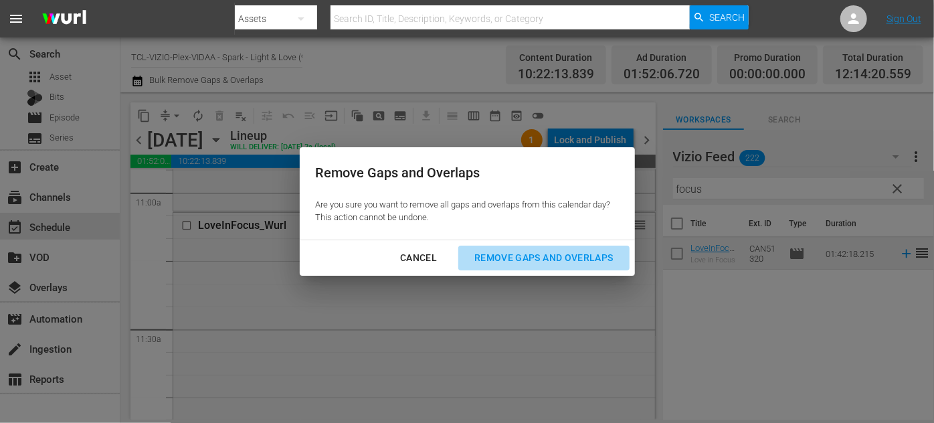
click at [514, 258] on div "Remove Gaps and Overlaps" at bounding box center [543, 257] width 160 height 17
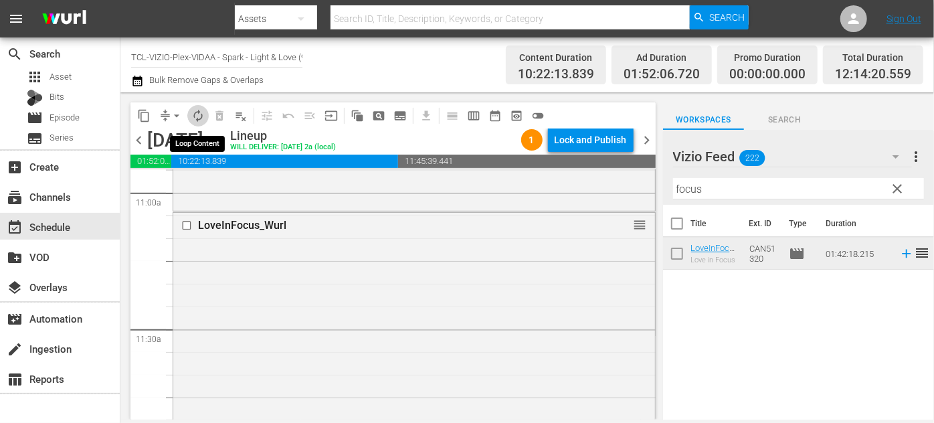
click at [195, 120] on span "autorenew_outlined" at bounding box center [197, 115] width 13 height 13
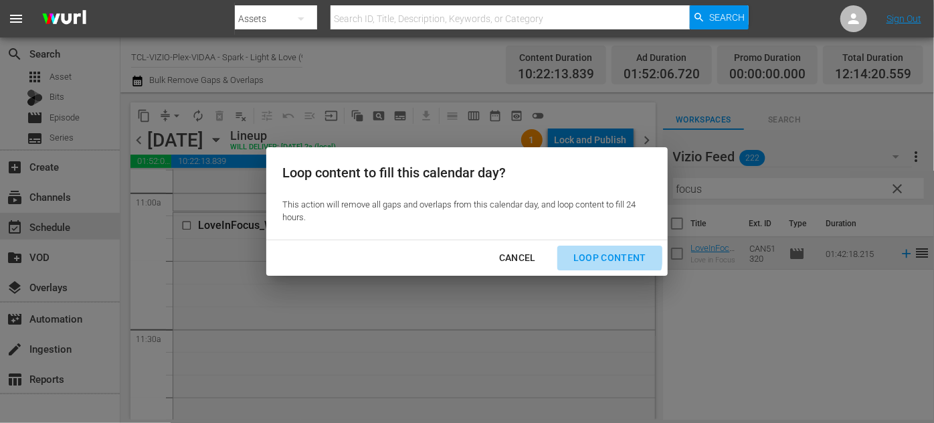
click at [601, 255] on div "Loop Content" at bounding box center [609, 257] width 94 height 17
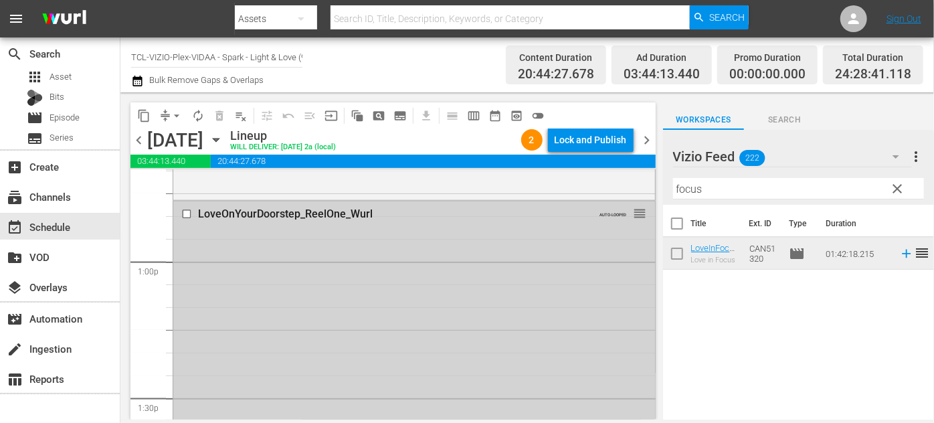
scroll to position [3415, 0]
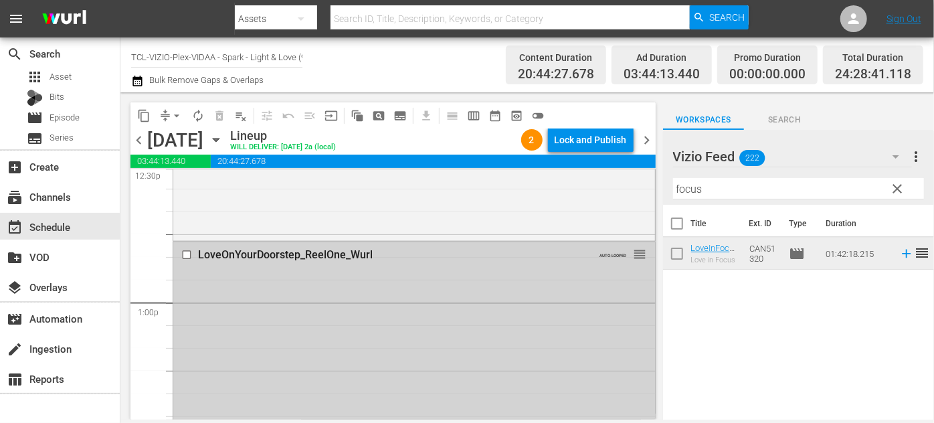
click at [182, 255] on input "checkbox" at bounding box center [188, 254] width 14 height 11
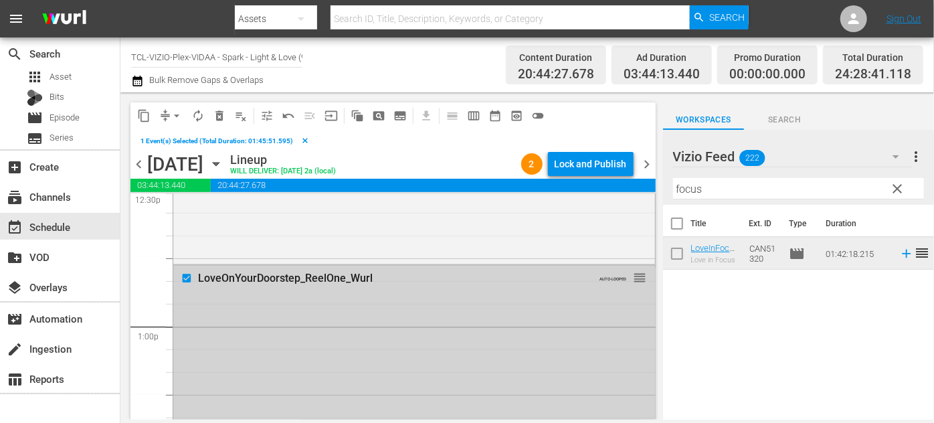
click at [280, 284] on div "LoveOnYourDoorstep_ReelOne_Wurl" at bounding box center [390, 278] width 385 height 13
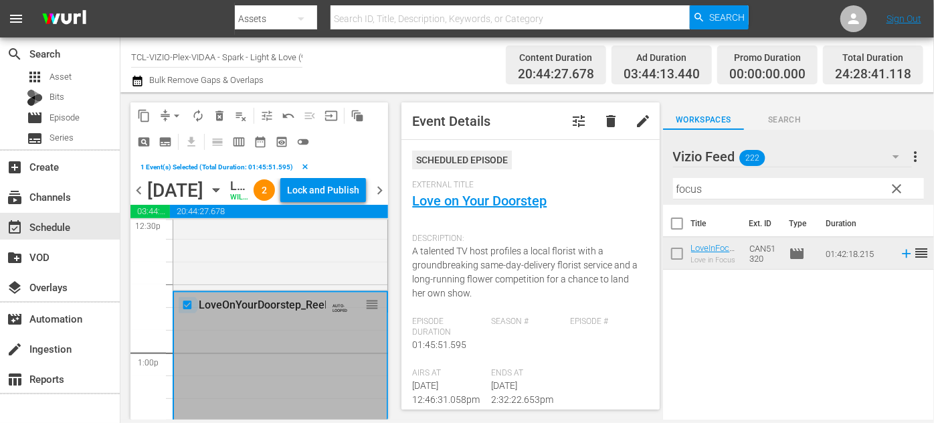
click at [189, 311] on input "checkbox" at bounding box center [189, 305] width 14 height 11
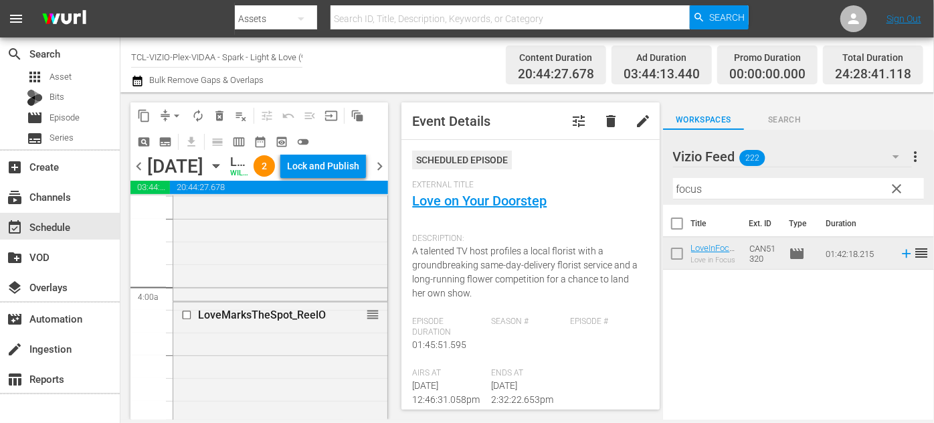
scroll to position [1033, 0]
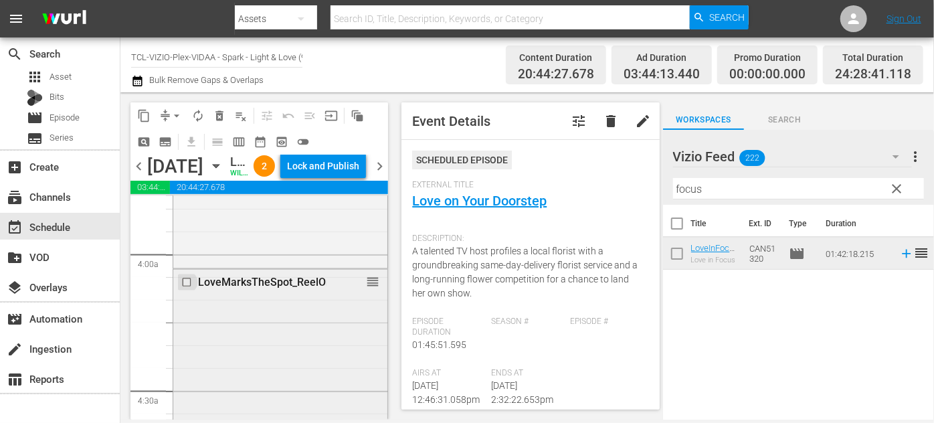
click at [185, 288] on input "checkbox" at bounding box center [188, 281] width 14 height 11
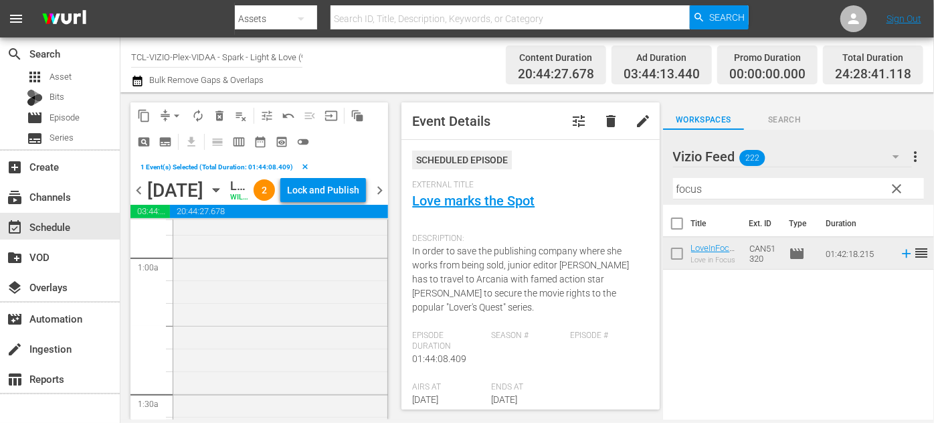
scroll to position [121, 0]
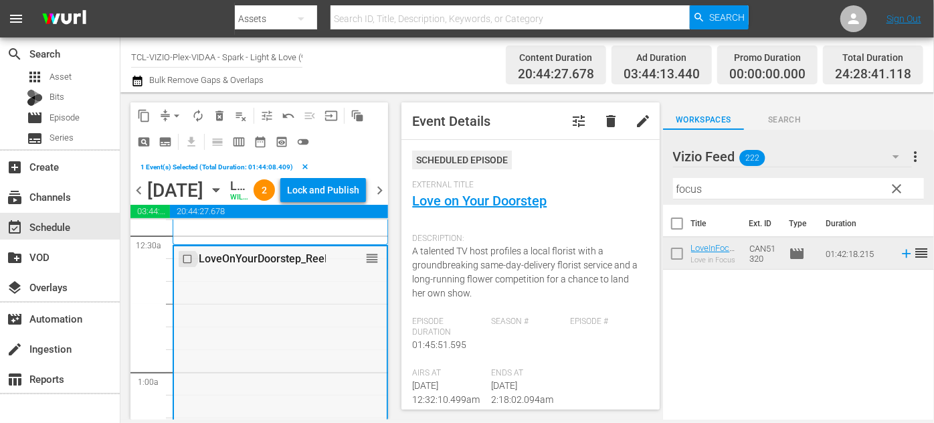
click at [186, 265] on input "checkbox" at bounding box center [189, 258] width 14 height 11
click at [217, 116] on span "delete_forever_outlined" at bounding box center [219, 115] width 13 height 13
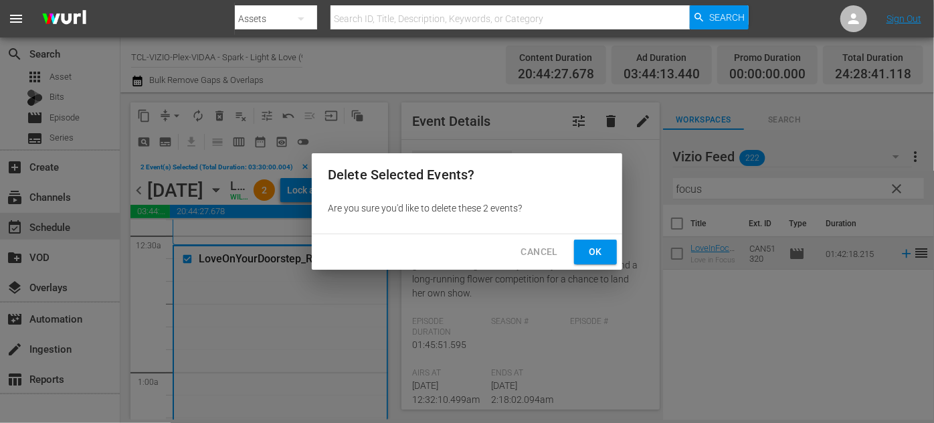
click at [587, 251] on span "Ok" at bounding box center [595, 251] width 21 height 17
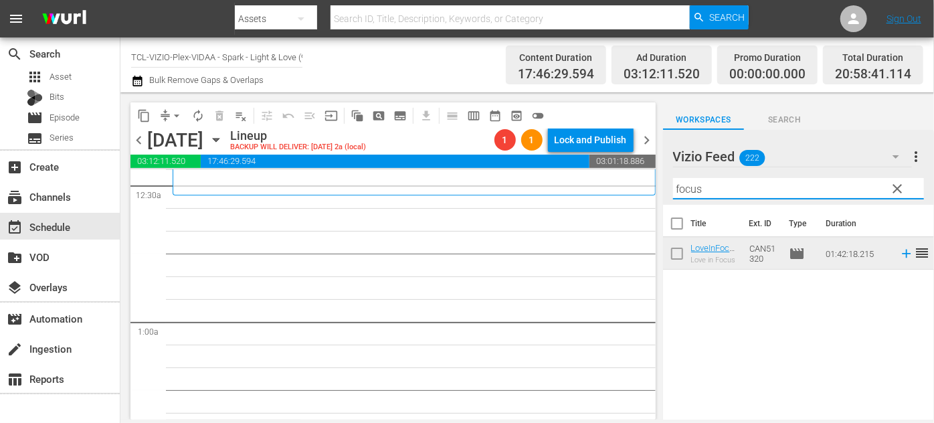
drag, startPoint x: 710, startPoint y: 192, endPoint x: 637, endPoint y: 189, distance: 73.0
click at [637, 189] on div "content_copy compress arrow_drop_down autorenew_outlined delete_forever_outline…" at bounding box center [526, 255] width 813 height 327
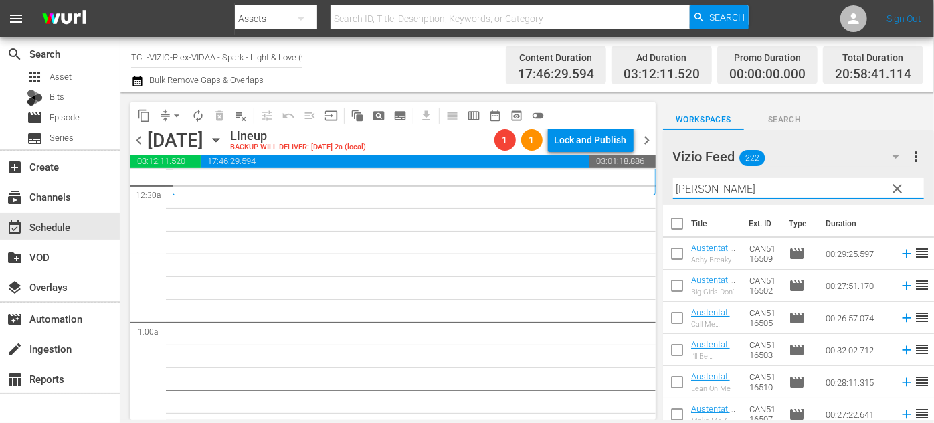
click at [663, 187] on div "Vizio Feed 222 Vizio Feed more_vert clear Filter by Title [PERSON_NAME]" at bounding box center [798, 167] width 271 height 75
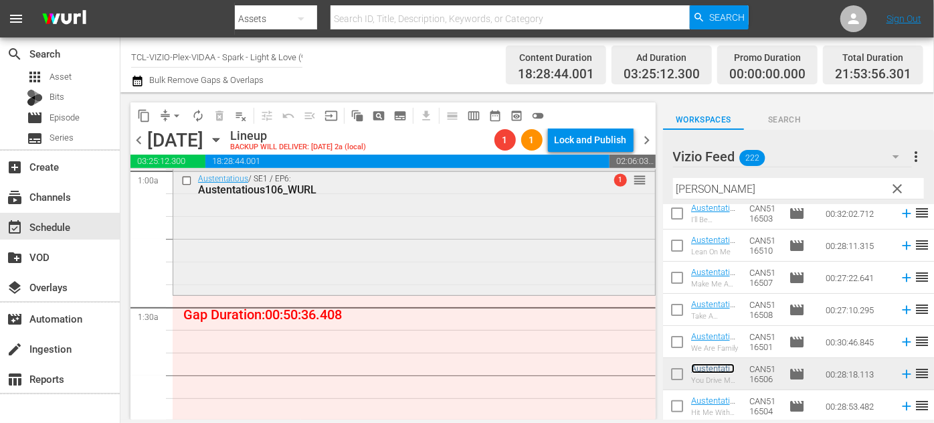
scroll to position [243, 0]
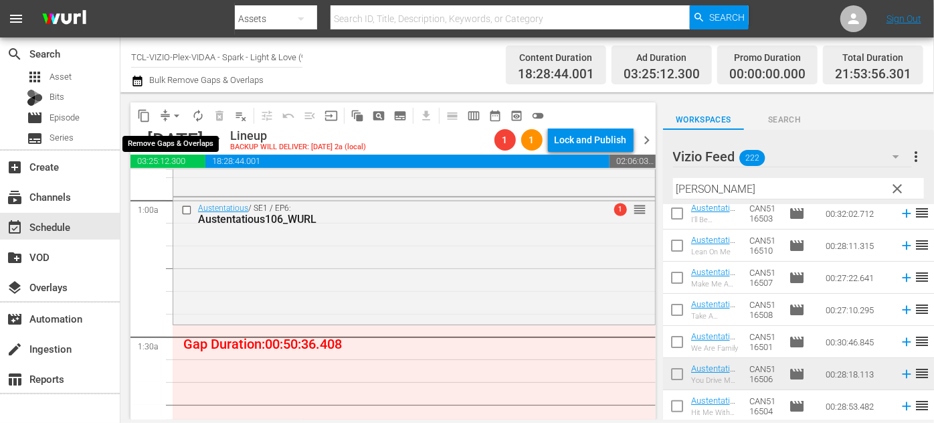
click at [177, 118] on span "arrow_drop_down" at bounding box center [176, 115] width 13 height 13
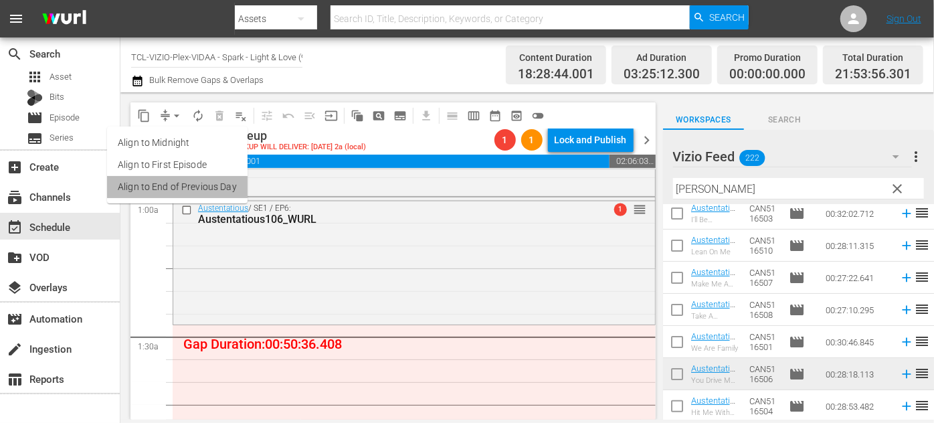
click at [190, 187] on li "Align to End of Previous Day" at bounding box center [177, 187] width 140 height 22
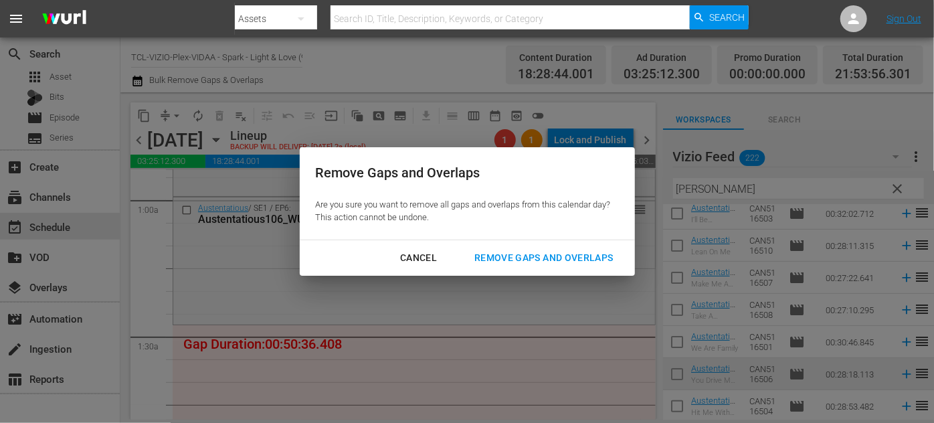
click at [528, 259] on div "Remove Gaps and Overlaps" at bounding box center [543, 257] width 160 height 17
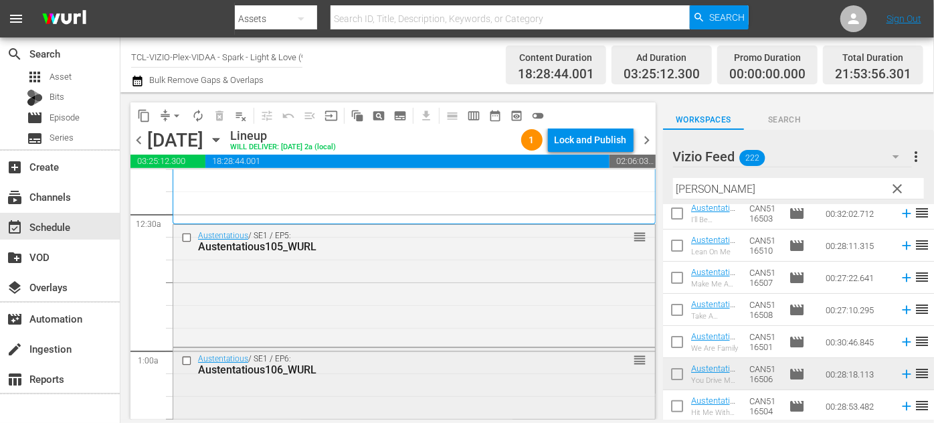
scroll to position [121, 0]
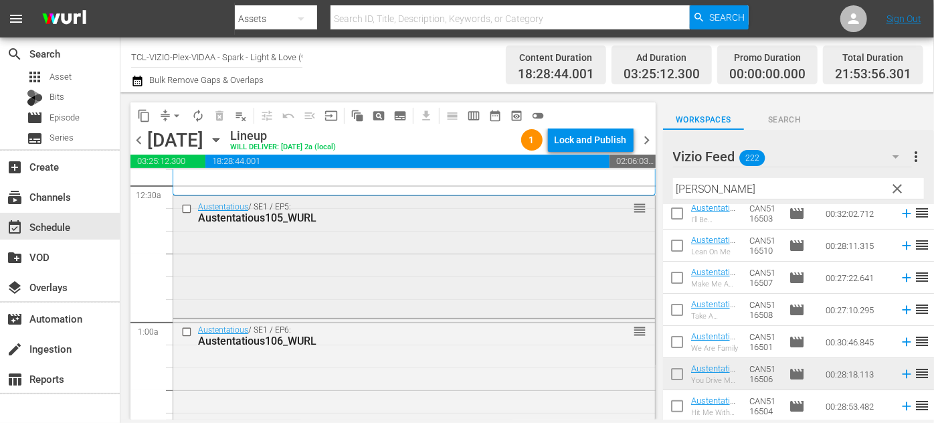
click at [185, 208] on input "checkbox" at bounding box center [188, 208] width 14 height 11
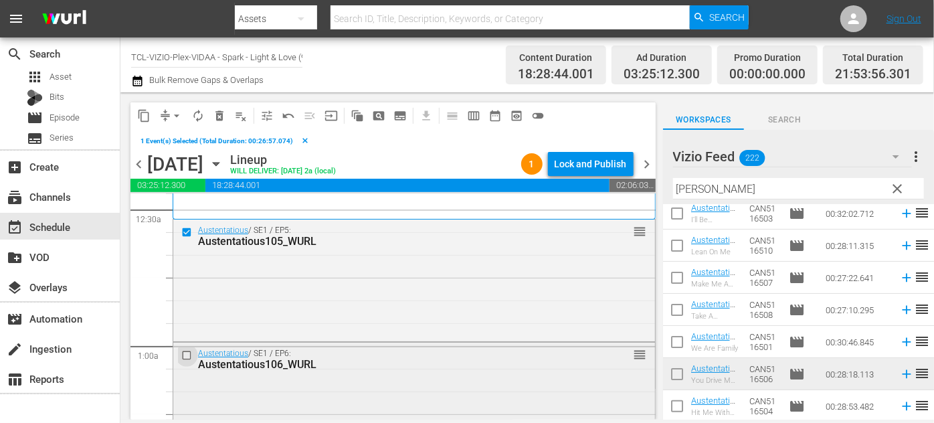
click at [185, 356] on input "checkbox" at bounding box center [188, 355] width 14 height 11
click at [223, 117] on span "delete_forever_outlined" at bounding box center [219, 115] width 13 height 13
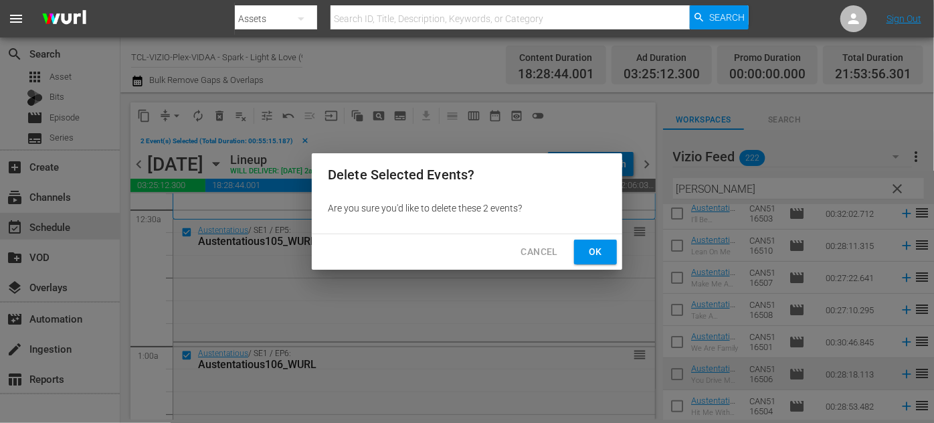
click at [595, 254] on span "Ok" at bounding box center [595, 251] width 21 height 17
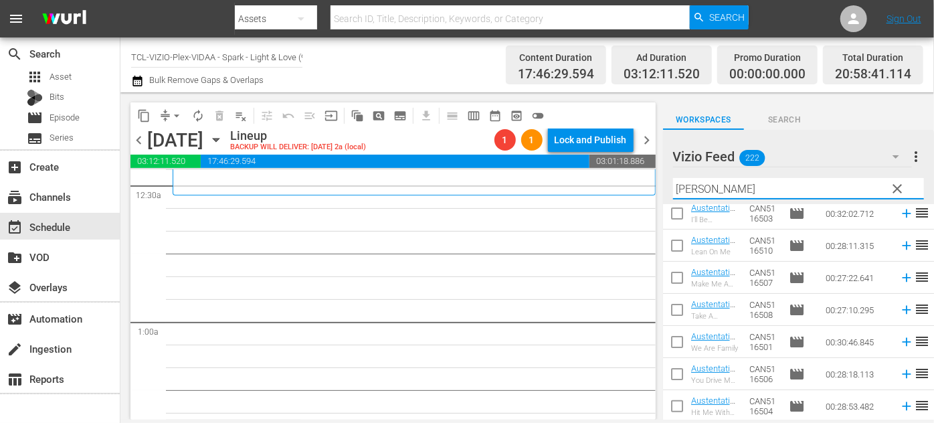
drag, startPoint x: 716, startPoint y: 187, endPoint x: 645, endPoint y: 185, distance: 70.3
click at [645, 185] on div "content_copy compress arrow_drop_down autorenew_outlined delete_forever_outline…" at bounding box center [526, 255] width 813 height 327
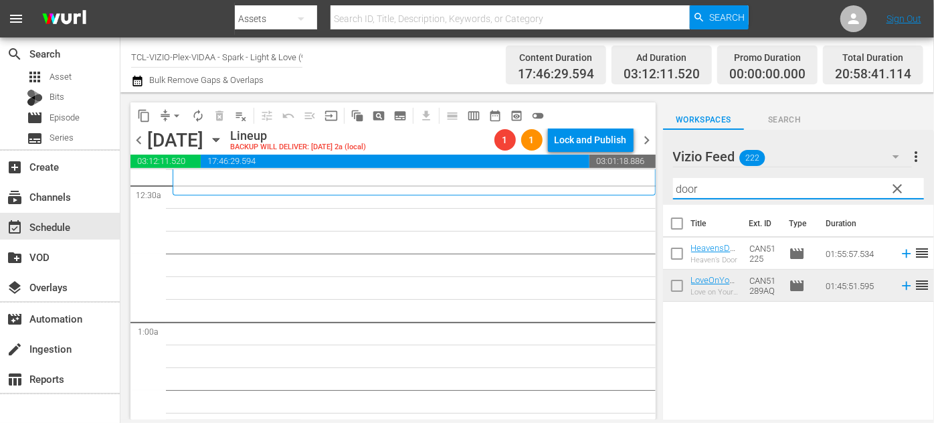
scroll to position [0, 0]
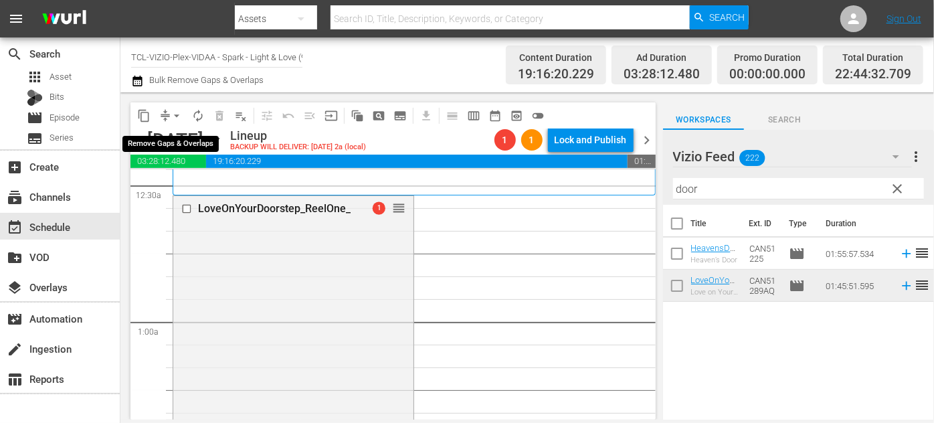
click at [180, 112] on span "arrow_drop_down" at bounding box center [176, 115] width 13 height 13
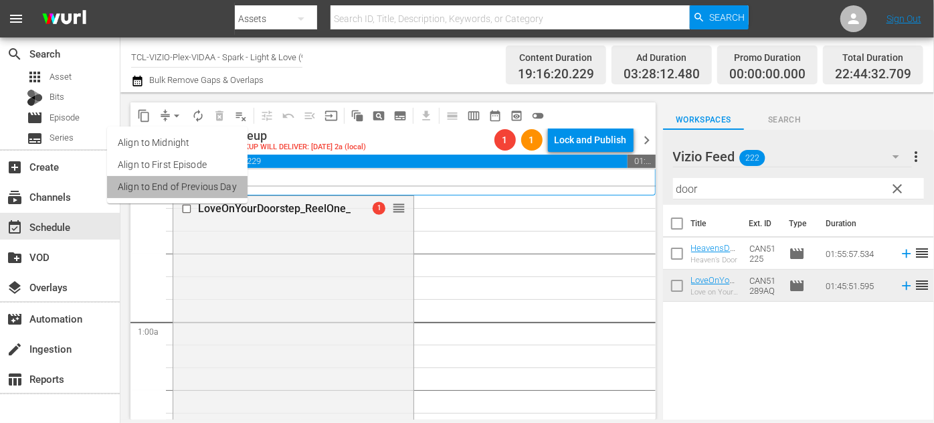
click at [199, 189] on li "Align to End of Previous Day" at bounding box center [177, 187] width 140 height 22
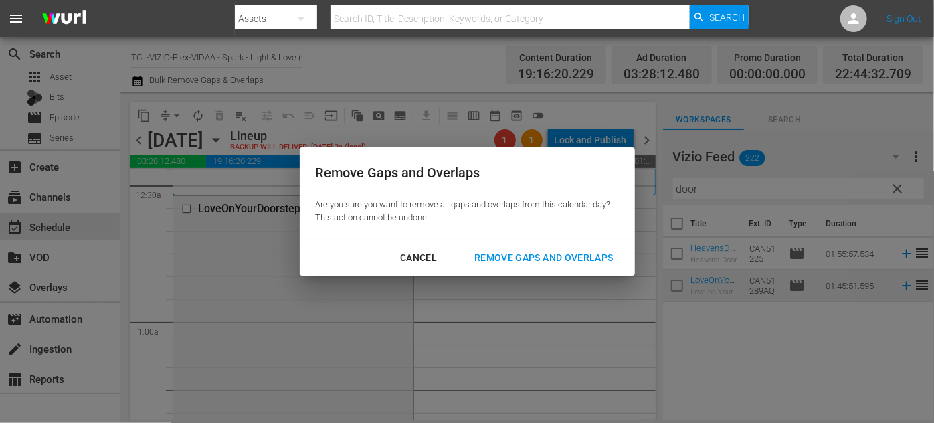
click at [536, 256] on div "Remove Gaps and Overlaps" at bounding box center [543, 257] width 160 height 17
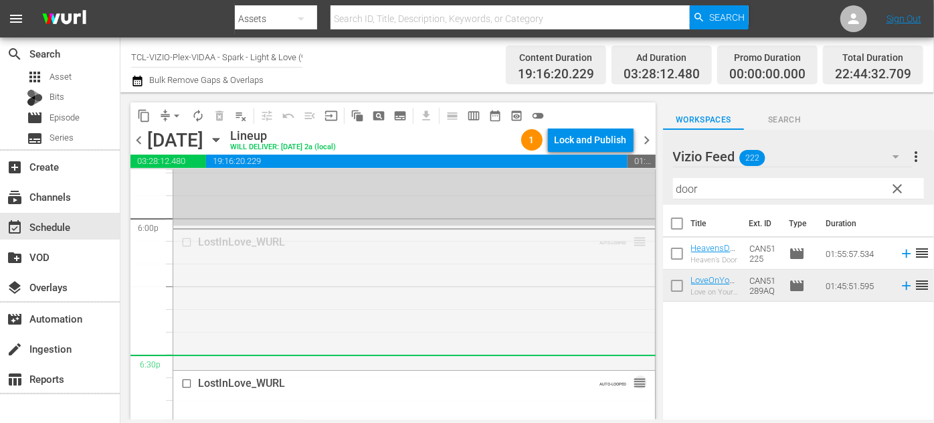
scroll to position [5046, 0]
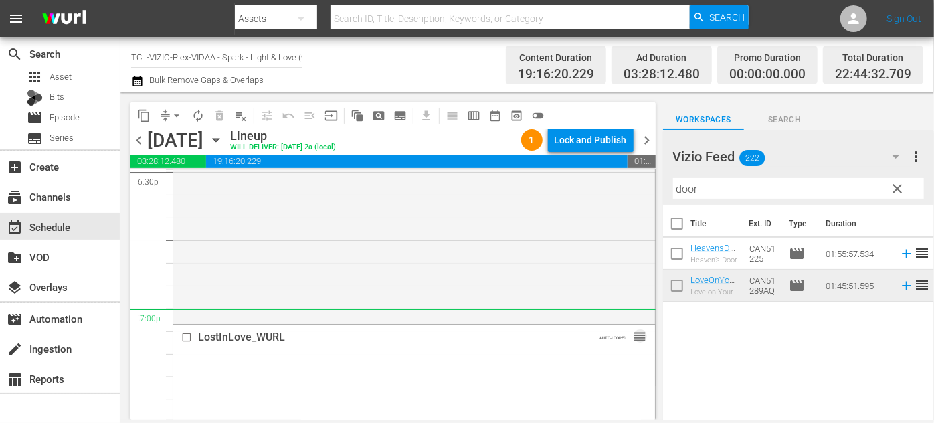
drag, startPoint x: 624, startPoint y: 240, endPoint x: 520, endPoint y: 322, distance: 132.3
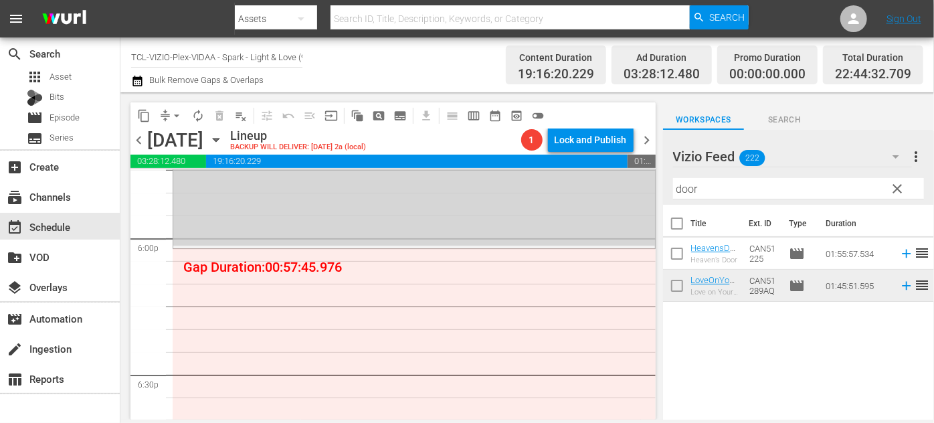
scroll to position [4864, 0]
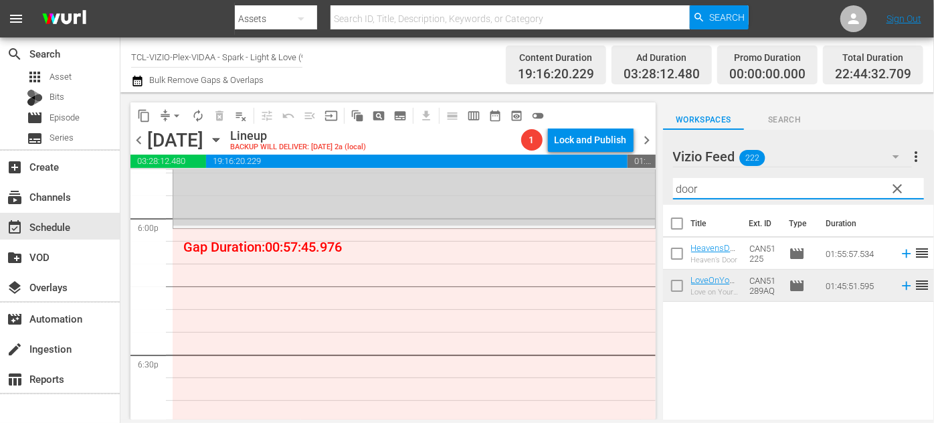
drag, startPoint x: 717, startPoint y: 189, endPoint x: 680, endPoint y: 189, distance: 37.5
click at [680, 189] on input "door" at bounding box center [798, 188] width 251 height 21
type input "d"
click at [706, 186] on input "text" at bounding box center [798, 188] width 251 height 21
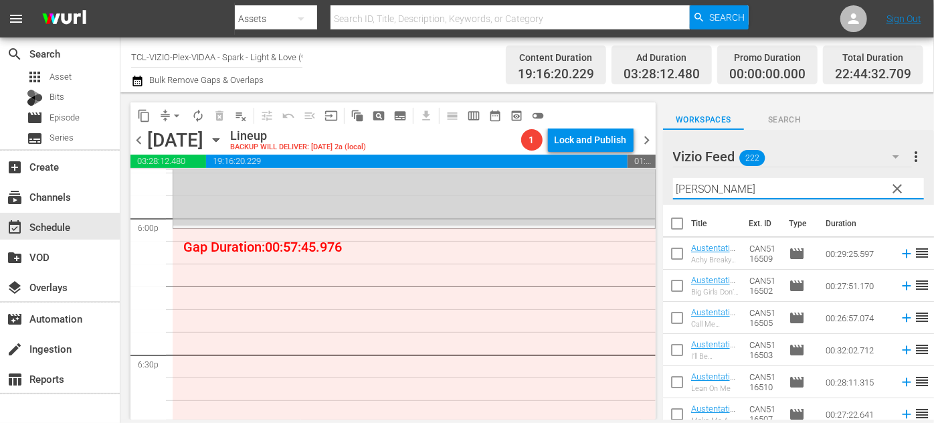
click at [667, 192] on div "Vizio Feed 222 Vizio Feed more_vert clear Filter by Title [PERSON_NAME]" at bounding box center [798, 167] width 271 height 75
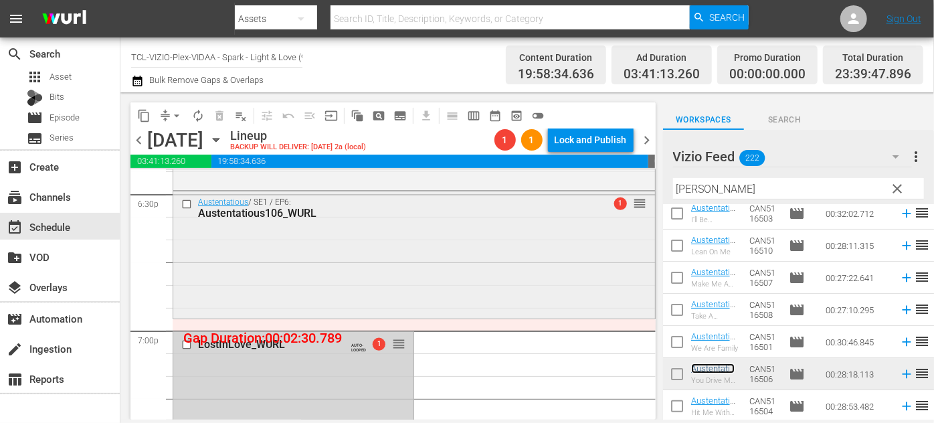
scroll to position [4985, 0]
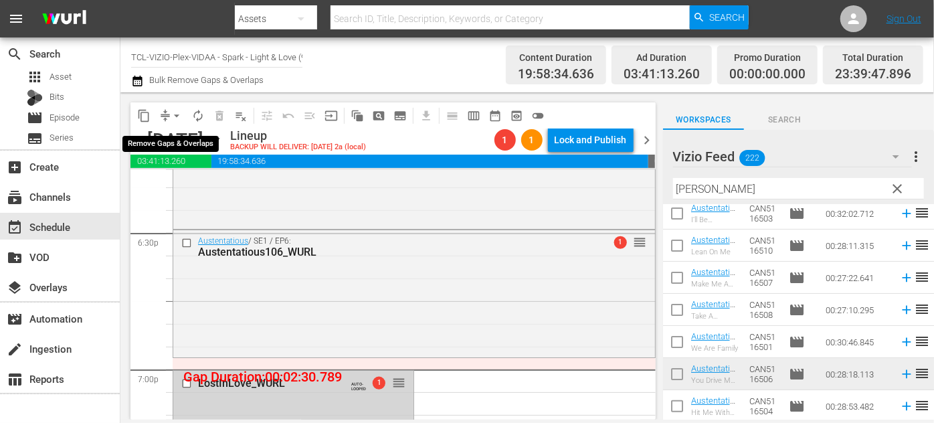
click at [177, 109] on span "arrow_drop_down" at bounding box center [176, 115] width 13 height 13
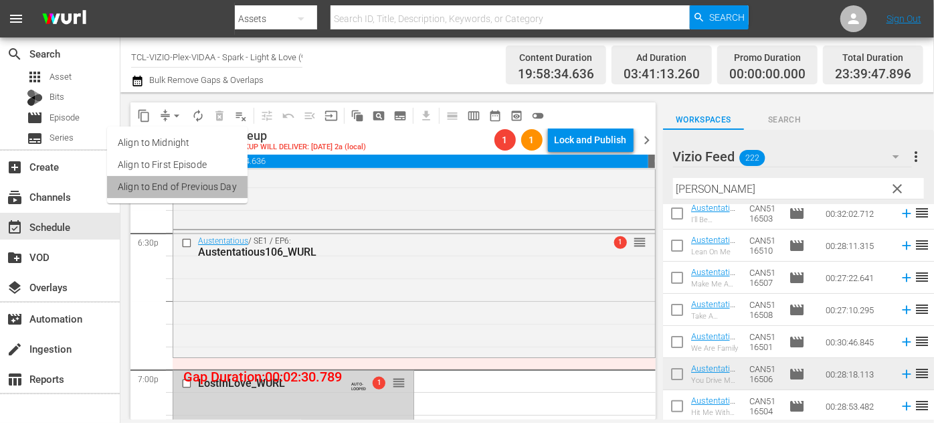
click at [206, 191] on li "Align to End of Previous Day" at bounding box center [177, 187] width 140 height 22
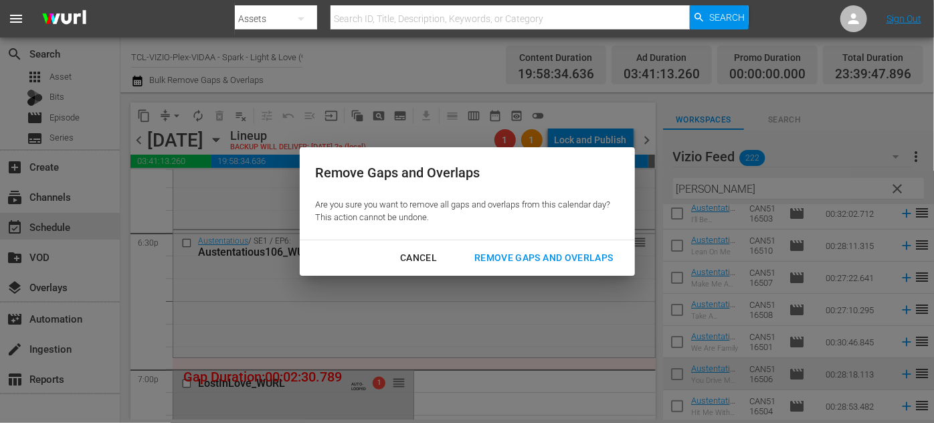
click at [544, 254] on div "Remove Gaps and Overlaps" at bounding box center [543, 257] width 160 height 17
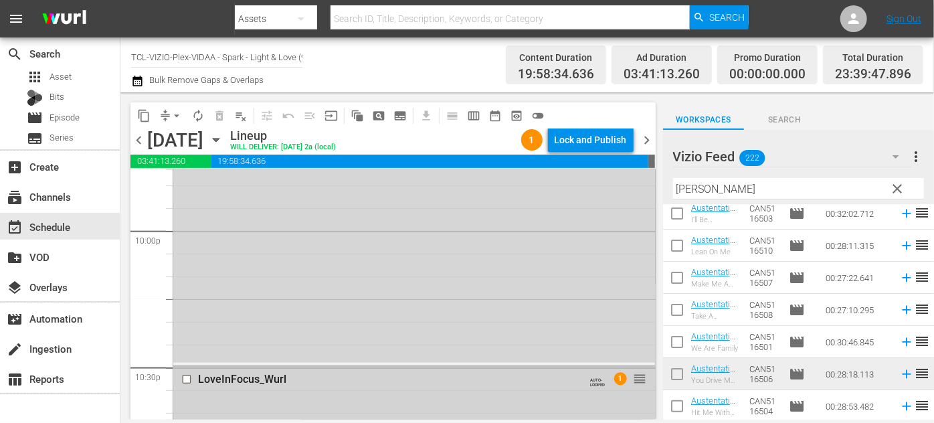
scroll to position [5928, 0]
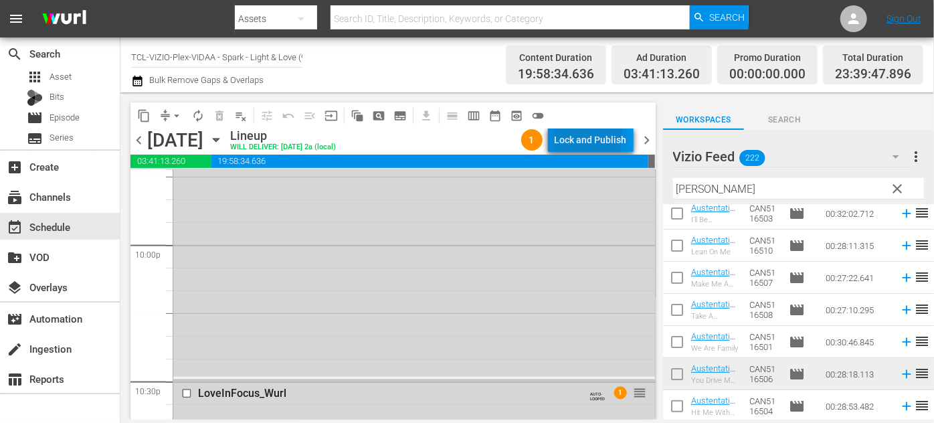
click at [578, 135] on div "Lock and Publish" at bounding box center [590, 140] width 72 height 24
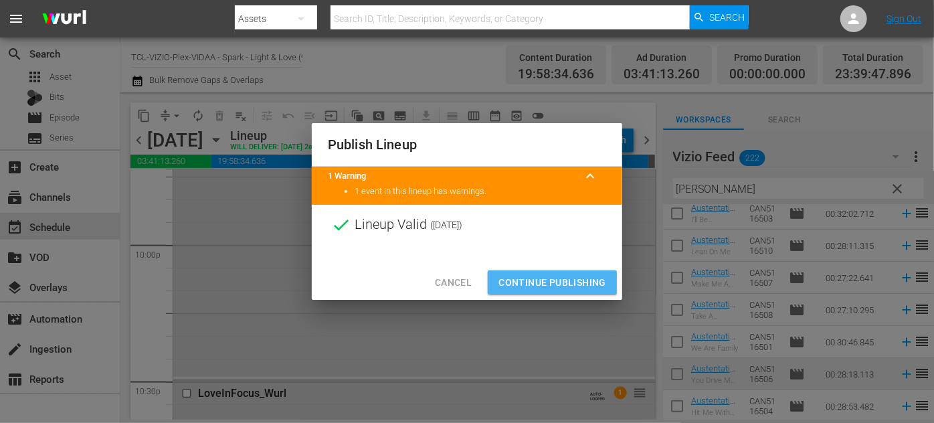
click at [538, 280] on span "Continue Publishing" at bounding box center [552, 282] width 108 height 17
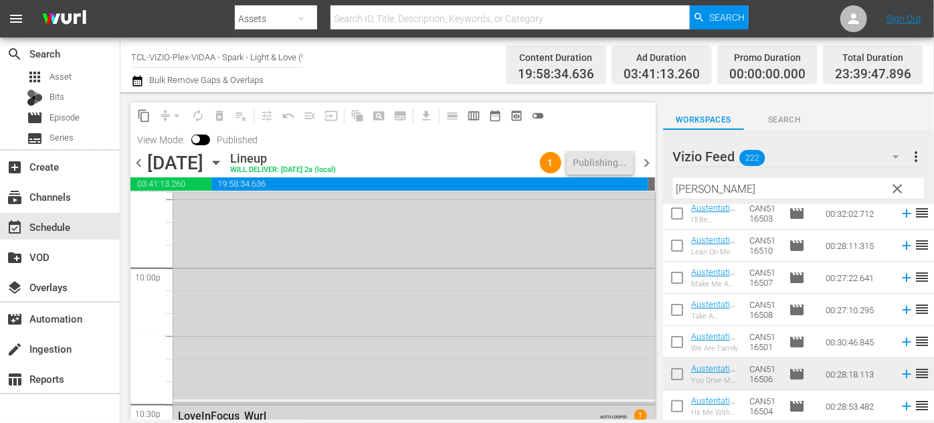
click at [223, 159] on icon "button" at bounding box center [216, 162] width 15 height 15
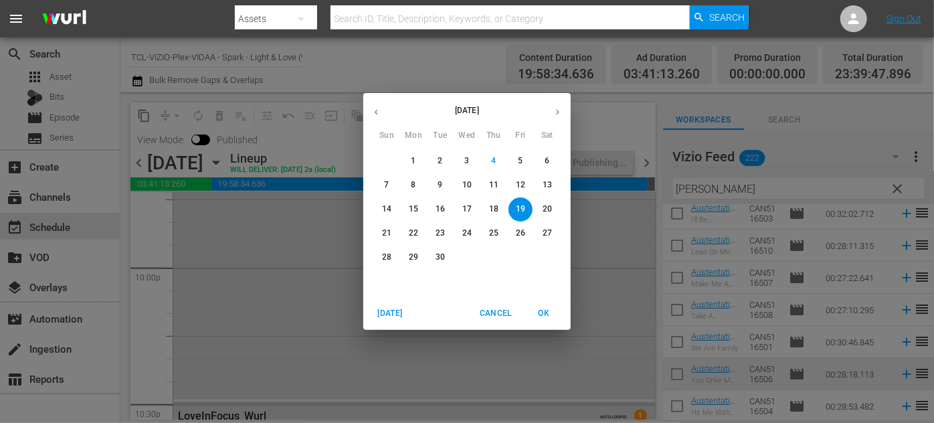
click at [551, 205] on p "20" at bounding box center [546, 208] width 9 height 11
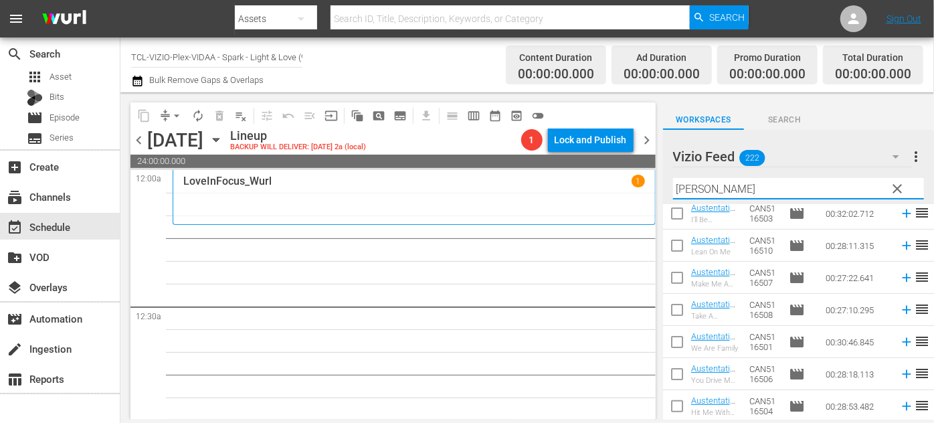
drag, startPoint x: 716, startPoint y: 190, endPoint x: 627, endPoint y: 179, distance: 88.9
click at [617, 183] on div "content_copy compress arrow_drop_down autorenew_outlined delete_forever_outline…" at bounding box center [526, 255] width 813 height 327
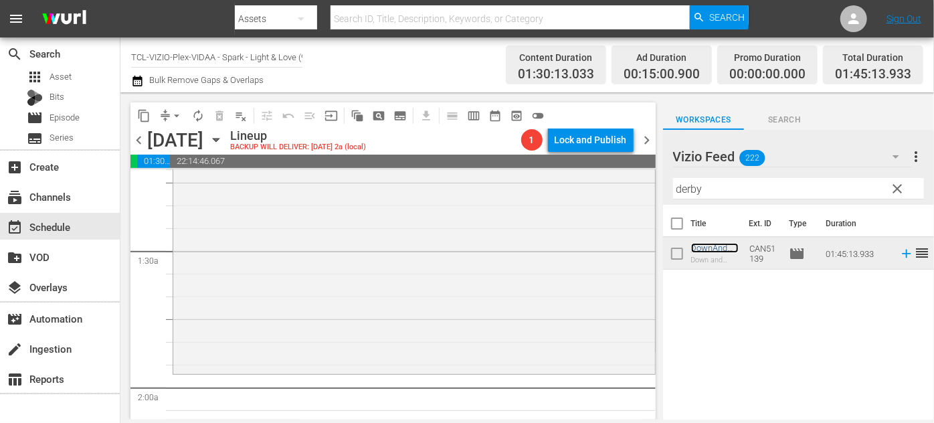
scroll to position [364, 0]
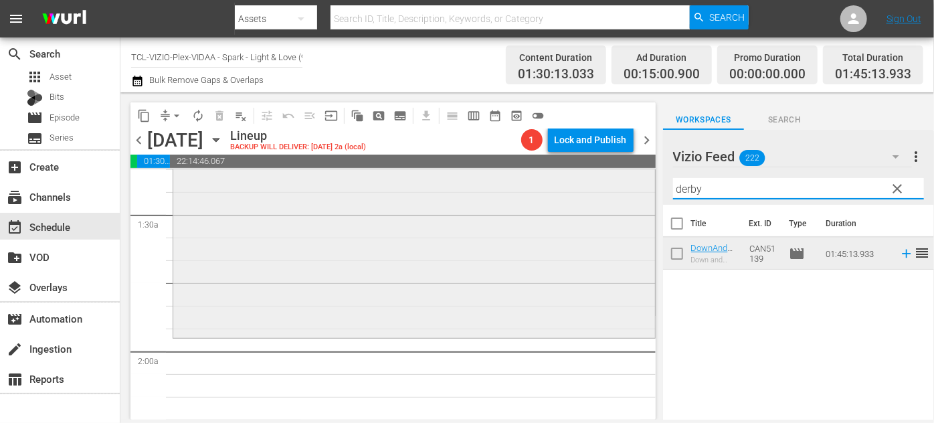
drag, startPoint x: 718, startPoint y: 185, endPoint x: 641, endPoint y: 189, distance: 77.0
click at [640, 189] on div "content_copy compress arrow_drop_down autorenew_outlined delete_forever_outline…" at bounding box center [526, 255] width 813 height 327
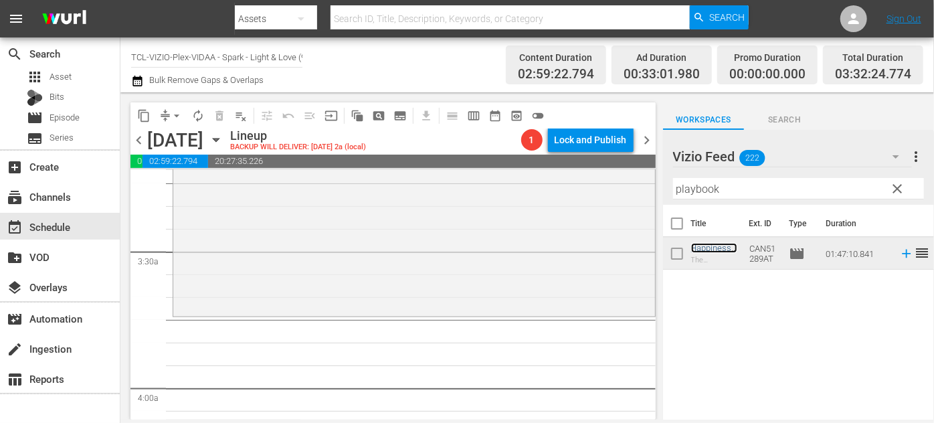
scroll to position [912, 0]
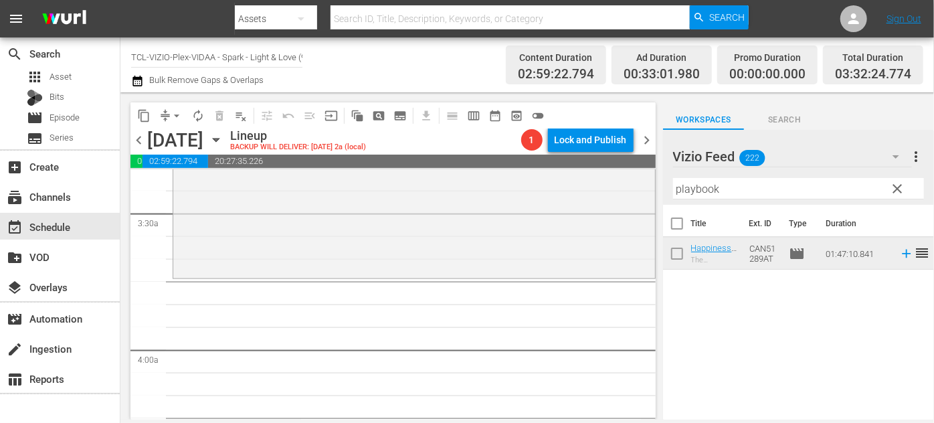
drag, startPoint x: 783, startPoint y: 336, endPoint x: 782, endPoint y: 325, distance: 11.4
click at [783, 336] on div "Title Ext. ID Type Duration HappinessPlaybook_ReelOne_Wurl The Happiness Playbo…" at bounding box center [798, 313] width 271 height 217
drag, startPoint x: 725, startPoint y: 190, endPoint x: 666, endPoint y: 188, distance: 58.9
click at [666, 188] on div "Vizio Feed 222 Vizio Feed more_vert clear Filter by Title playbook" at bounding box center [798, 167] width 271 height 75
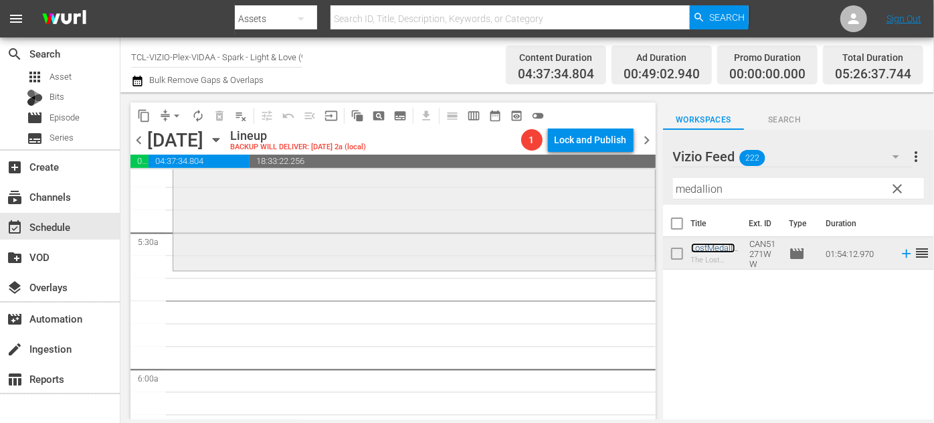
scroll to position [1459, 0]
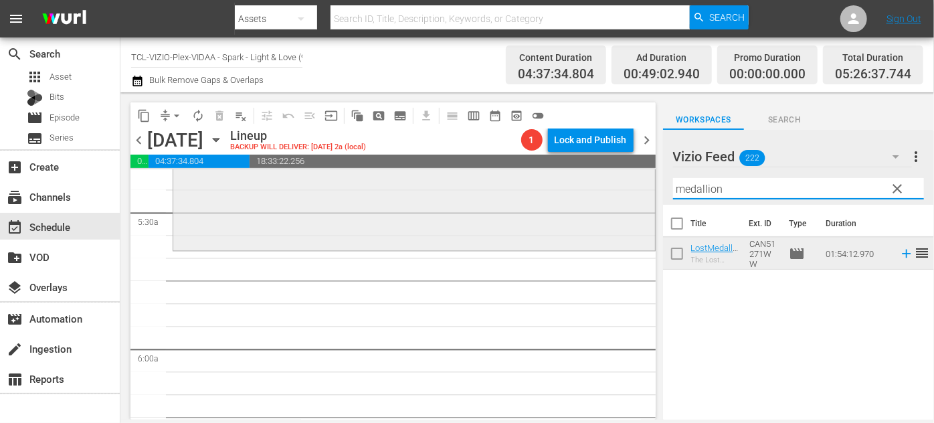
drag, startPoint x: 734, startPoint y: 193, endPoint x: 601, endPoint y: 184, distance: 134.1
click at [601, 184] on div "content_copy compress arrow_drop_down autorenew_outlined delete_forever_outline…" at bounding box center [526, 255] width 813 height 327
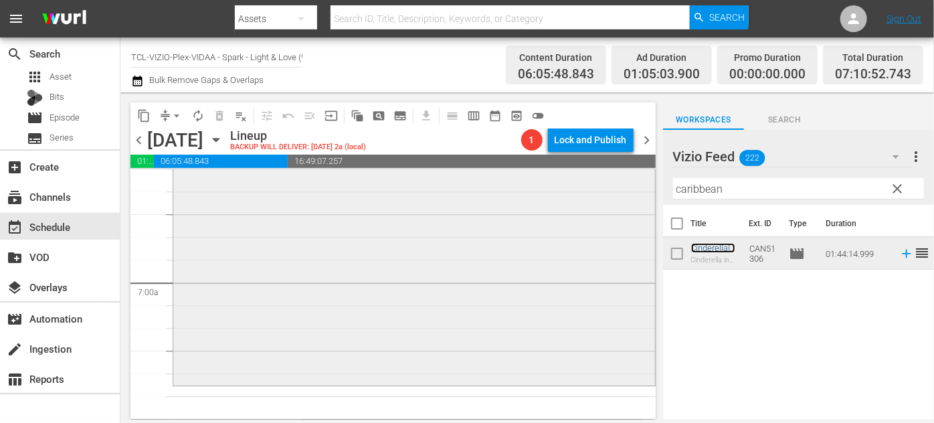
scroll to position [1885, 0]
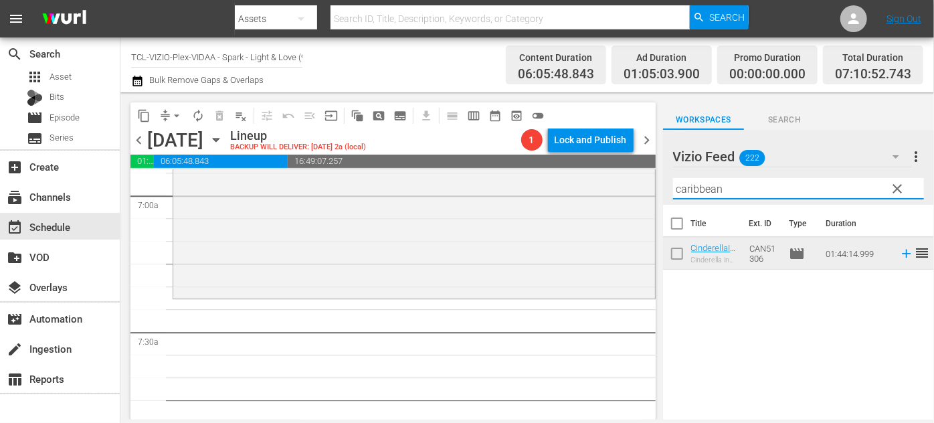
drag, startPoint x: 733, startPoint y: 187, endPoint x: 655, endPoint y: 183, distance: 77.7
click at [655, 183] on div "content_copy compress arrow_drop_down autorenew_outlined delete_forever_outline…" at bounding box center [526, 255] width 813 height 327
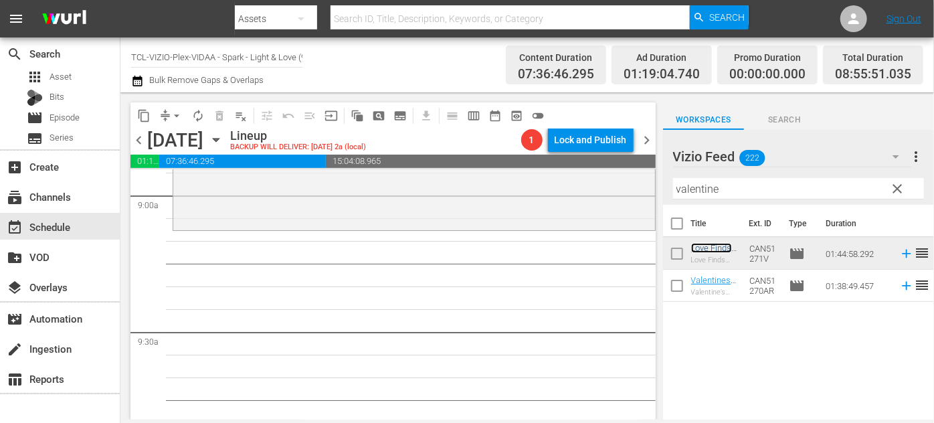
scroll to position [2432, 0]
drag, startPoint x: 638, startPoint y: 190, endPoint x: 571, endPoint y: 190, distance: 66.9
click at [571, 190] on div "content_copy compress arrow_drop_down autorenew_outlined delete_forever_outline…" at bounding box center [526, 255] width 813 height 327
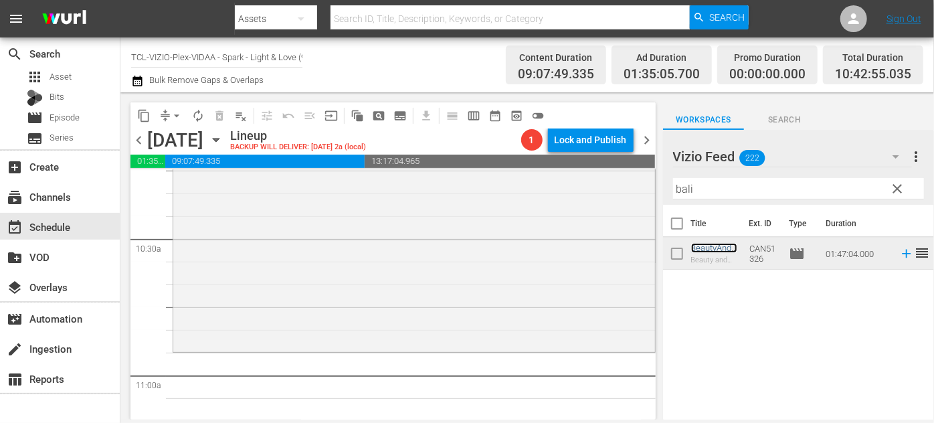
scroll to position [2857, 0]
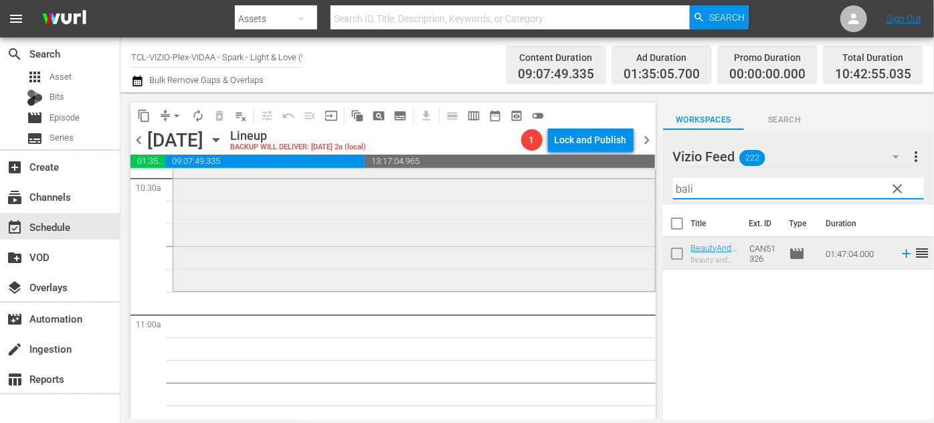
drag, startPoint x: 671, startPoint y: 187, endPoint x: 616, endPoint y: 187, distance: 54.8
click at [616, 187] on div "content_copy compress arrow_drop_down autorenew_outlined delete_forever_outline…" at bounding box center [526, 255] width 813 height 327
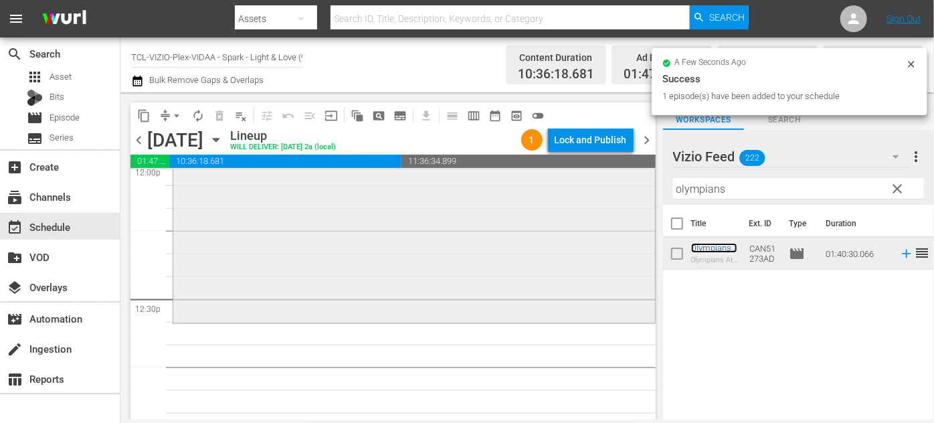
scroll to position [3283, 0]
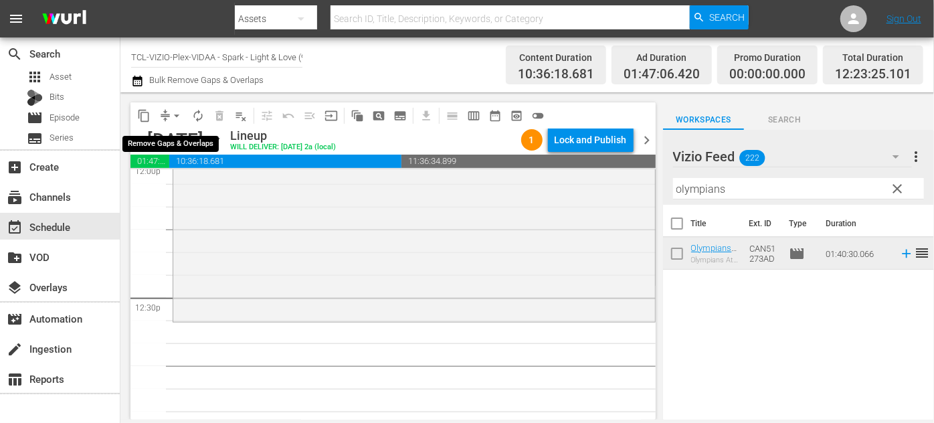
click at [171, 114] on span "arrow_drop_down" at bounding box center [176, 115] width 13 height 13
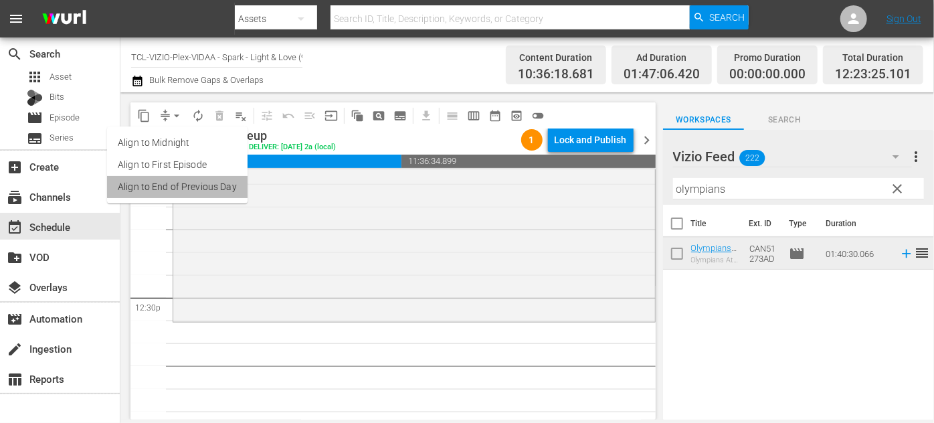
click at [191, 193] on li "Align to End of Previous Day" at bounding box center [177, 187] width 140 height 22
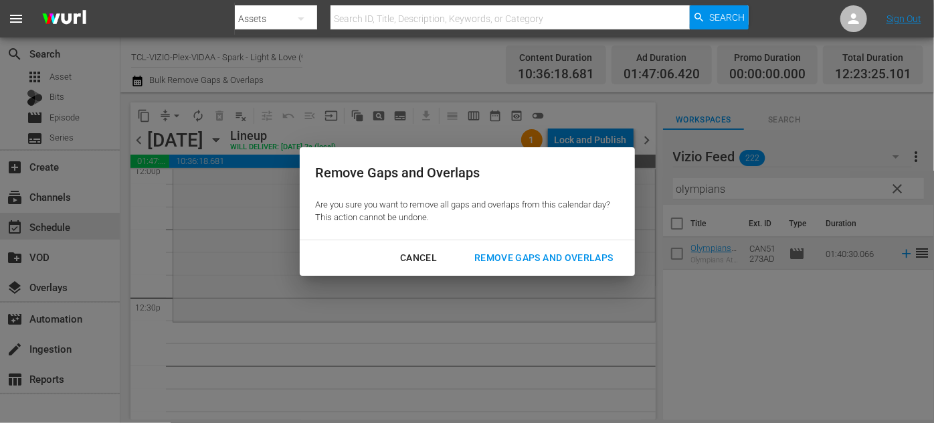
click at [540, 258] on div "Remove Gaps and Overlaps" at bounding box center [543, 257] width 160 height 17
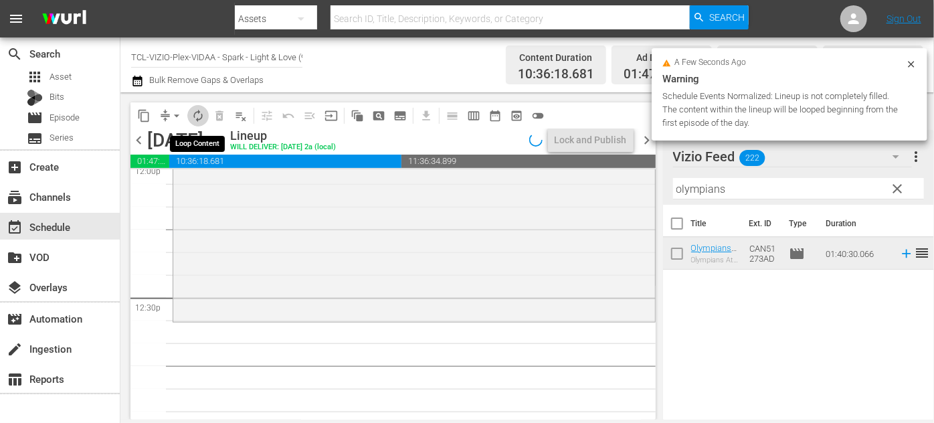
click at [195, 116] on span "autorenew_outlined" at bounding box center [197, 115] width 13 height 13
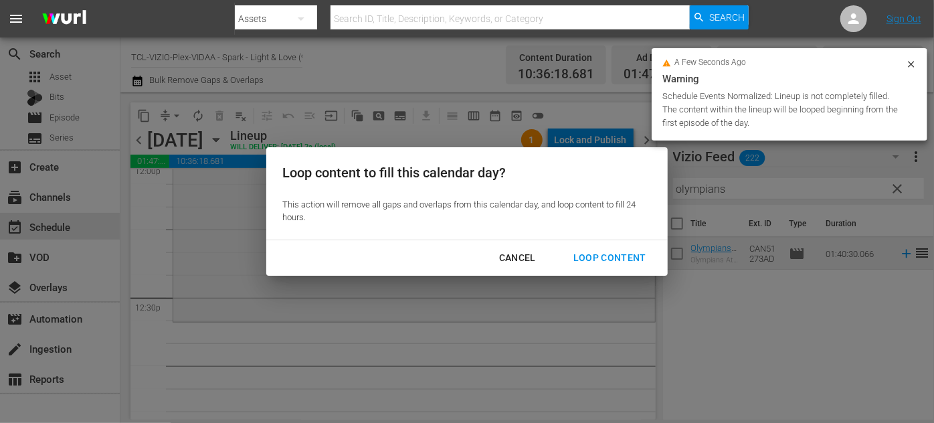
click at [599, 251] on div "Loop Content" at bounding box center [609, 257] width 94 height 17
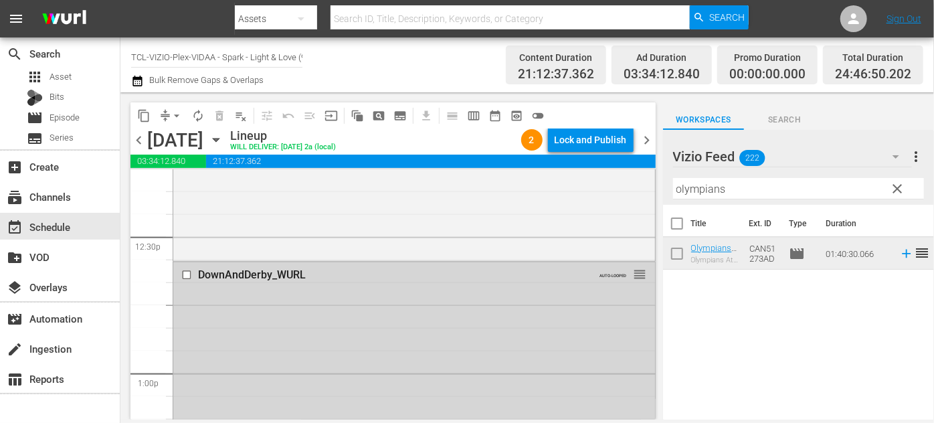
scroll to position [3344, 0]
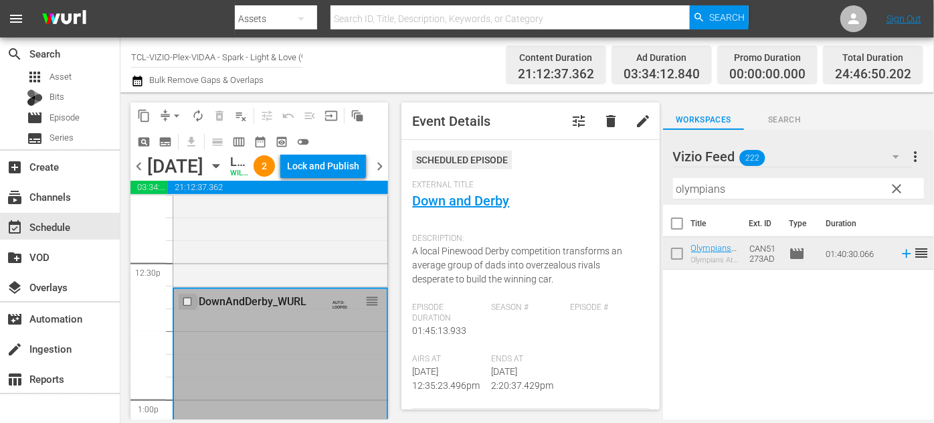
click at [185, 307] on input "checkbox" at bounding box center [189, 301] width 14 height 11
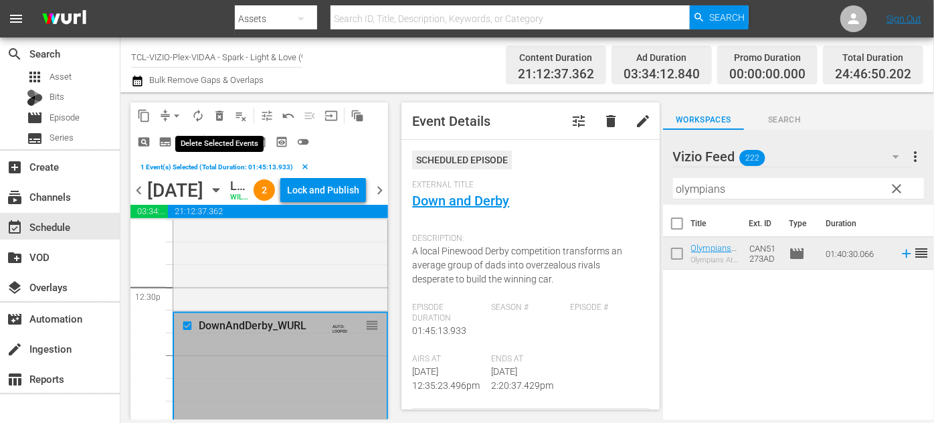
click at [217, 117] on span "delete_forever_outlined" at bounding box center [219, 115] width 13 height 13
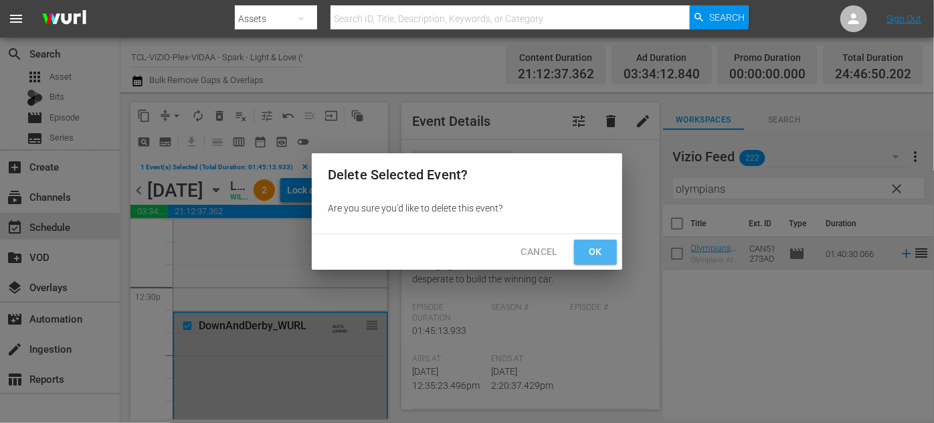
click at [590, 251] on span "Ok" at bounding box center [595, 251] width 21 height 17
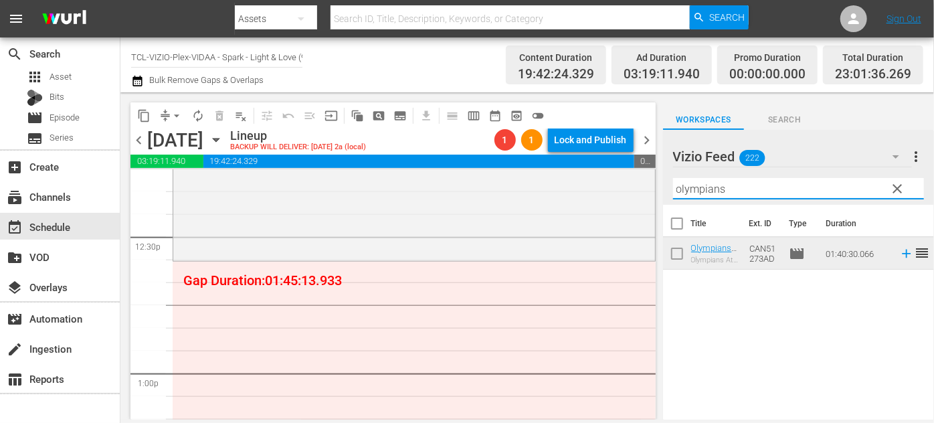
drag, startPoint x: 774, startPoint y: 184, endPoint x: 658, endPoint y: 178, distance: 115.9
click at [658, 178] on div "content_copy compress arrow_drop_down autorenew_outlined delete_forever_outline…" at bounding box center [526, 255] width 813 height 327
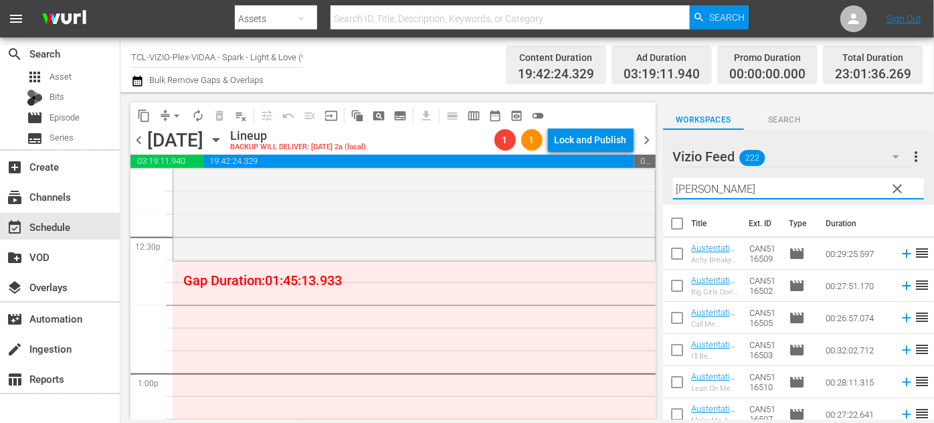
click at [671, 186] on div "Vizio Feed 222 Vizio Feed more_vert clear Filter by Title [PERSON_NAME]" at bounding box center [798, 167] width 271 height 75
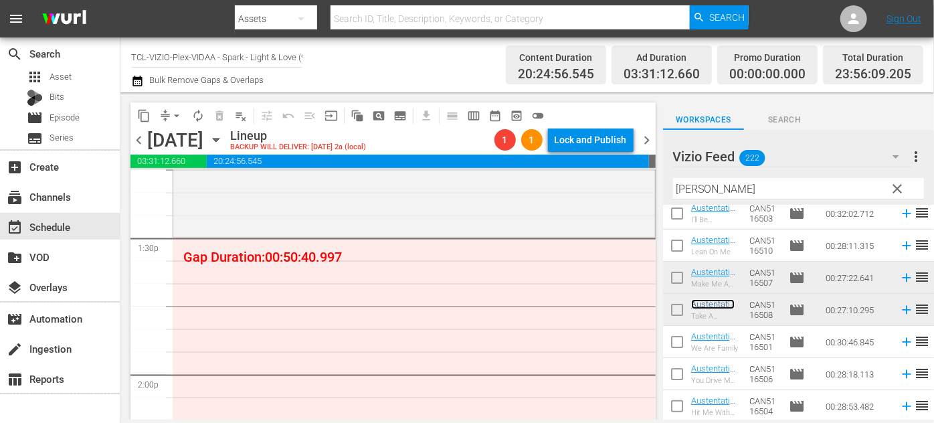
scroll to position [3587, 0]
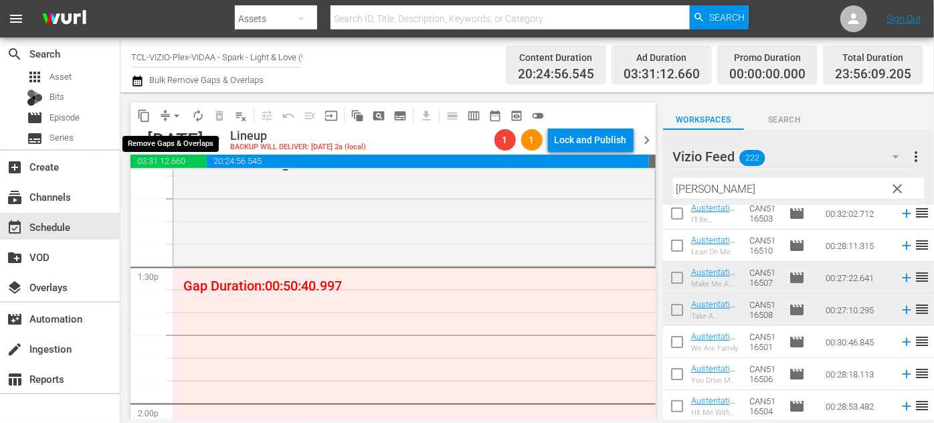
click at [170, 112] on span "arrow_drop_down" at bounding box center [176, 115] width 13 height 13
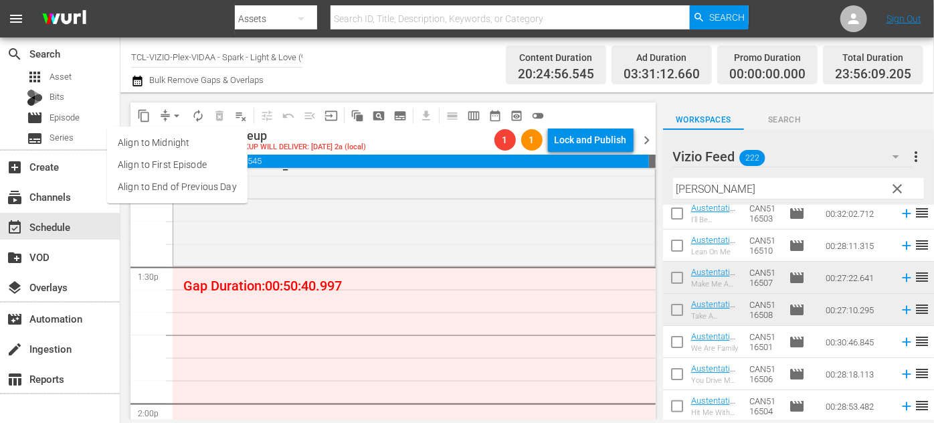
click at [203, 189] on li "Align to End of Previous Day" at bounding box center [177, 187] width 140 height 22
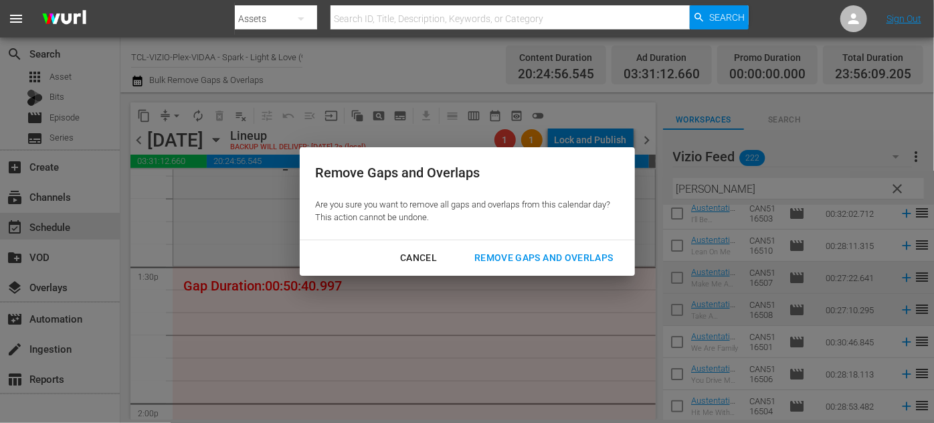
click at [502, 254] on div "Remove Gaps and Overlaps" at bounding box center [543, 257] width 160 height 17
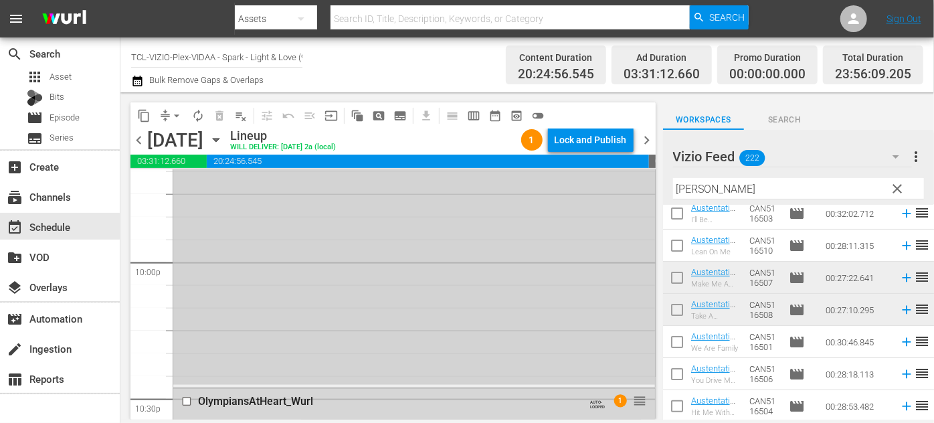
scroll to position [5910, 0]
click at [578, 139] on div "Lock and Publish" at bounding box center [590, 140] width 72 height 24
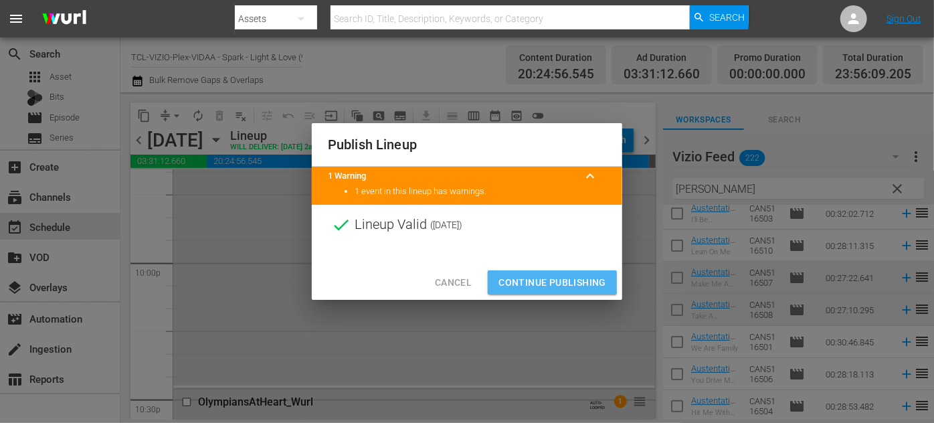
click at [556, 278] on span "Continue Publishing" at bounding box center [552, 282] width 108 height 17
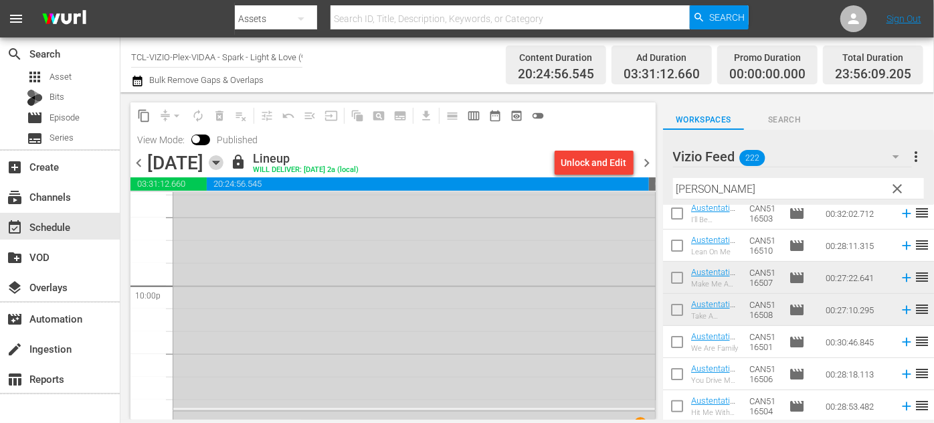
click at [223, 160] on icon "button" at bounding box center [216, 162] width 15 height 15
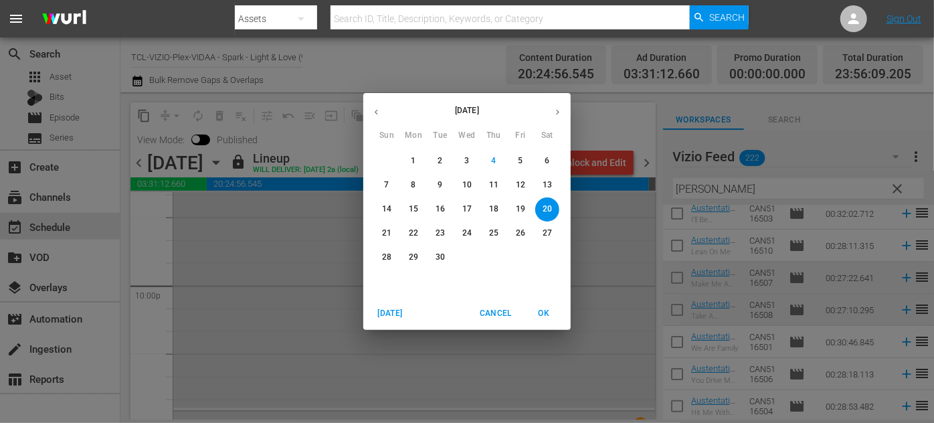
click at [388, 229] on p "21" at bounding box center [386, 232] width 9 height 11
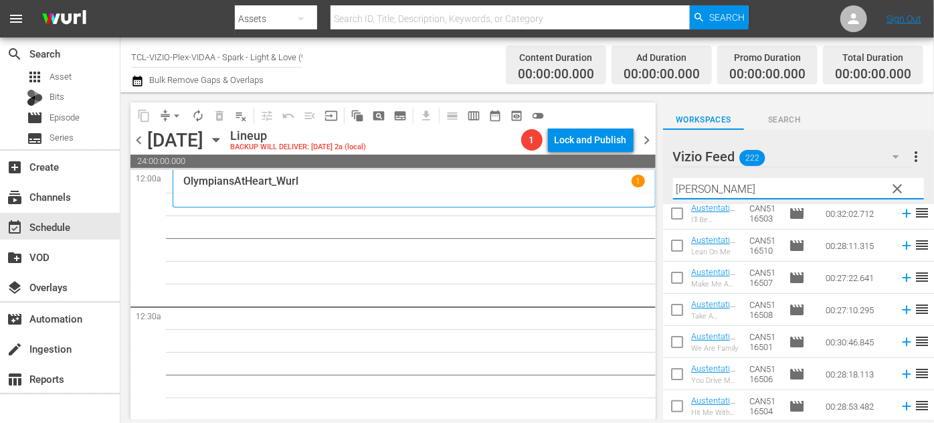
drag, startPoint x: 717, startPoint y: 189, endPoint x: 659, endPoint y: 185, distance: 57.7
click at [659, 185] on div "content_copy compress arrow_drop_down autorenew_outlined delete_forever_outline…" at bounding box center [526, 255] width 813 height 327
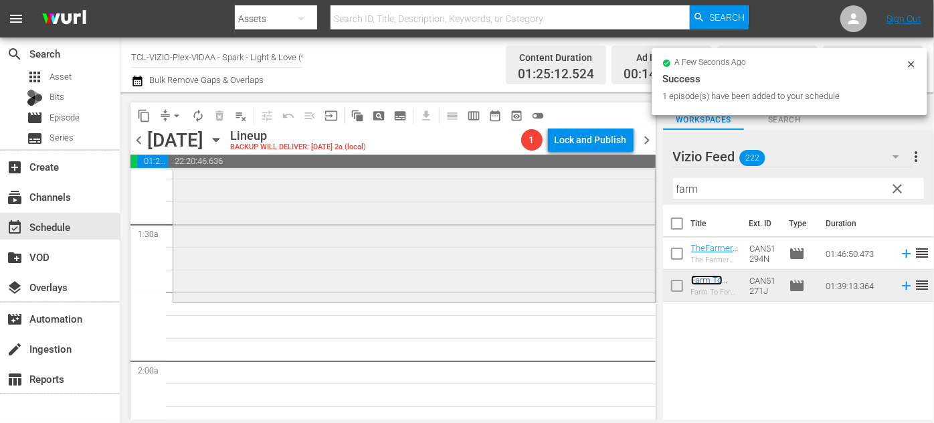
scroll to position [425, 0]
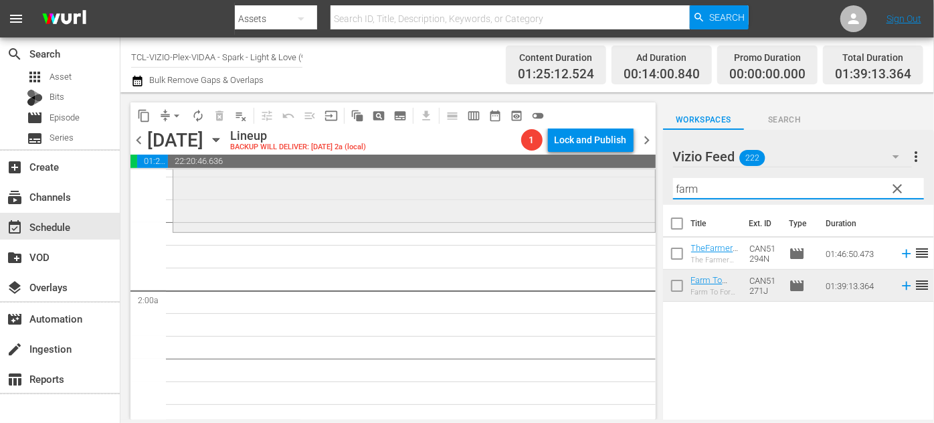
drag, startPoint x: 725, startPoint y: 180, endPoint x: 631, endPoint y: 181, distance: 93.6
click at [631, 181] on div "content_copy compress arrow_drop_down autorenew_outlined delete_forever_outline…" at bounding box center [526, 255] width 813 height 327
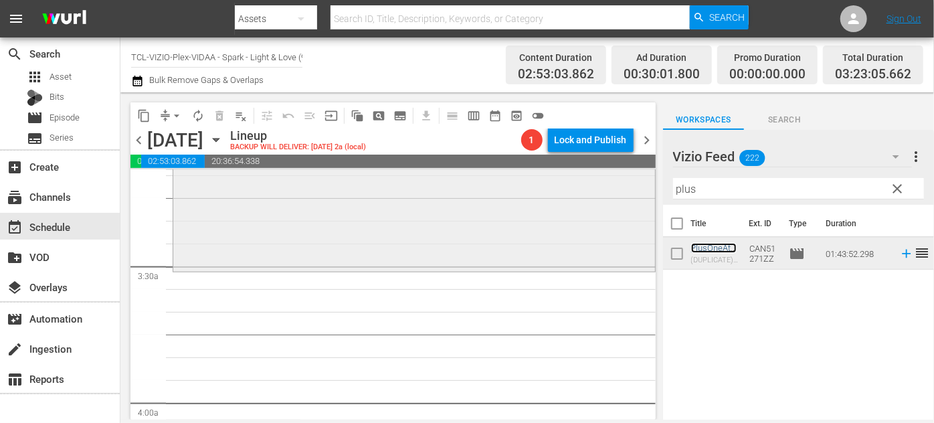
scroll to position [912, 0]
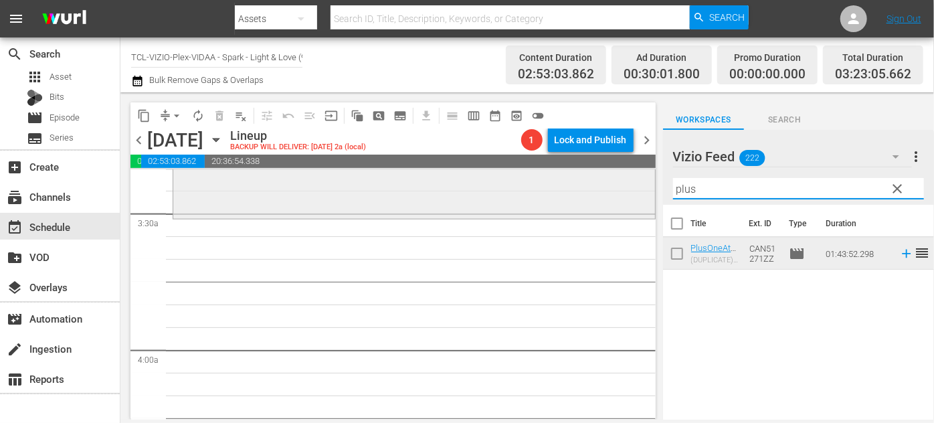
drag, startPoint x: 724, startPoint y: 187, endPoint x: 626, endPoint y: 188, distance: 97.7
click at [625, 188] on div "content_copy compress arrow_drop_down autorenew_outlined delete_forever_outline…" at bounding box center [526, 255] width 813 height 327
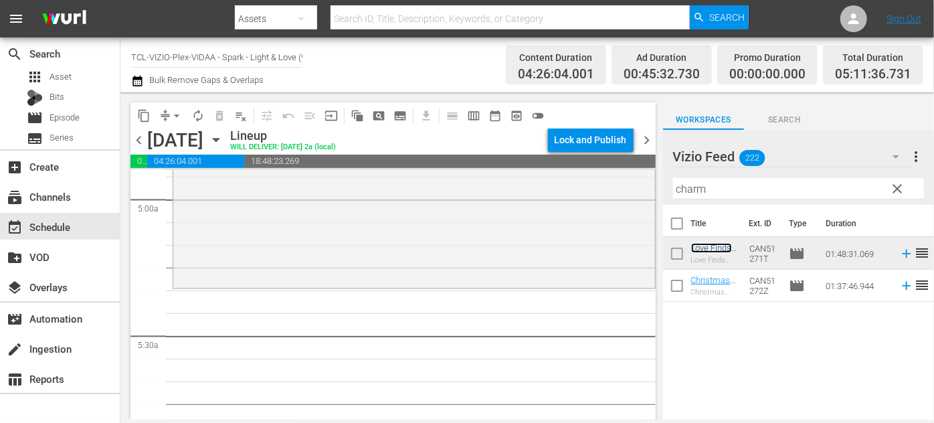
scroll to position [1338, 0]
drag, startPoint x: 726, startPoint y: 185, endPoint x: 631, endPoint y: 185, distance: 94.3
click at [629, 187] on div "content_copy compress arrow_drop_down autorenew_outlined delete_forever_outline…" at bounding box center [526, 255] width 813 height 327
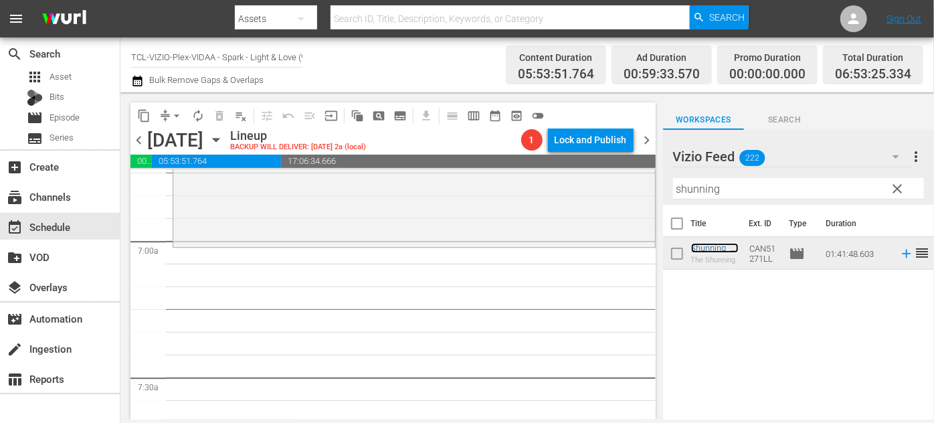
scroll to position [1885, 0]
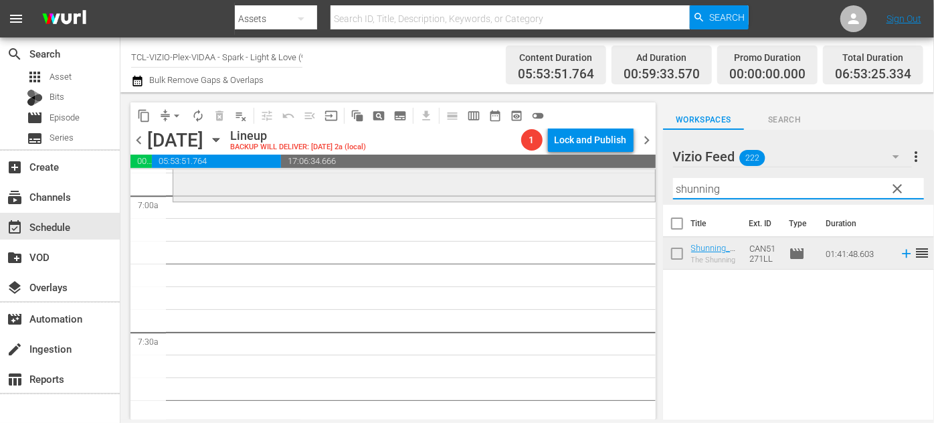
drag, startPoint x: 735, startPoint y: 189, endPoint x: 614, endPoint y: 191, distance: 121.1
click at [614, 191] on div "content_copy compress arrow_drop_down autorenew_outlined delete_forever_outline…" at bounding box center [526, 255] width 813 height 327
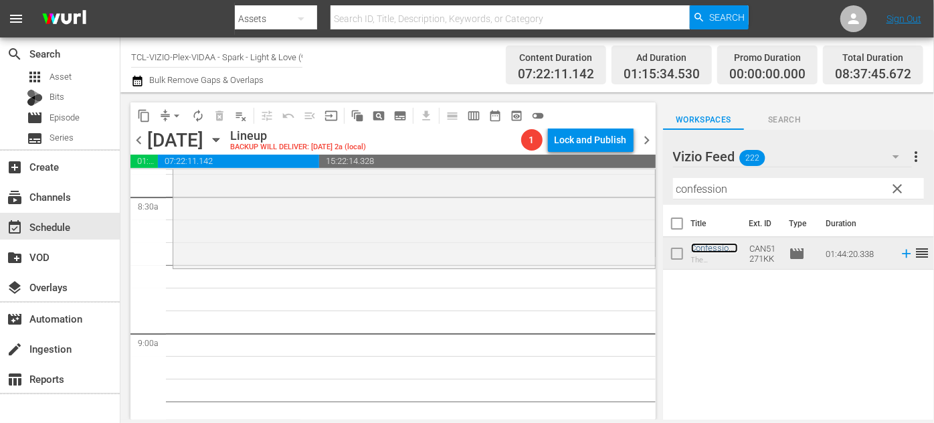
scroll to position [2310, 0]
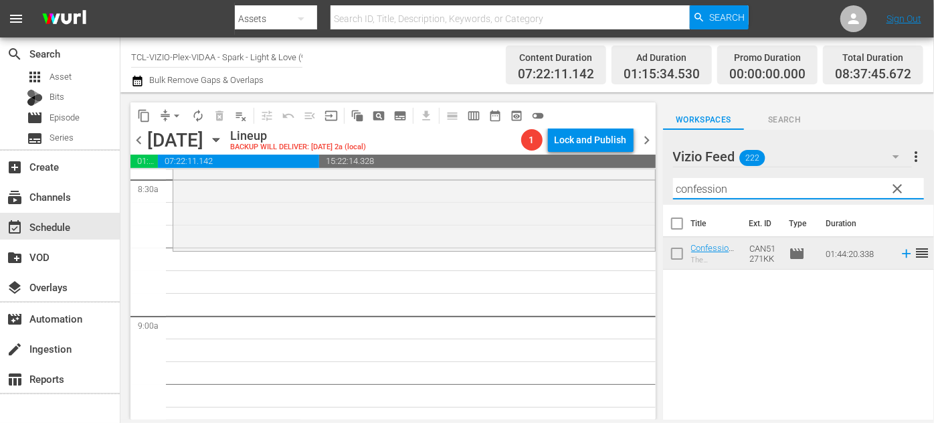
drag, startPoint x: 766, startPoint y: 189, endPoint x: 648, endPoint y: 187, distance: 118.4
click at [648, 187] on div "content_copy compress arrow_drop_down autorenew_outlined delete_forever_outline…" at bounding box center [526, 255] width 813 height 327
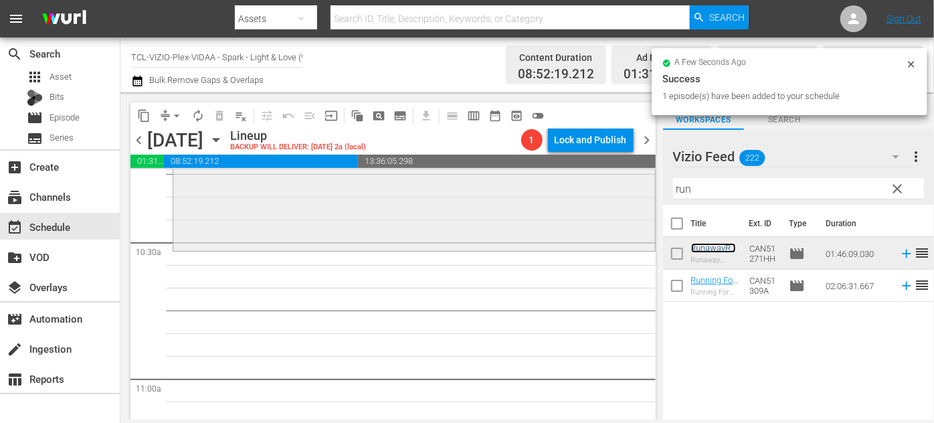
scroll to position [2796, 0]
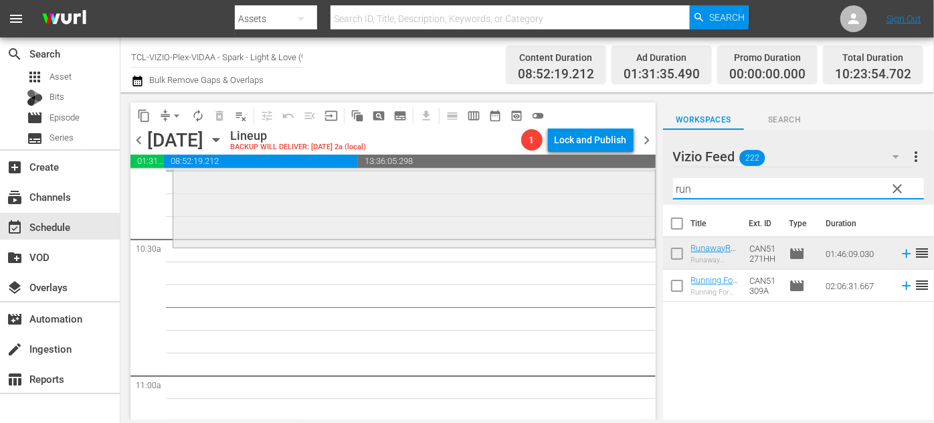
drag, startPoint x: 732, startPoint y: 181, endPoint x: 630, endPoint y: 185, distance: 102.4
click at [626, 187] on div "content_copy compress arrow_drop_down autorenew_outlined delete_forever_outline…" at bounding box center [526, 255] width 813 height 327
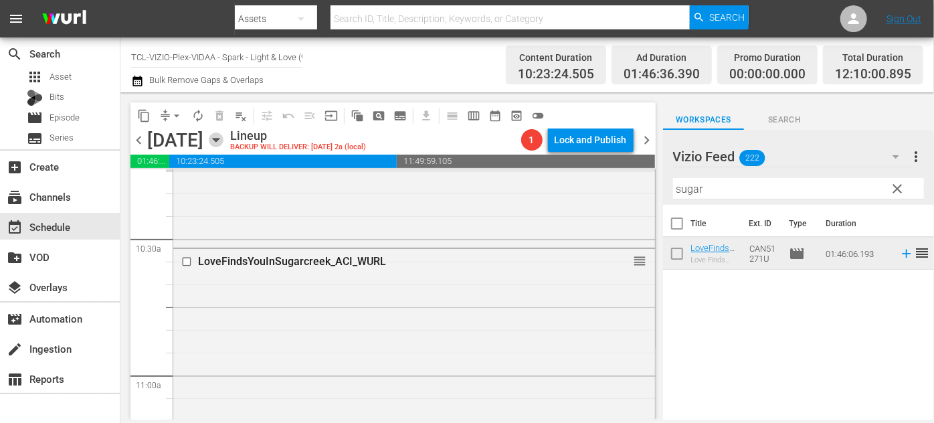
click at [219, 139] on icon "button" at bounding box center [216, 139] width 6 height 3
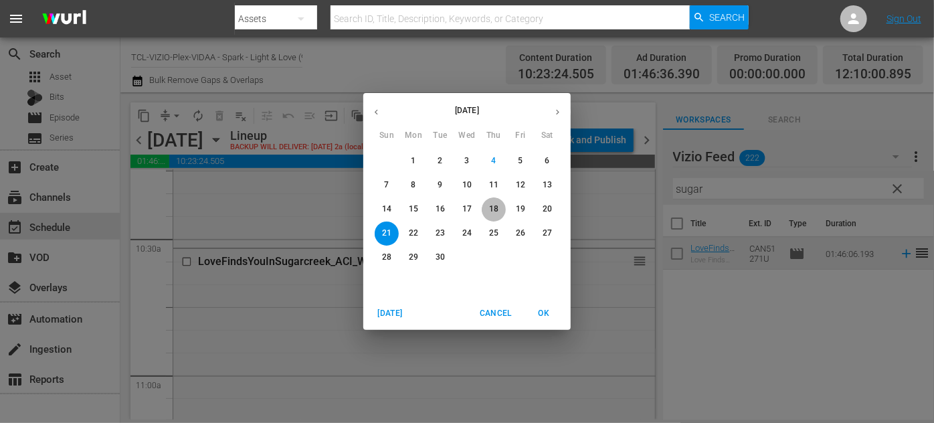
click at [492, 206] on p "18" at bounding box center [493, 208] width 9 height 11
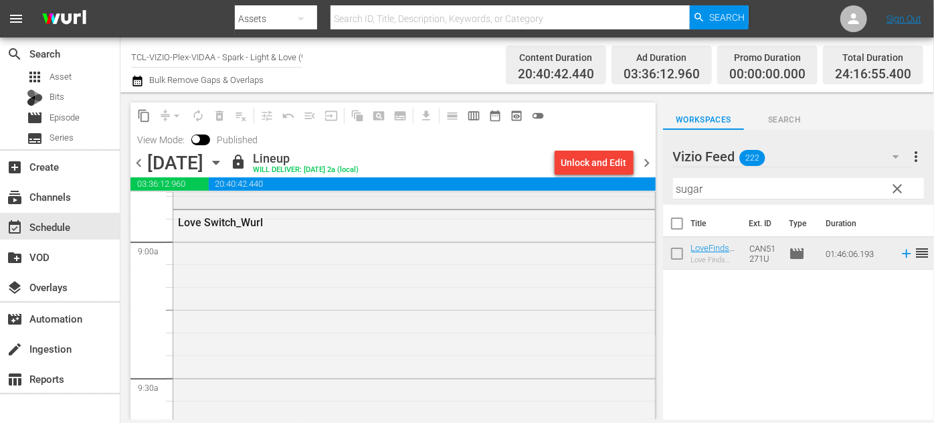
scroll to position [2394, 0]
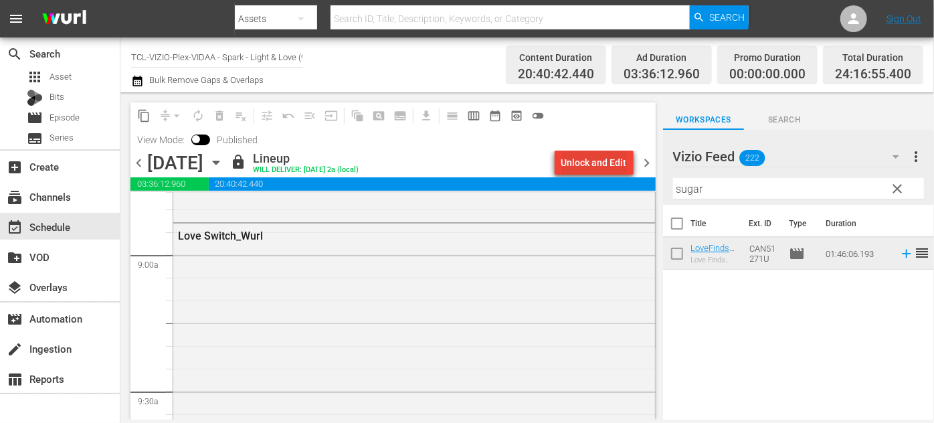
click at [585, 163] on div "Unlock and Edit" at bounding box center [594, 162] width 66 height 24
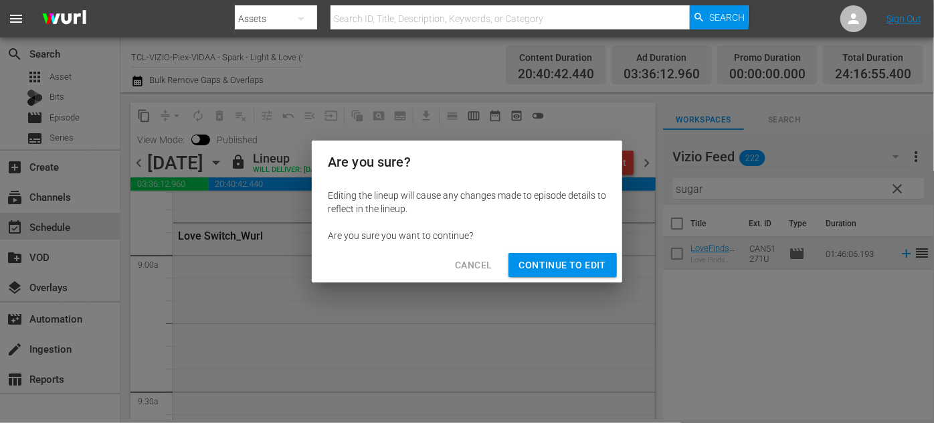
click at [563, 266] on span "Continue to Edit" at bounding box center [562, 265] width 87 height 17
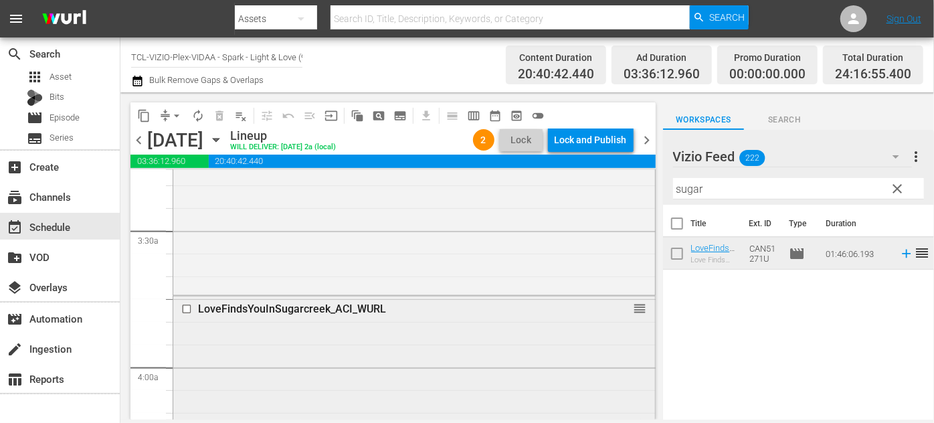
scroll to position [873, 0]
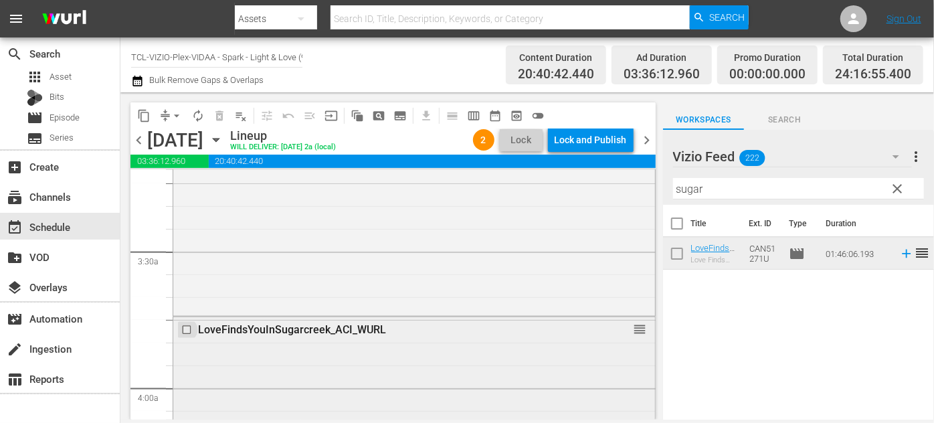
click at [185, 329] on input "checkbox" at bounding box center [188, 329] width 14 height 11
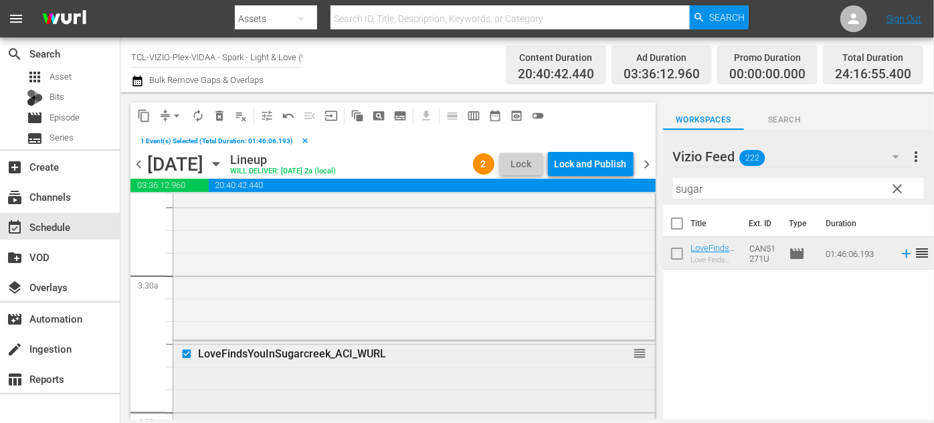
click at [292, 363] on div "LoveFindsYouInSugarcreek_ACI_WURL reorder" at bounding box center [414, 353] width 482 height 25
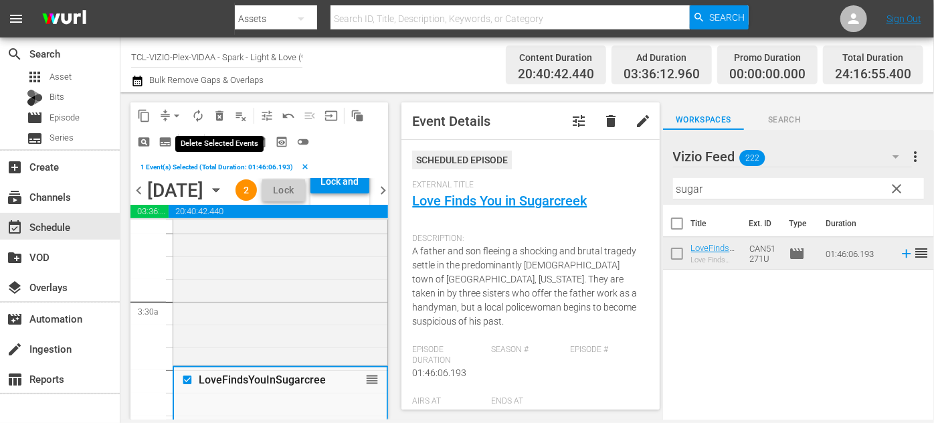
click at [216, 115] on span "delete_forever_outlined" at bounding box center [219, 115] width 13 height 13
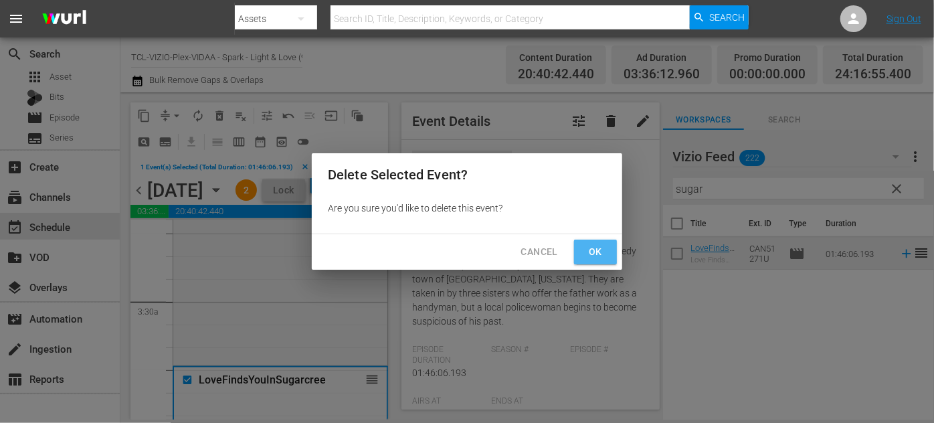
click at [585, 245] on span "Ok" at bounding box center [595, 251] width 21 height 17
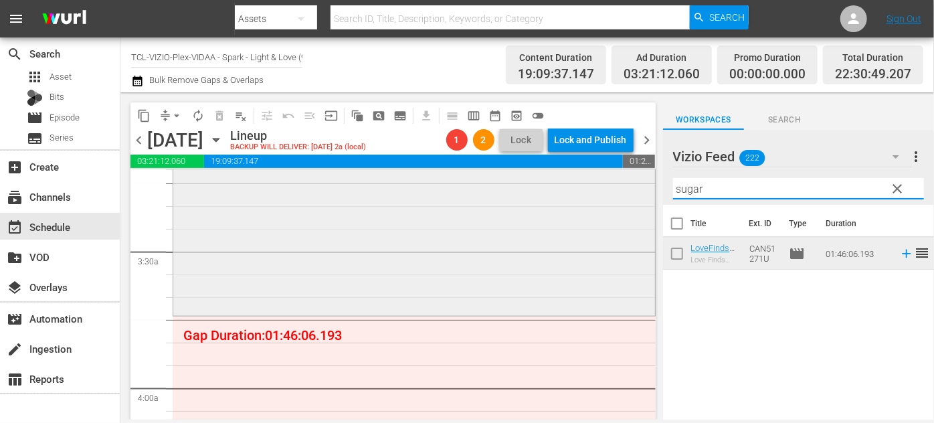
drag, startPoint x: 718, startPoint y: 185, endPoint x: 624, endPoint y: 175, distance: 94.8
click at [622, 183] on div "content_copy compress arrow_drop_down autorenew_outlined delete_forever_outline…" at bounding box center [526, 255] width 813 height 327
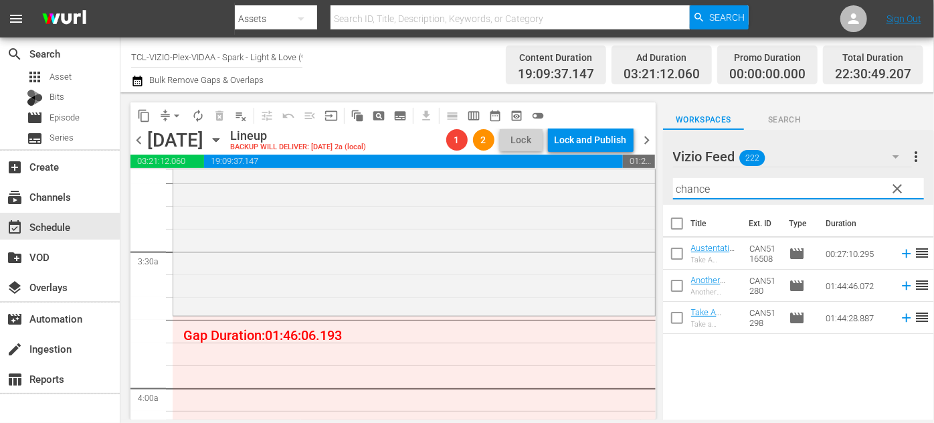
drag, startPoint x: 715, startPoint y: 191, endPoint x: 659, endPoint y: 188, distance: 55.6
click at [659, 188] on div "content_copy compress arrow_drop_down autorenew_outlined delete_forever_outline…" at bounding box center [526, 255] width 813 height 327
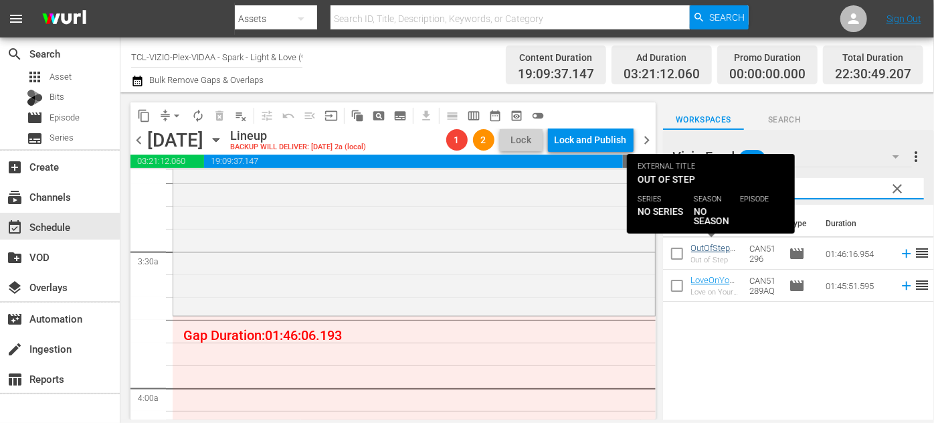
type input "step"
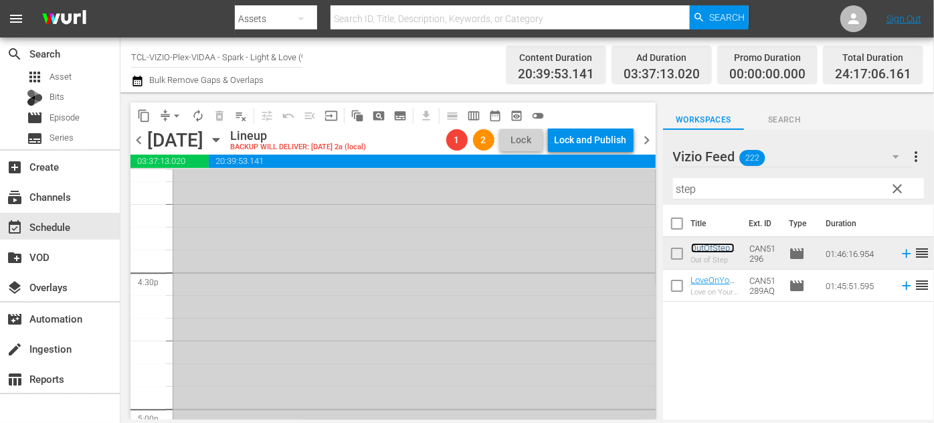
scroll to position [4278, 0]
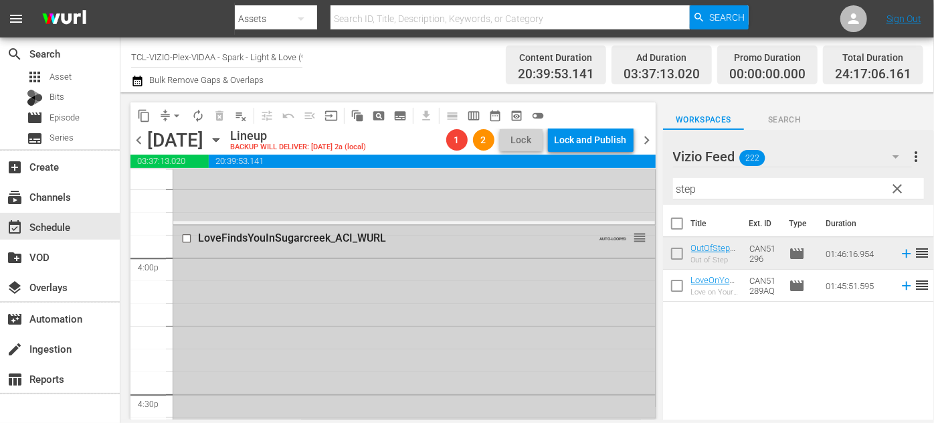
click at [185, 237] on input "checkbox" at bounding box center [188, 237] width 14 height 11
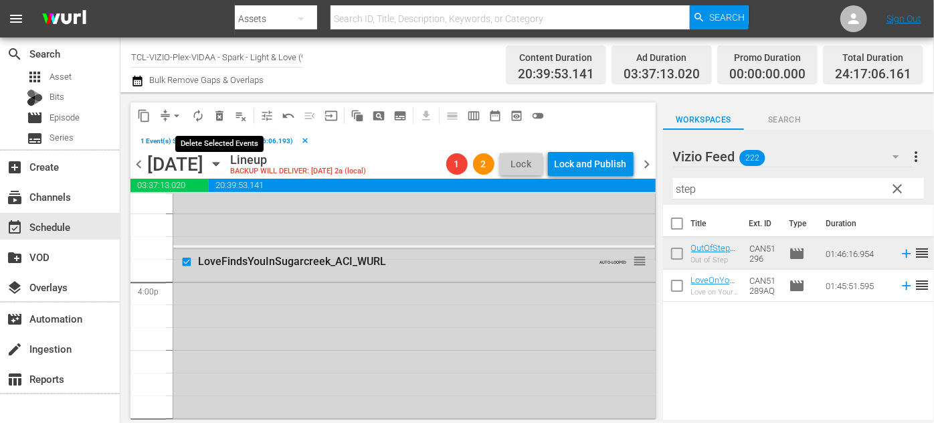
click at [218, 117] on span "delete_forever_outlined" at bounding box center [219, 115] width 13 height 13
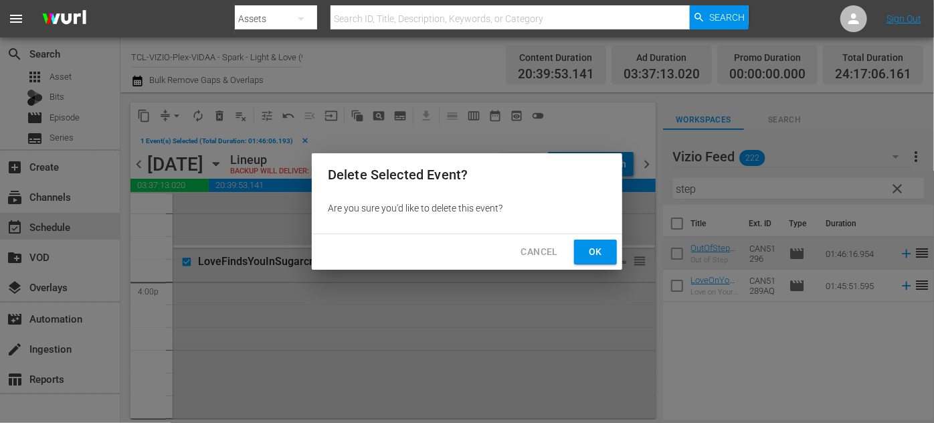
click at [592, 247] on span "Ok" at bounding box center [595, 251] width 21 height 17
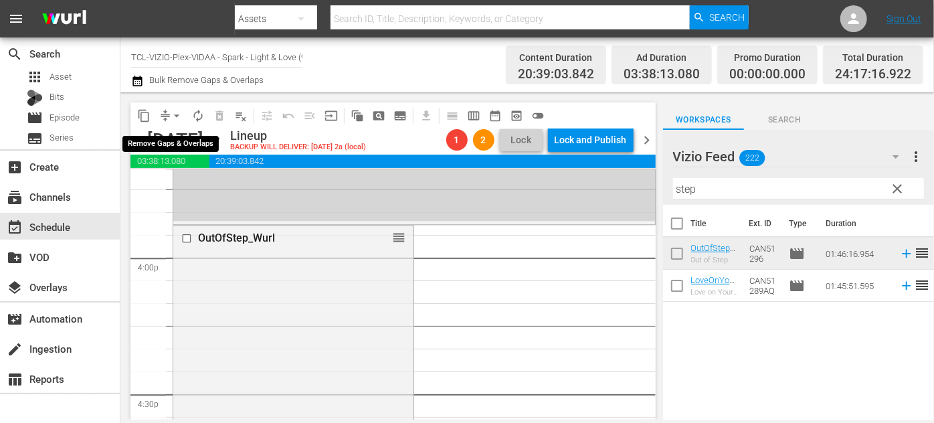
click at [177, 112] on span "arrow_drop_down" at bounding box center [176, 115] width 13 height 13
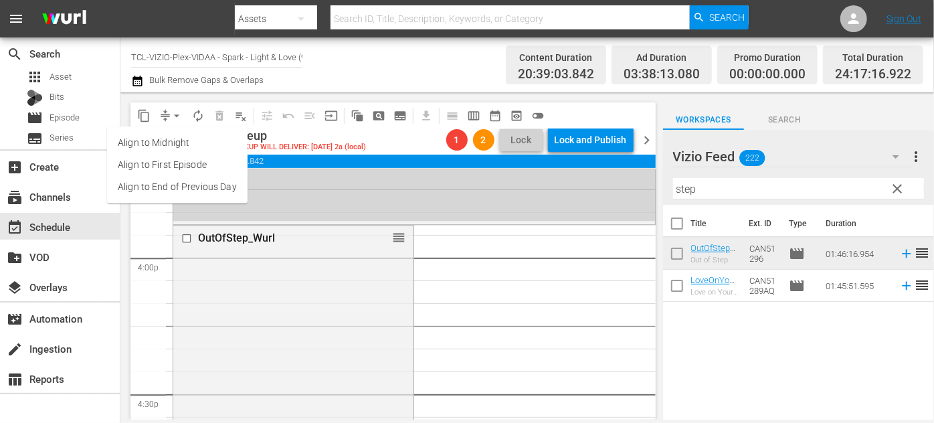
click at [185, 189] on li "Align to End of Previous Day" at bounding box center [177, 187] width 140 height 22
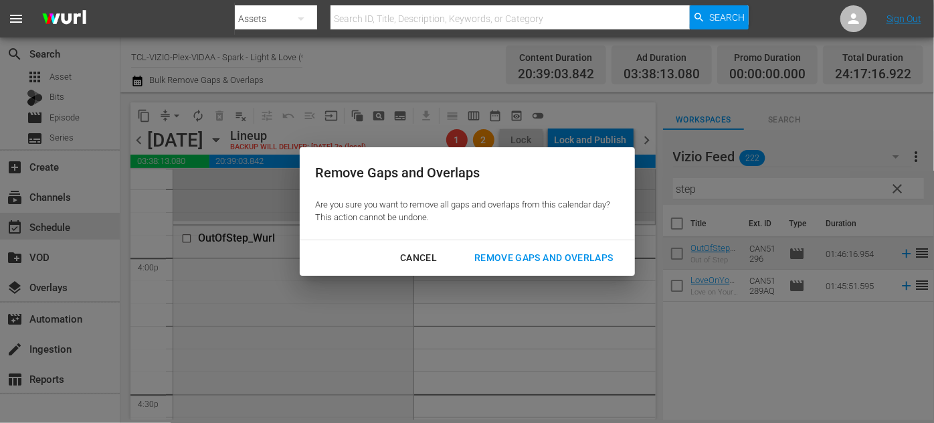
click at [478, 258] on div "Remove Gaps and Overlaps" at bounding box center [543, 257] width 160 height 17
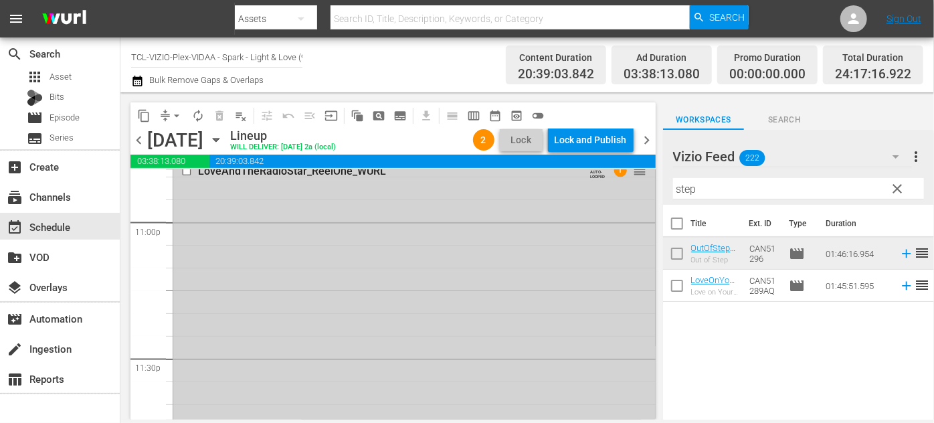
scroll to position [6447, 0]
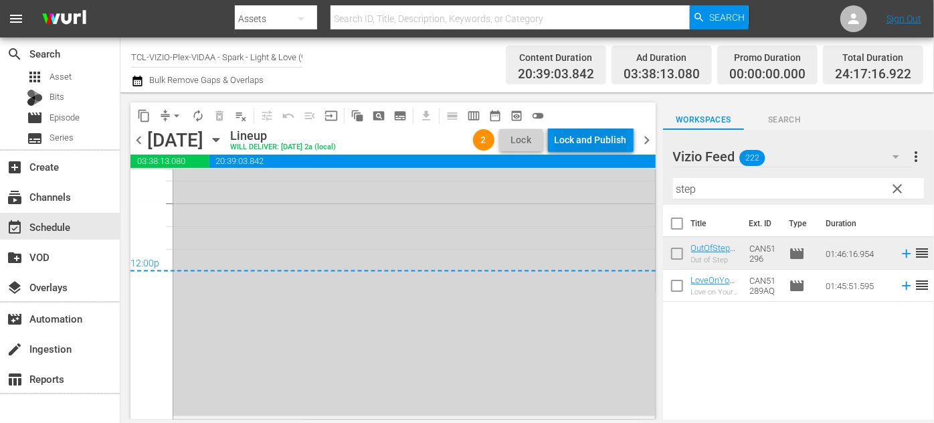
click at [589, 136] on div "Lock and Publish" at bounding box center [590, 140] width 72 height 24
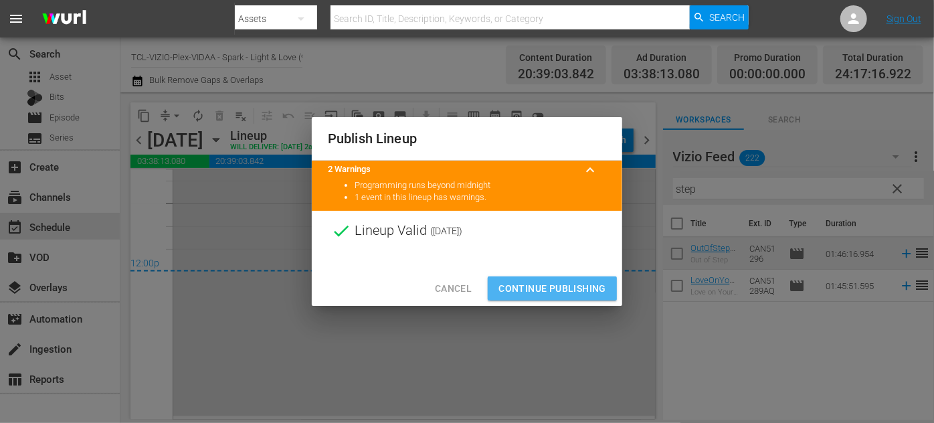
click at [565, 286] on span "Continue Publishing" at bounding box center [552, 288] width 108 height 17
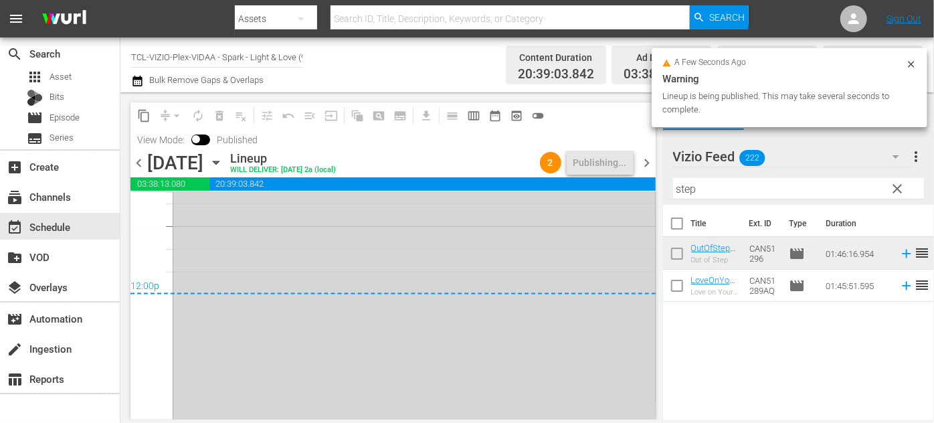
click at [223, 165] on icon "button" at bounding box center [216, 162] width 15 height 15
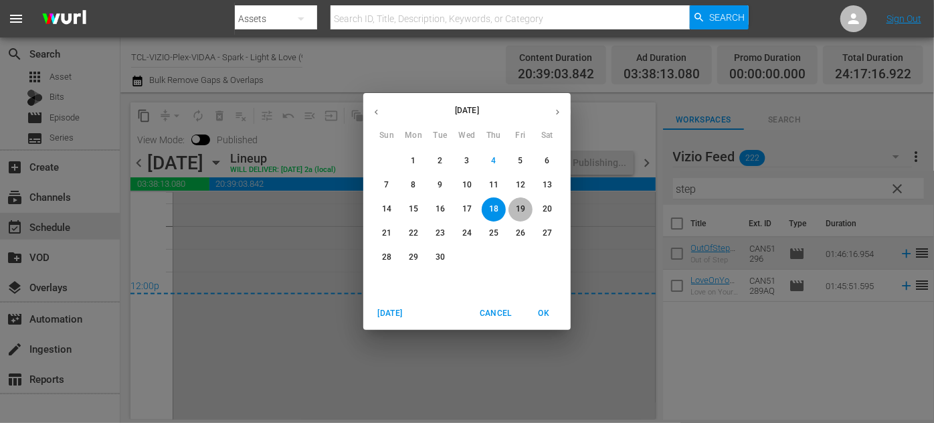
click at [514, 204] on span "19" at bounding box center [520, 208] width 24 height 11
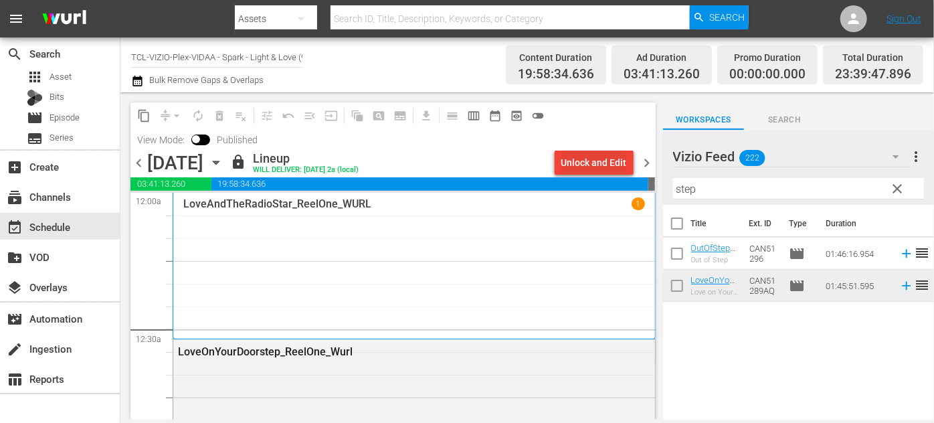
click at [592, 163] on div "Unlock and Edit" at bounding box center [594, 162] width 66 height 24
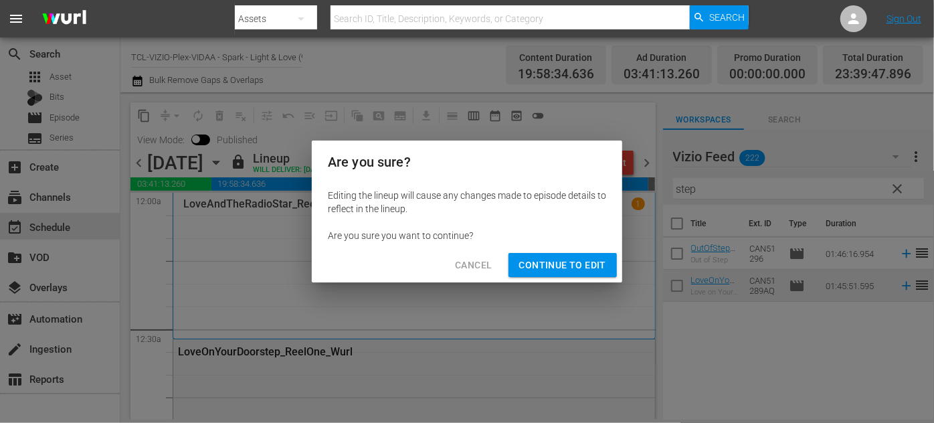
click at [533, 264] on span "Continue to Edit" at bounding box center [562, 265] width 87 height 17
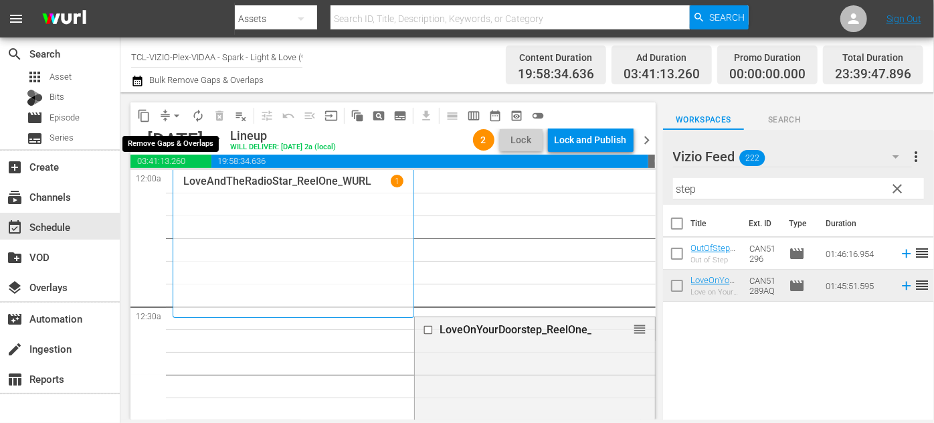
click at [175, 113] on span "arrow_drop_down" at bounding box center [176, 115] width 13 height 13
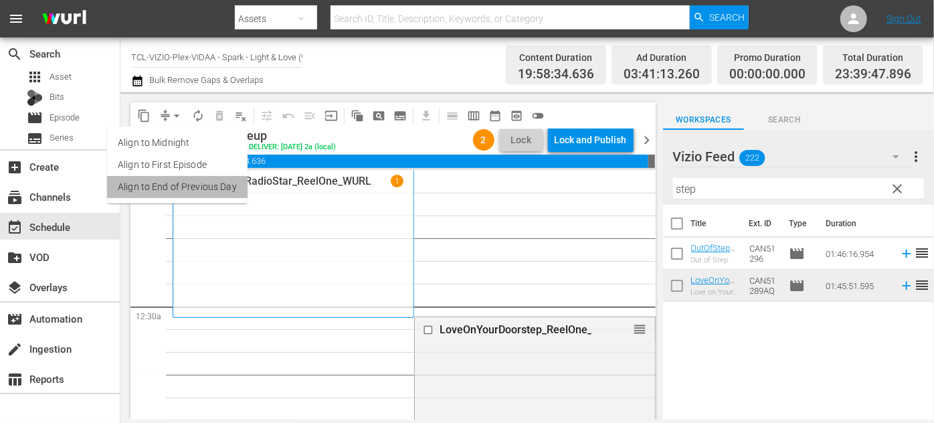
click at [194, 187] on li "Align to End of Previous Day" at bounding box center [177, 187] width 140 height 22
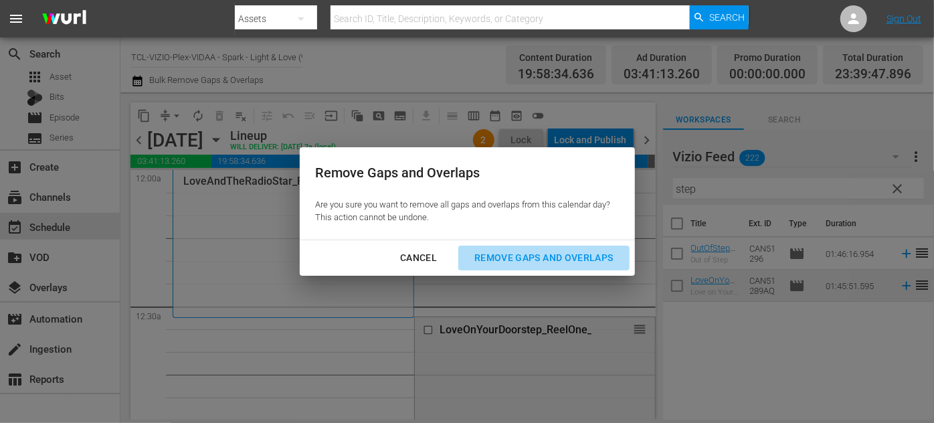
click at [524, 255] on div "Remove Gaps and Overlaps" at bounding box center [543, 257] width 160 height 17
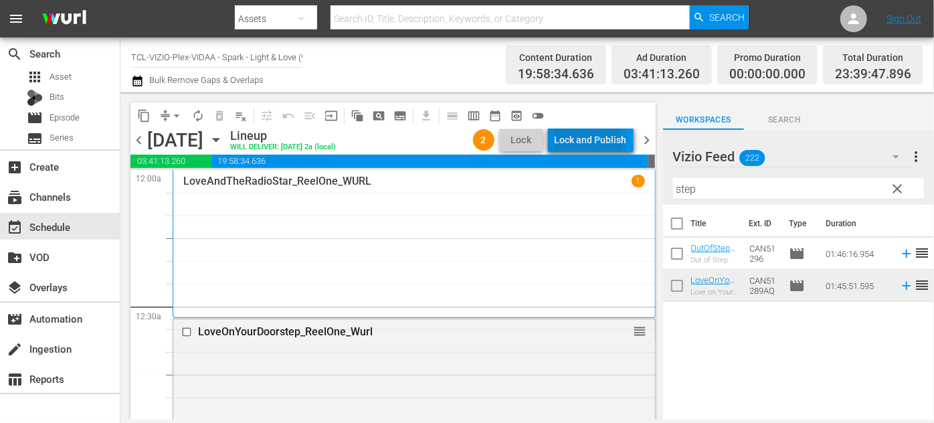
click at [586, 144] on div "Lock and Publish" at bounding box center [590, 140] width 72 height 24
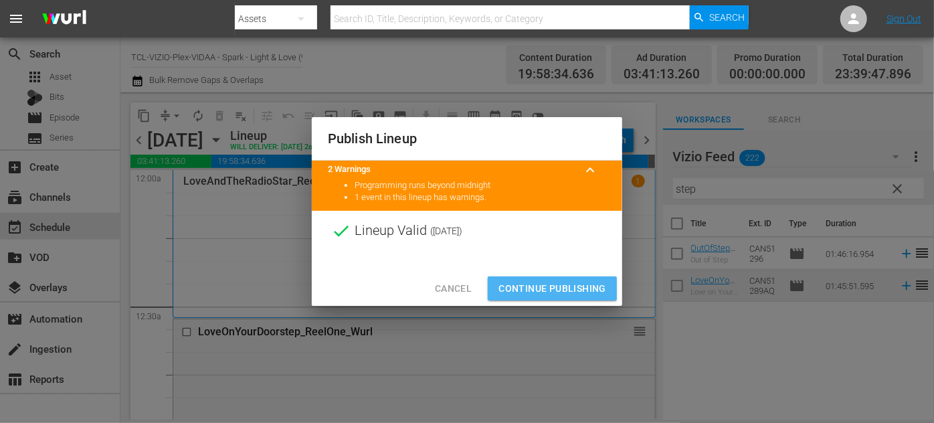
click at [558, 278] on button "Continue Publishing" at bounding box center [552, 288] width 129 height 25
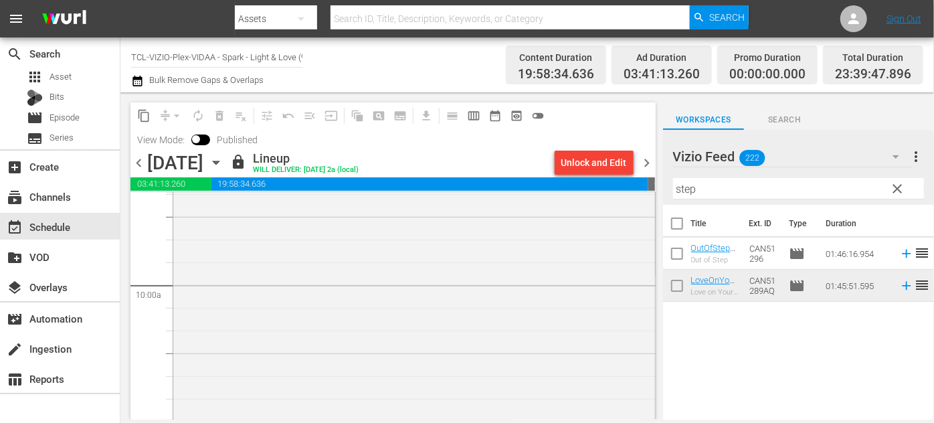
scroll to position [2675, 0]
click at [588, 158] on div "Unlock and Edit" at bounding box center [594, 162] width 66 height 24
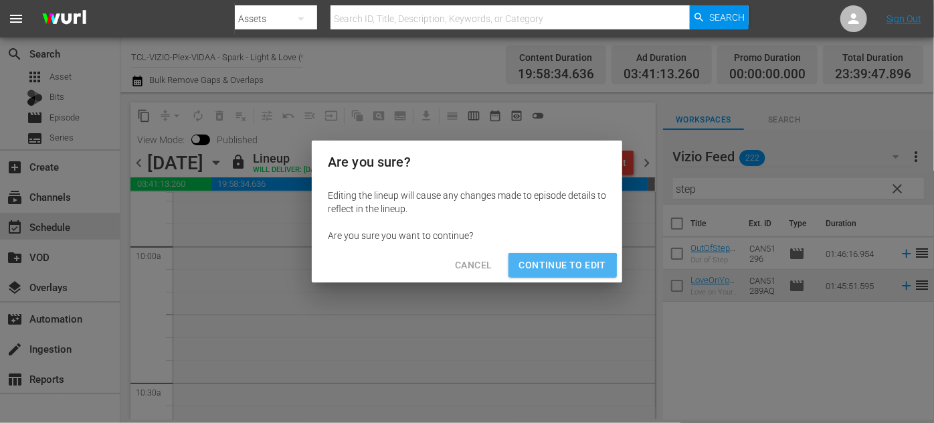
click at [562, 269] on span "Continue to Edit" at bounding box center [562, 265] width 87 height 17
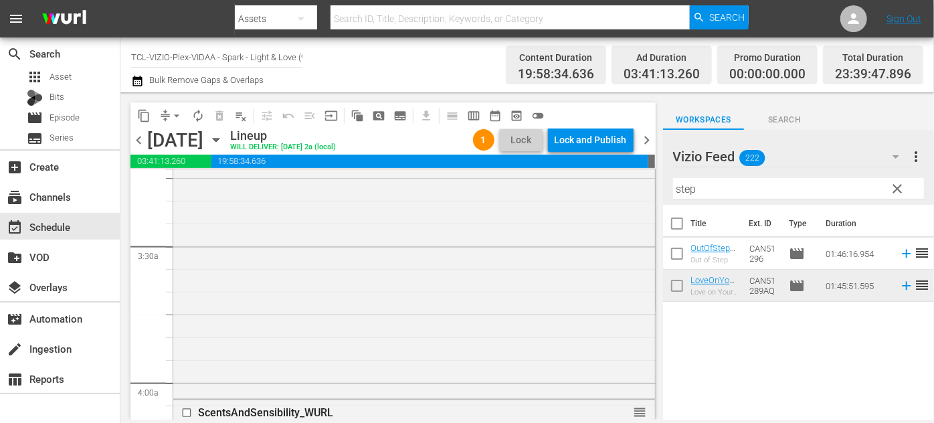
scroll to position [0, 0]
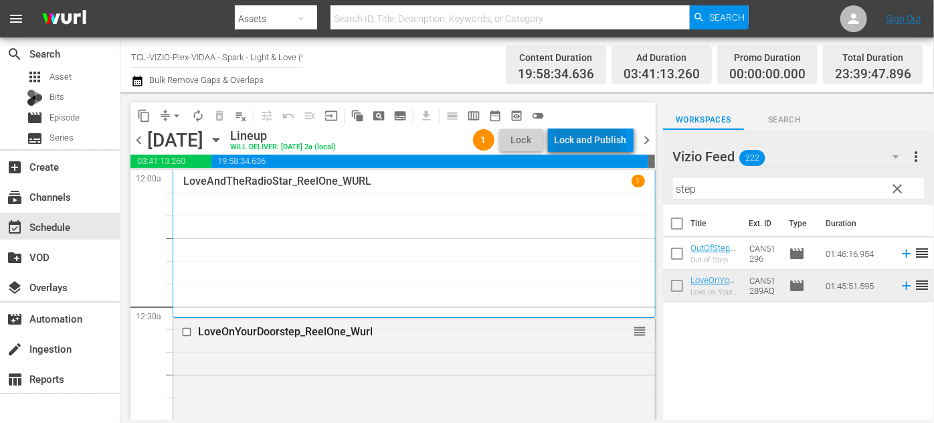
click at [566, 136] on div "Lock and Publish" at bounding box center [590, 140] width 72 height 24
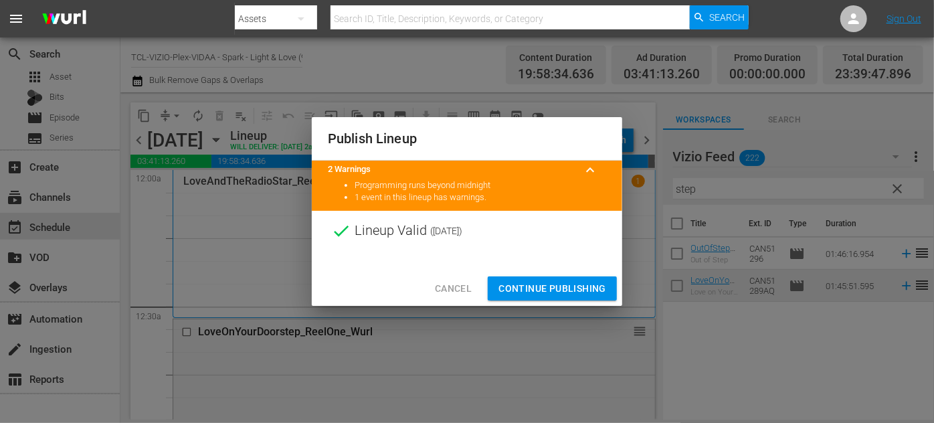
click at [543, 284] on span "Continue Publishing" at bounding box center [552, 288] width 108 height 17
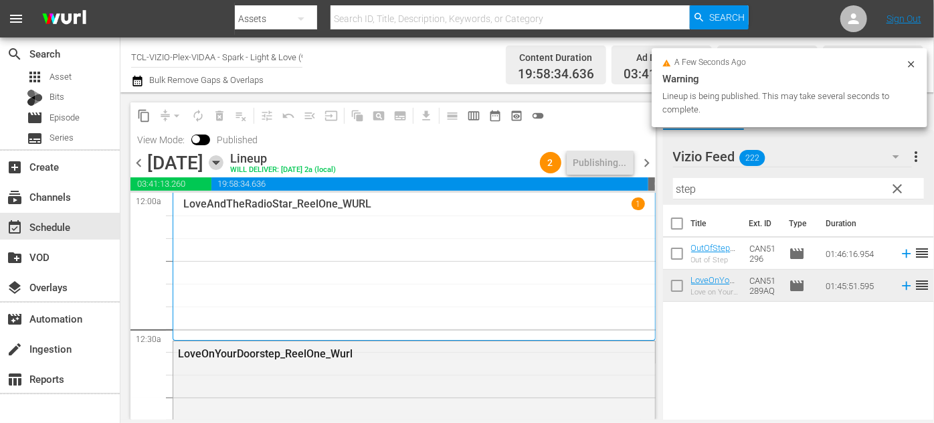
click at [219, 162] on icon "button" at bounding box center [216, 162] width 6 height 3
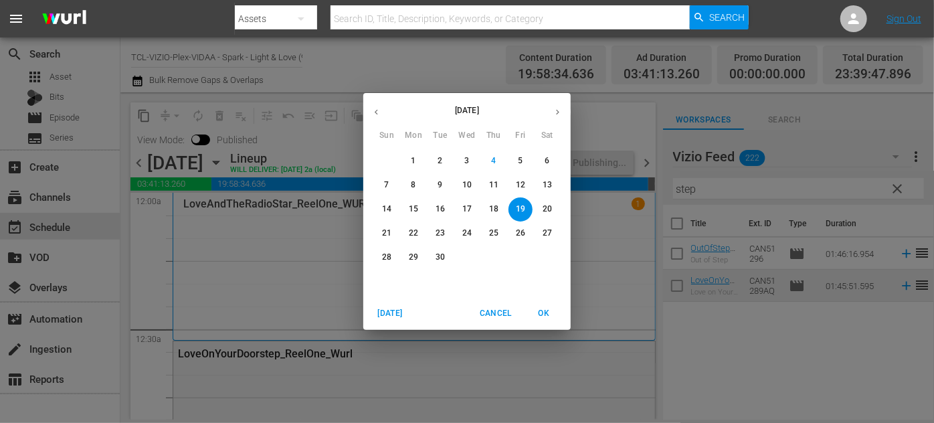
click at [546, 206] on p "20" at bounding box center [546, 208] width 9 height 11
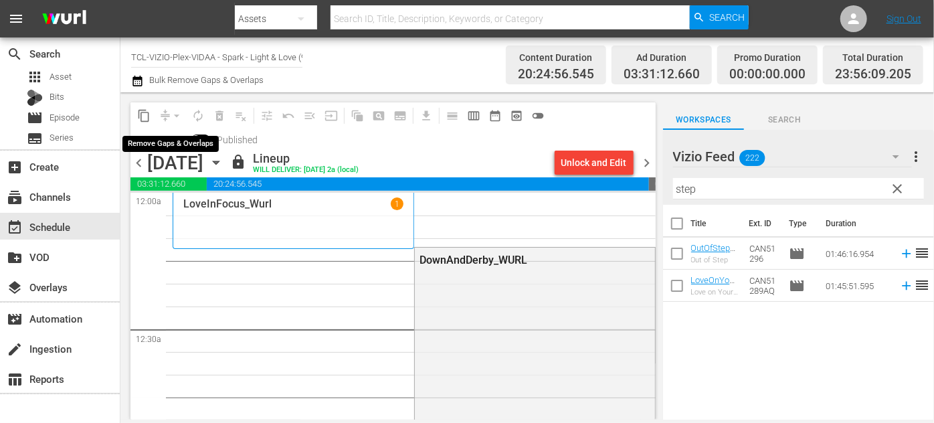
click at [175, 114] on div "arrow_drop_down" at bounding box center [176, 115] width 21 height 21
click at [177, 114] on div "arrow_drop_down" at bounding box center [176, 115] width 21 height 21
click at [177, 116] on div "arrow_drop_down" at bounding box center [176, 115] width 21 height 21
click at [176, 114] on div "arrow_drop_down" at bounding box center [176, 115] width 21 height 21
click at [594, 160] on div "Unlock and Edit" at bounding box center [594, 162] width 66 height 24
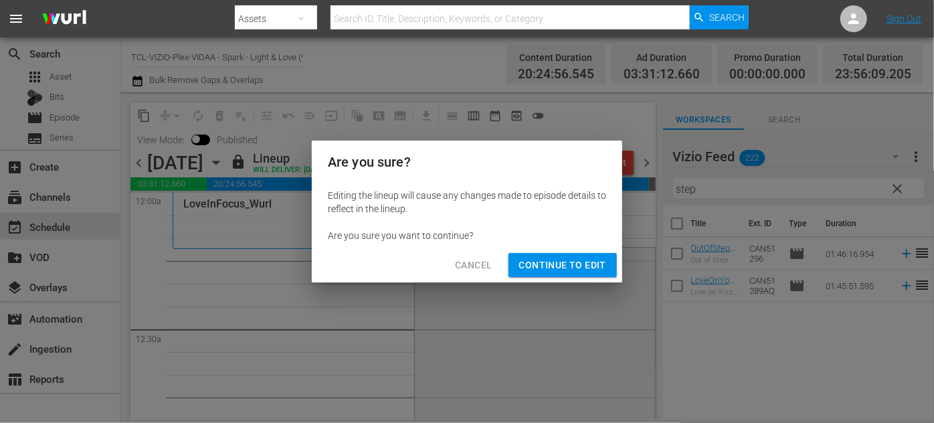
click at [554, 270] on span "Continue to Edit" at bounding box center [562, 265] width 87 height 17
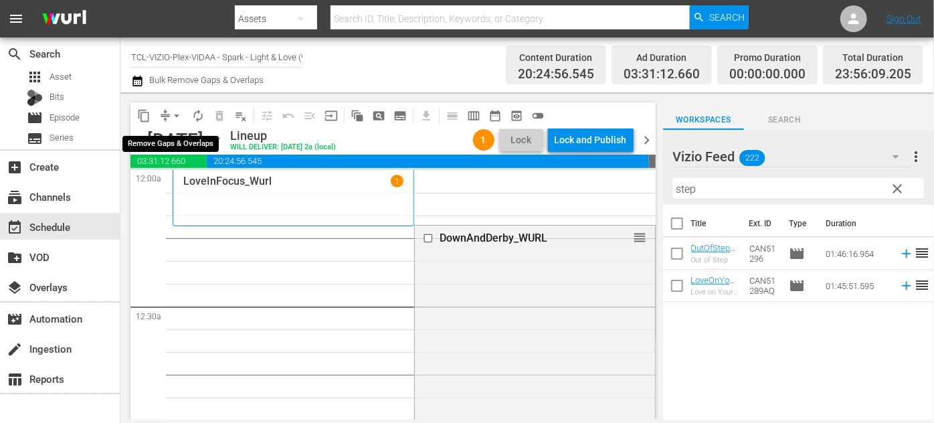
click at [177, 117] on span "arrow_drop_down" at bounding box center [176, 115] width 13 height 13
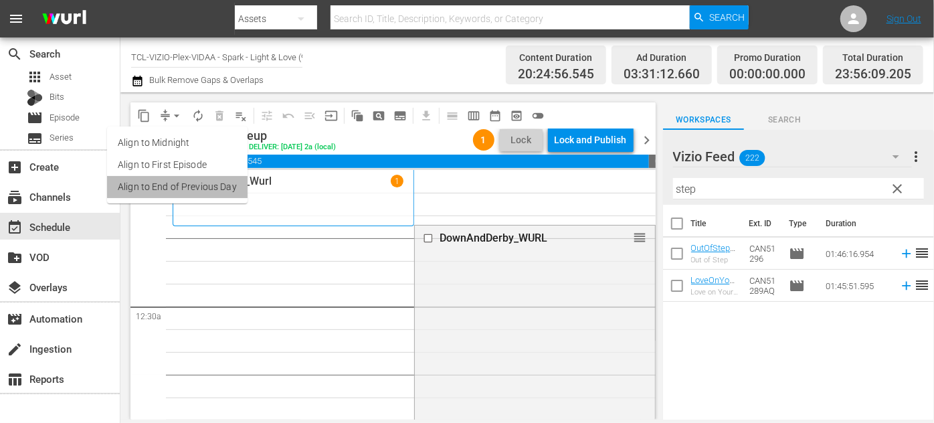
click at [215, 182] on li "Align to End of Previous Day" at bounding box center [177, 187] width 140 height 22
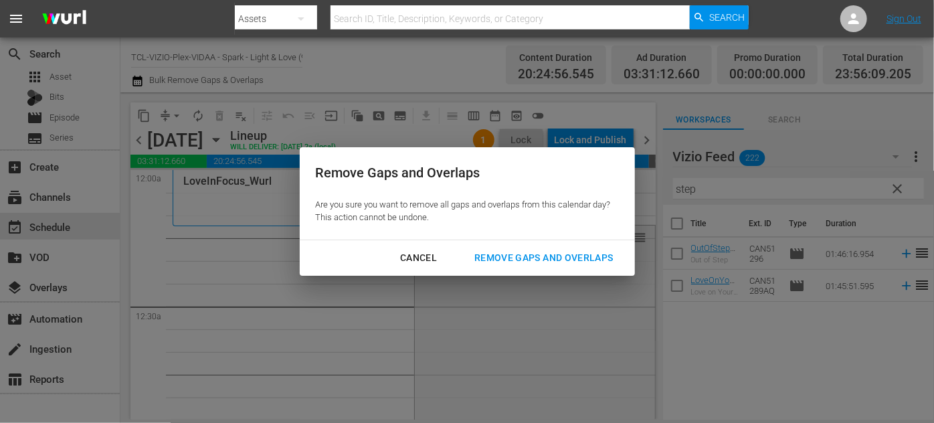
click at [522, 251] on div "Remove Gaps and Overlaps" at bounding box center [543, 257] width 160 height 17
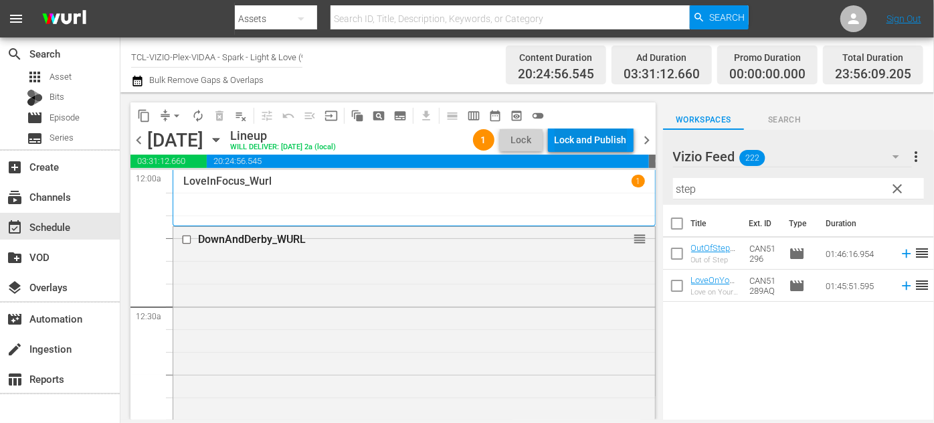
click at [578, 143] on div "Lock and Publish" at bounding box center [590, 140] width 72 height 24
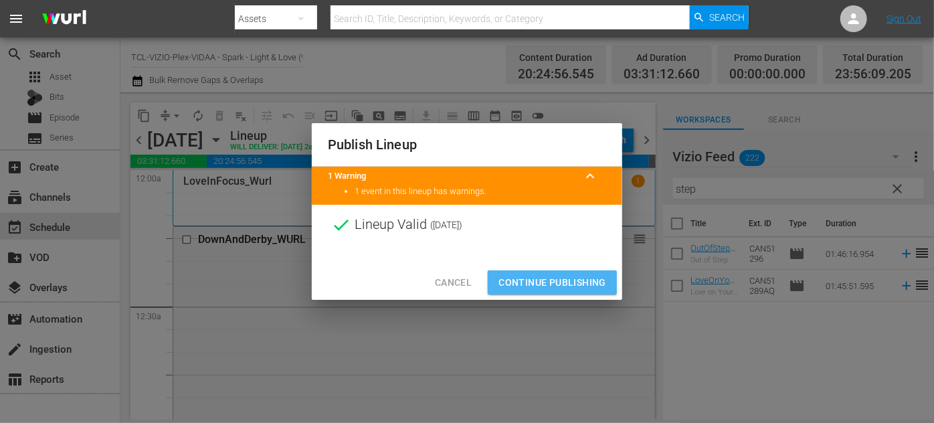
click at [556, 275] on span "Continue Publishing" at bounding box center [552, 282] width 108 height 17
